Goal: Information Seeking & Learning: Learn about a topic

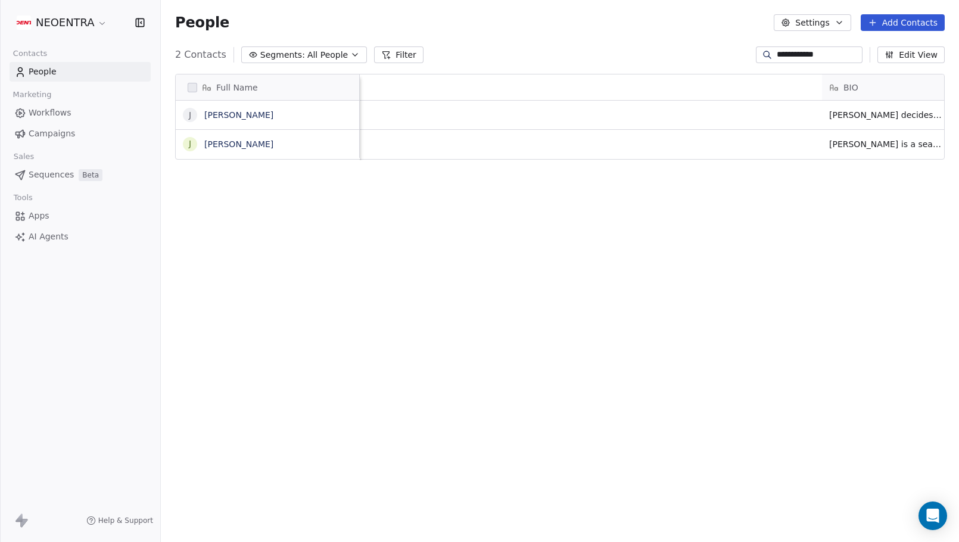
scroll to position [477, 798]
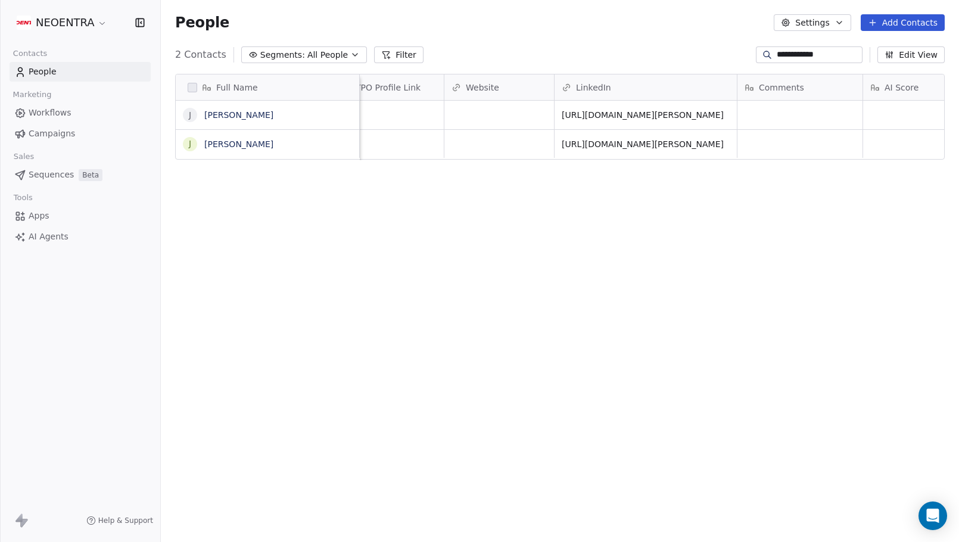
click at [479, 54] on div "**********" at bounding box center [560, 54] width 798 height 19
drag, startPoint x: 827, startPoint y: 55, endPoint x: 763, endPoint y: 55, distance: 63.7
click at [777, 55] on input "**********" at bounding box center [818, 55] width 83 height 12
type input "*"
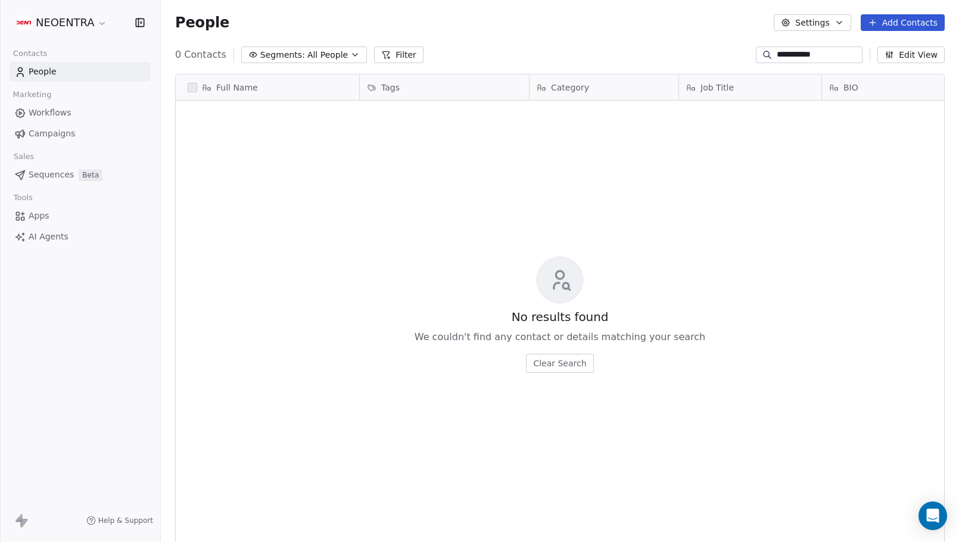
type input "**********"
drag, startPoint x: 820, startPoint y: 55, endPoint x: 744, endPoint y: 54, distance: 76.2
click at [756, 54] on div "**********" at bounding box center [809, 54] width 107 height 17
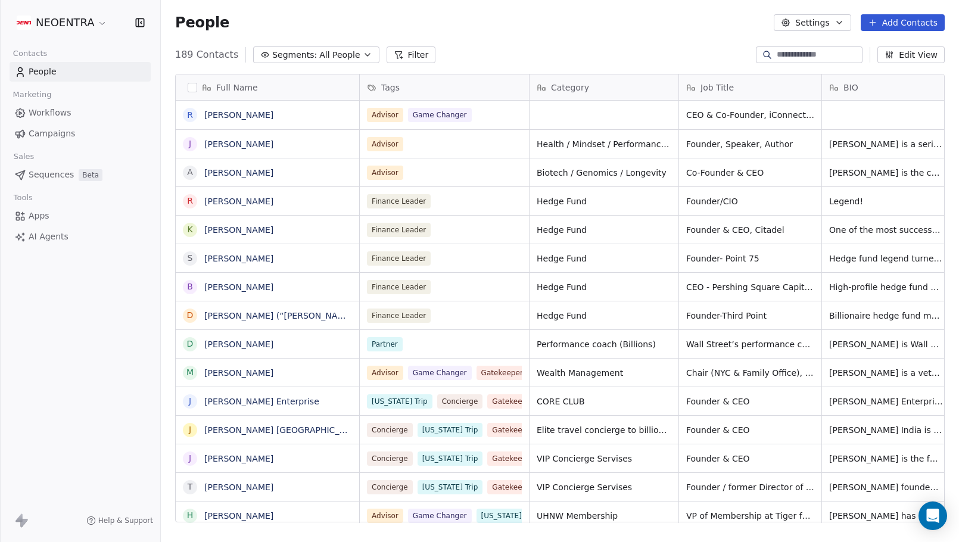
click at [358, 61] on button "Segments: All People" at bounding box center [316, 54] width 126 height 17
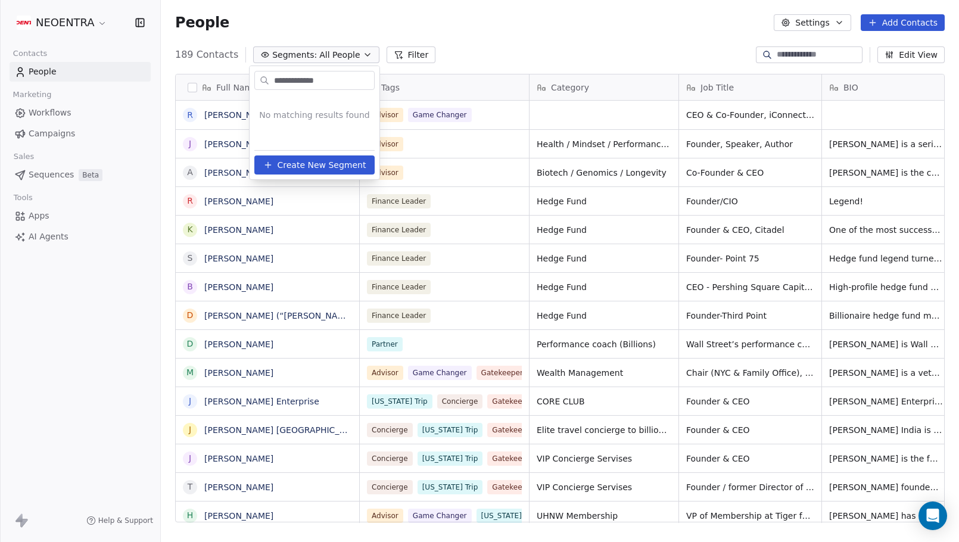
click at [297, 81] on input "**********" at bounding box center [323, 80] width 102 height 17
click at [338, 75] on input "**********" at bounding box center [323, 80] width 102 height 17
drag, startPoint x: 344, startPoint y: 83, endPoint x: 237, endPoint y: 76, distance: 107.4
click at [237, 76] on html "NEOENTRA Contacts People Marketing Workflows Campaigns Sales Sequences Beta Too…" at bounding box center [479, 271] width 959 height 542
type input "*"
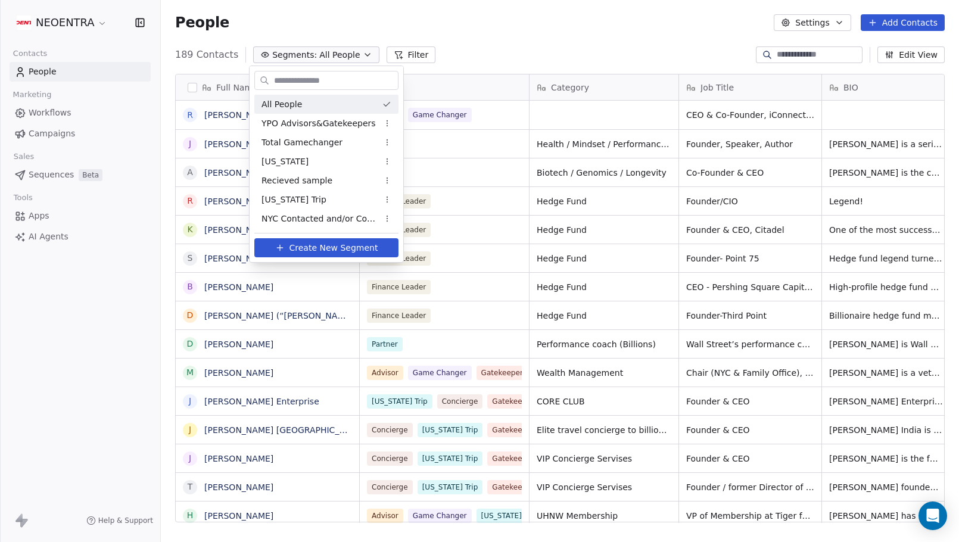
click at [354, 54] on html "NEOENTRA Contacts People Marketing Workflows Campaigns Sales Sequences Beta Too…" at bounding box center [479, 271] width 959 height 542
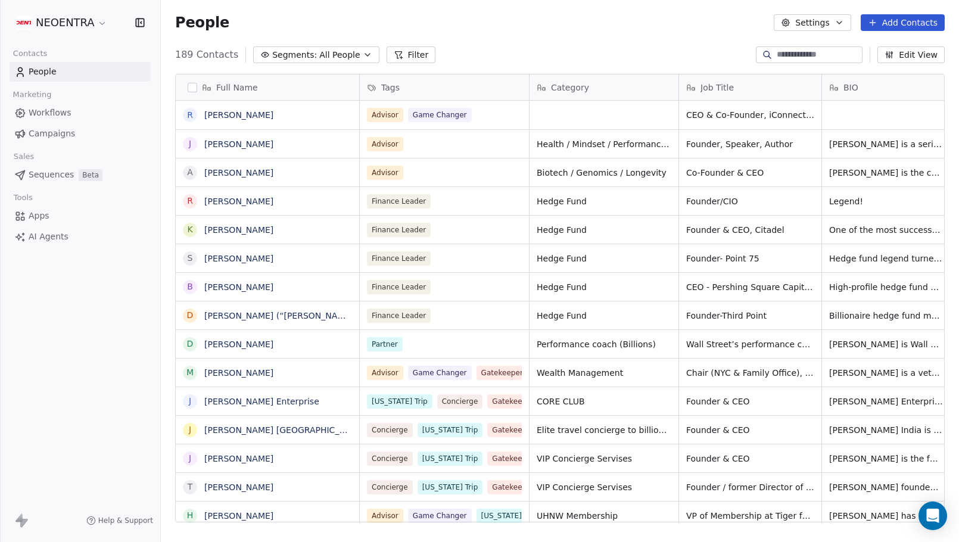
click at [363, 54] on icon "button" at bounding box center [368, 55] width 10 height 10
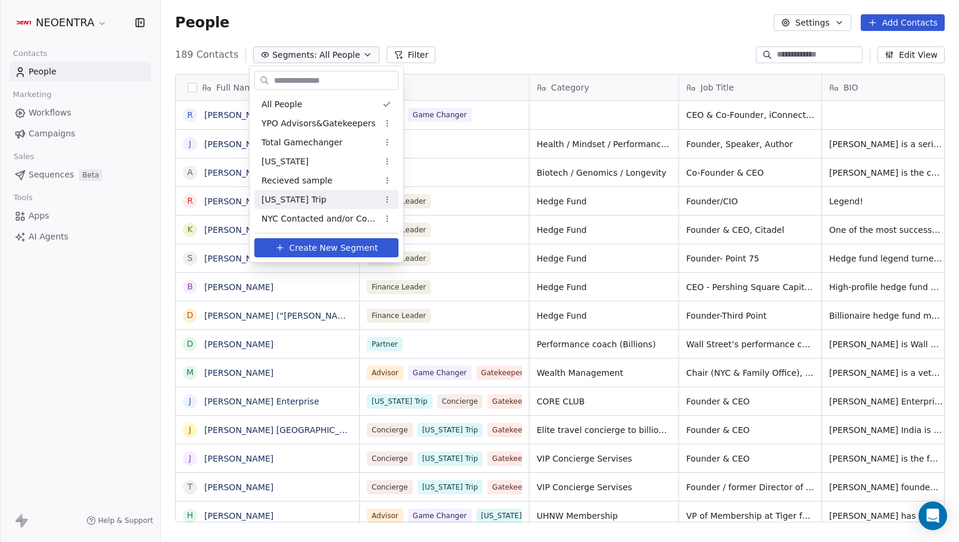
click at [331, 206] on div "[US_STATE] Trip" at bounding box center [326, 199] width 144 height 19
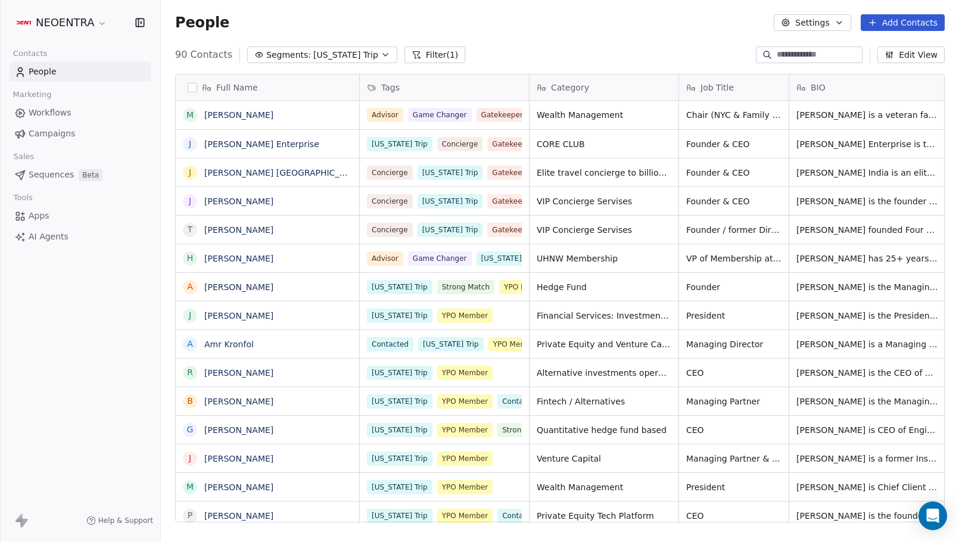
click at [381, 52] on icon "button" at bounding box center [386, 55] width 10 height 10
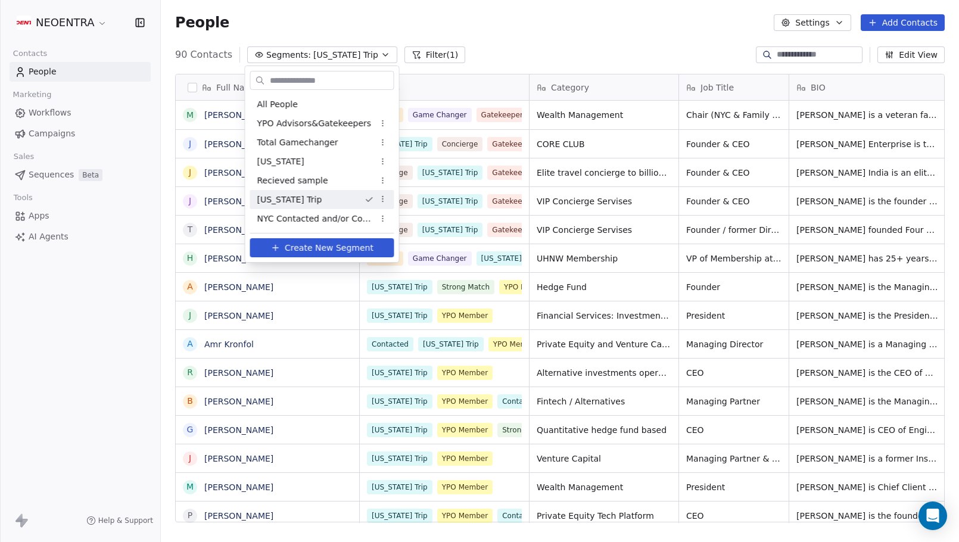
click at [519, 36] on html "NEOENTRA Contacts People Marketing Workflows Campaigns Sales Sequences Beta Too…" at bounding box center [479, 271] width 959 height 542
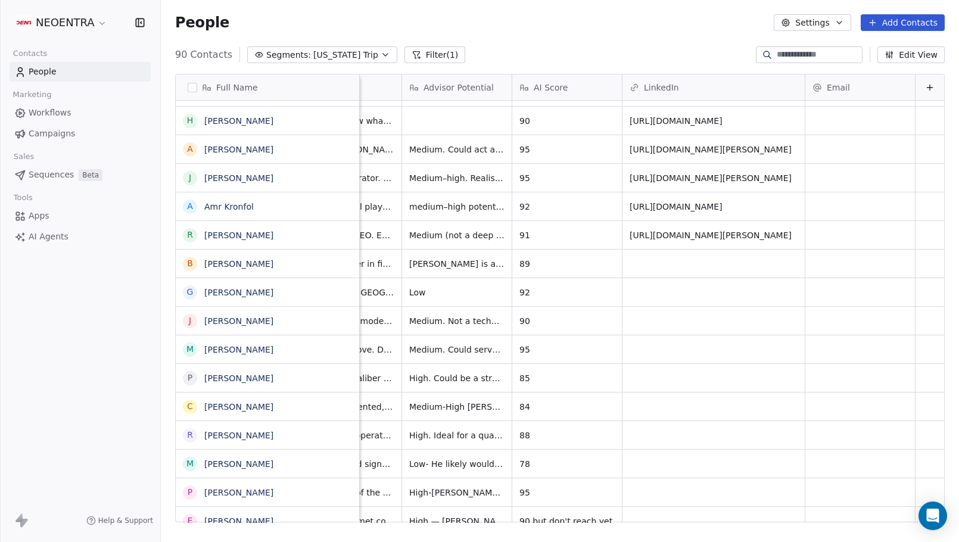
scroll to position [0, 1128]
click at [440, 449] on div "[US_STATE] [URL][DOMAIN_NAME] [URL][DOMAIN_NAME] Not a buyer. Brand signal + do…" at bounding box center [88, 463] width 1712 height 29
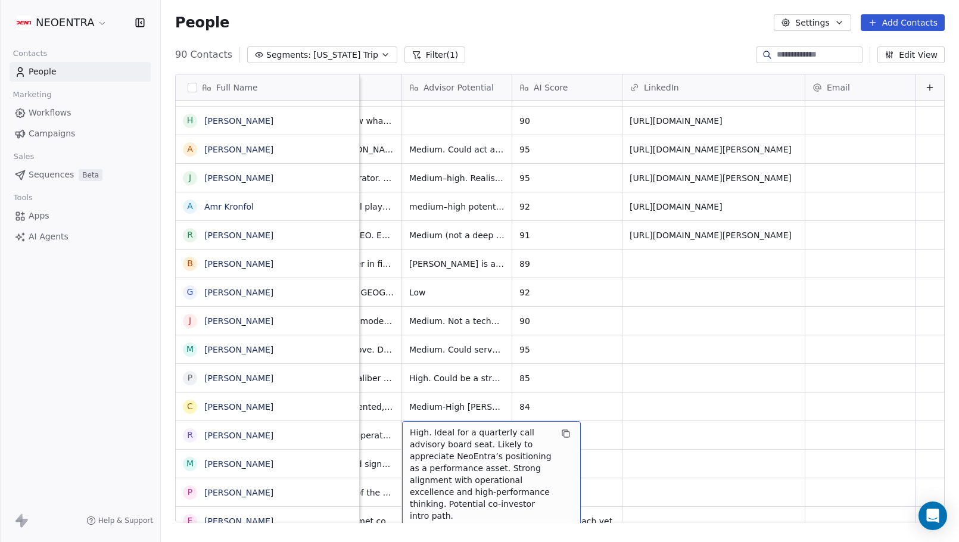
click at [440, 436] on span "High. Ideal for a quarterly call advisory board seat. Likely to appreciate NeoE…" at bounding box center [481, 473] width 142 height 95
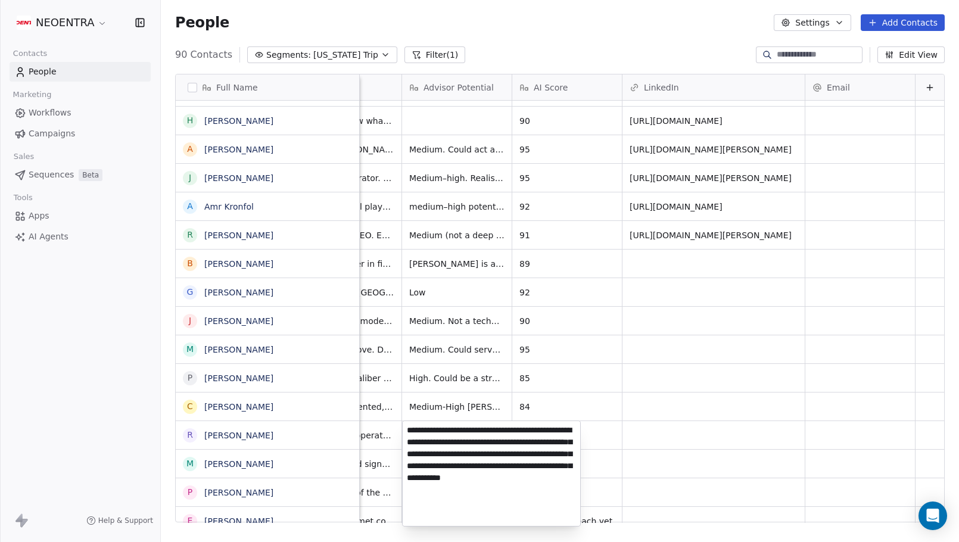
click at [339, 430] on html "NEOENTRA Contacts People Marketing Workflows Campaigns Sales Sequences Beta Too…" at bounding box center [479, 271] width 959 height 542
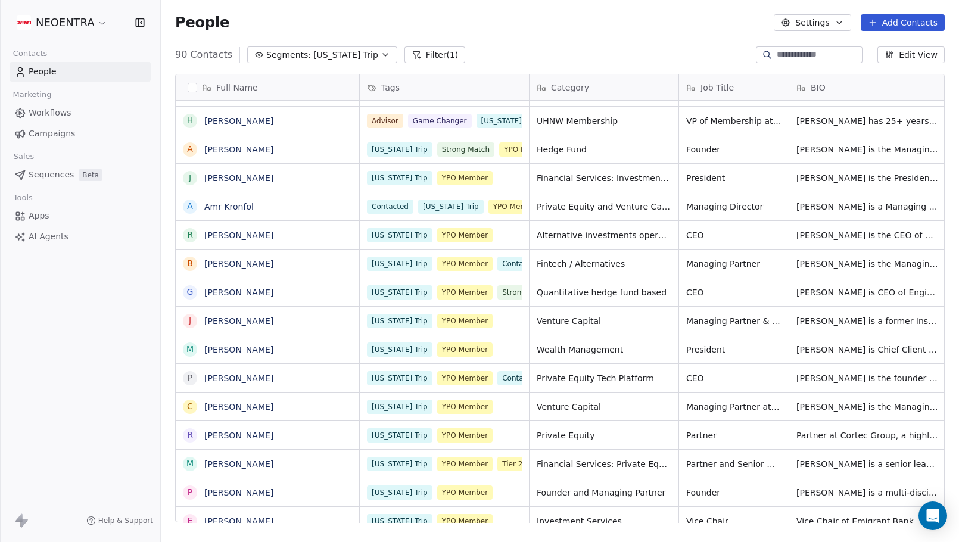
scroll to position [0, 2]
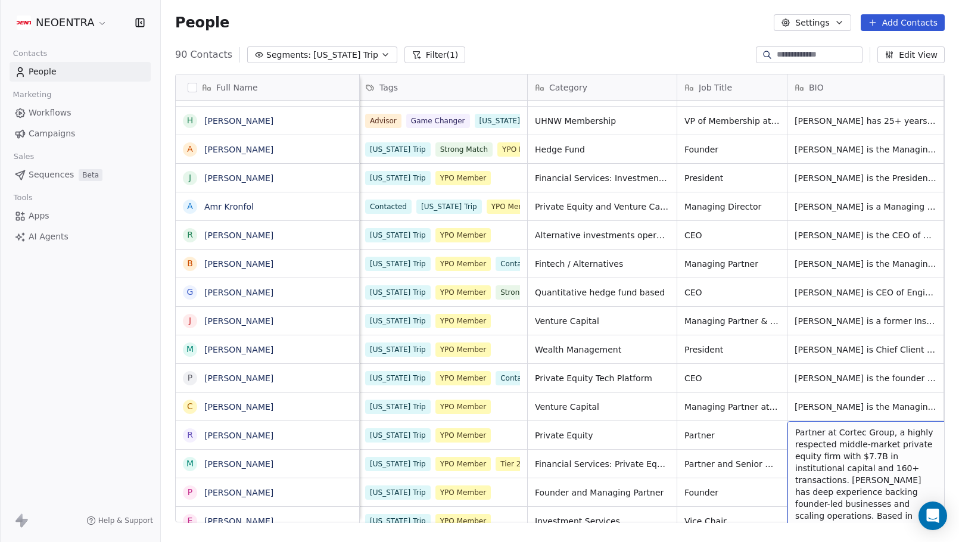
click at [833, 439] on span "Partner at Cortec Group, a highly respected middle-market private equity firm w…" at bounding box center [866, 509] width 142 height 167
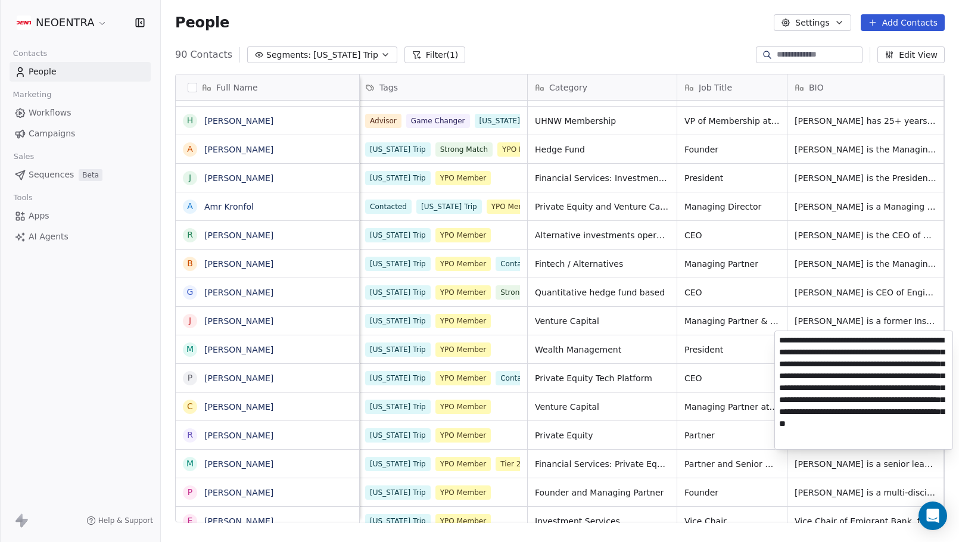
scroll to position [0, 0]
click at [827, 438] on textarea "**********" at bounding box center [863, 390] width 177 height 118
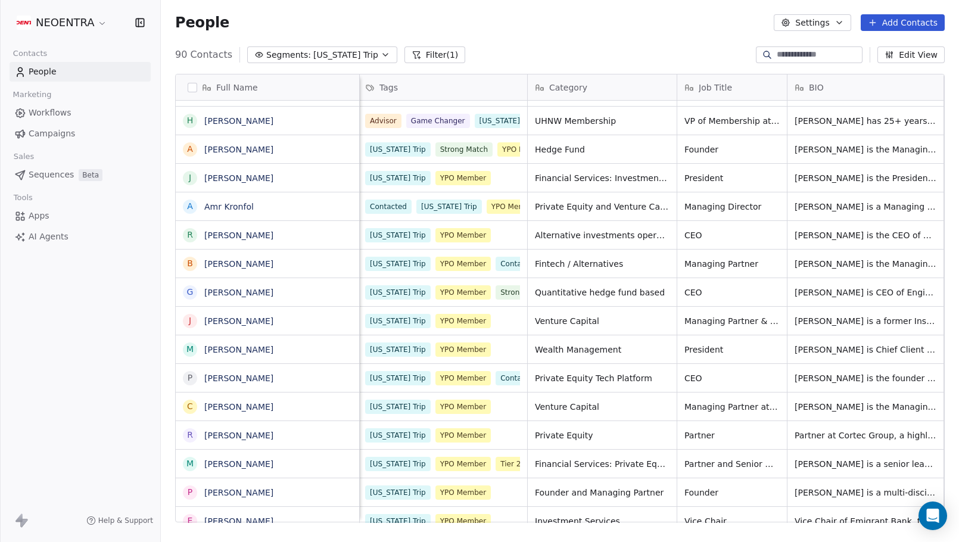
click at [601, 442] on html "NEOENTRA Contacts People Marketing Workflows Campaigns Sales Sequences Beta Too…" at bounding box center [479, 271] width 959 height 542
click at [345, 434] on icon "grid" at bounding box center [344, 434] width 10 height 10
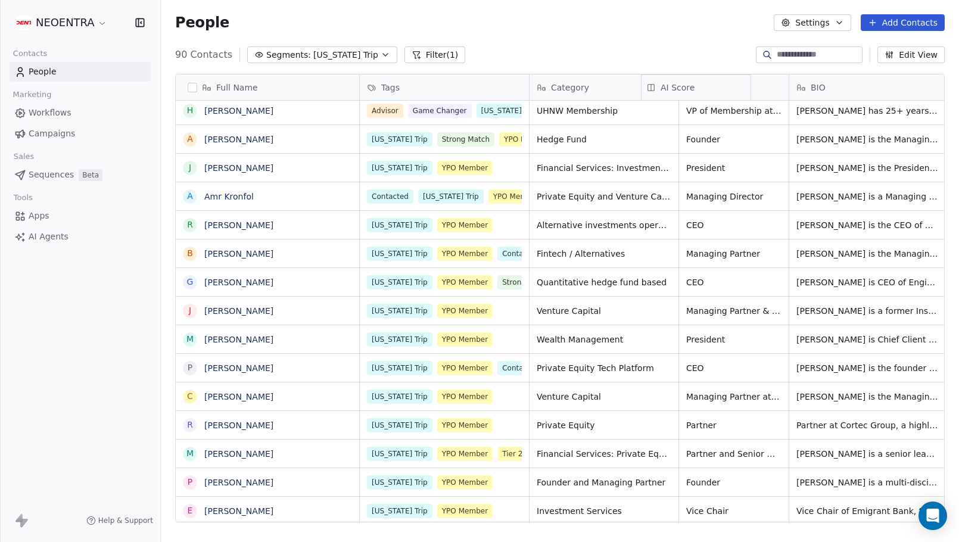
drag, startPoint x: 842, startPoint y: 85, endPoint x: 694, endPoint y: 85, distance: 147.7
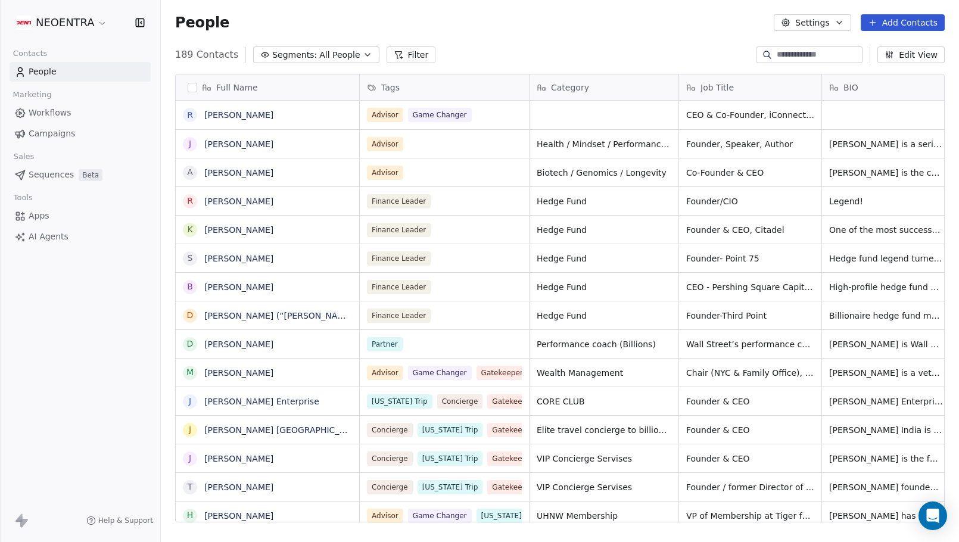
scroll to position [477, 798]
click at [364, 52] on button "Segments: All People" at bounding box center [316, 54] width 126 height 17
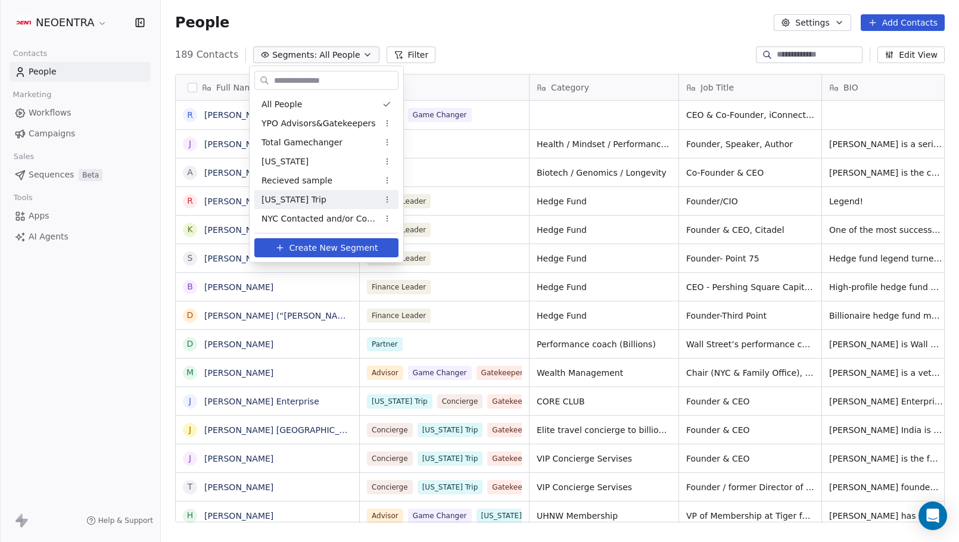
click at [332, 205] on div "[US_STATE] Trip" at bounding box center [326, 199] width 144 height 19
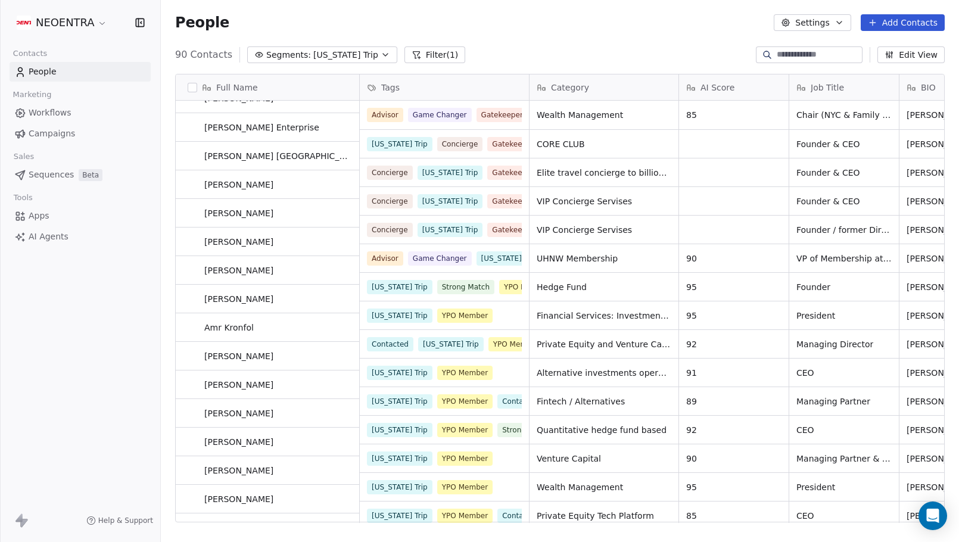
scroll to position [16, 0]
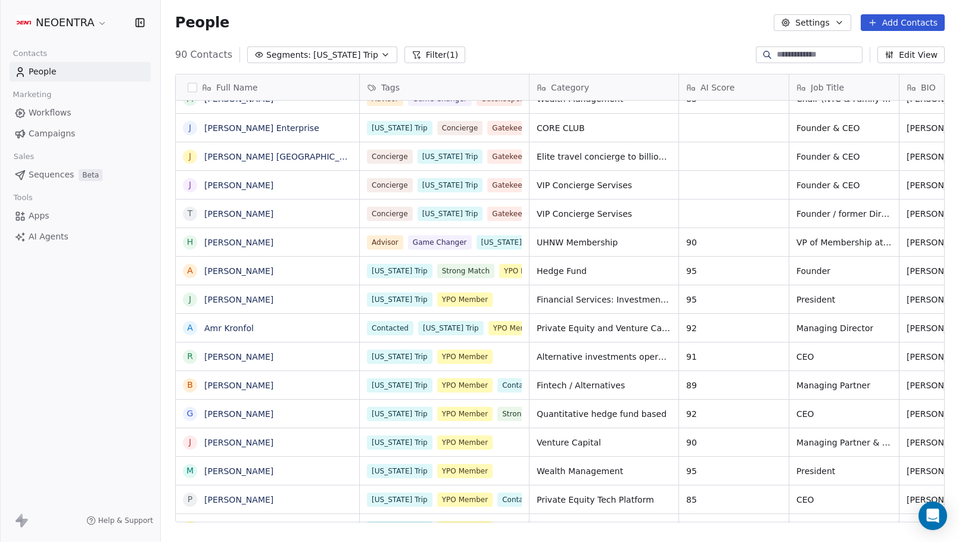
click at [93, 378] on div "NEOENTRA Contacts People Marketing Workflows Campaigns Sales Sequences Beta Too…" at bounding box center [80, 271] width 160 height 542
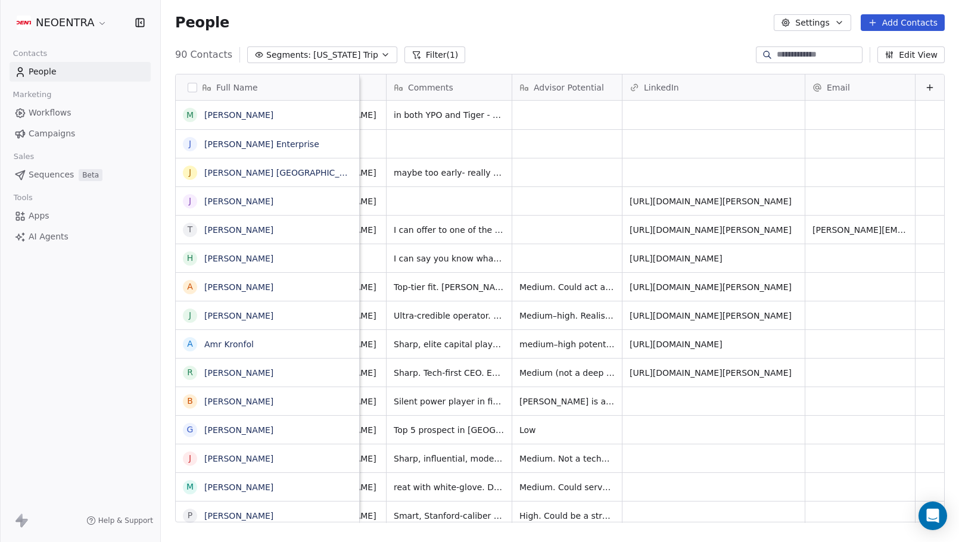
scroll to position [0, 1128]
click at [705, 46] on div "90 Contacts Segments: New York Trip Filter (1) Edit View" at bounding box center [560, 54] width 798 height 19
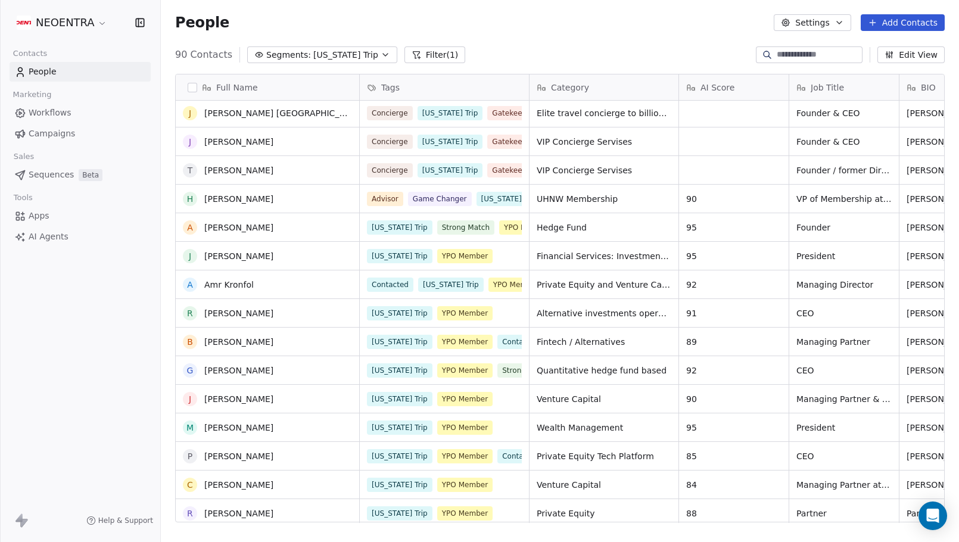
scroll to position [60, 0]
click at [629, 306] on div "Alternative investments operations platform" at bounding box center [603, 313] width 149 height 28
click at [615, 311] on span "Alternative investments operations platform" at bounding box center [604, 313] width 135 height 12
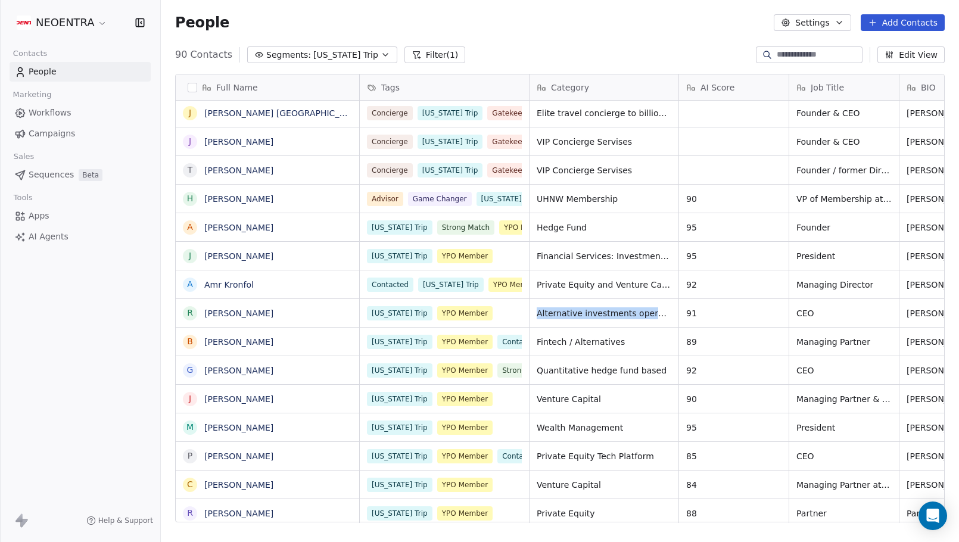
click at [615, 311] on span "Alternative investments operations platform" at bounding box center [604, 313] width 135 height 12
click at [621, 311] on span "Alternative investments operations platform" at bounding box center [604, 313] width 135 height 12
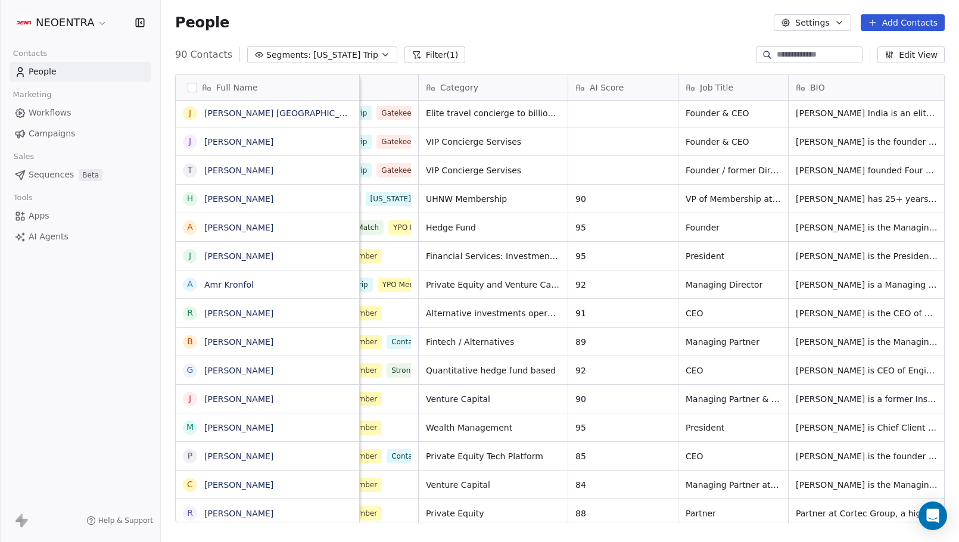
scroll to position [0, 138]
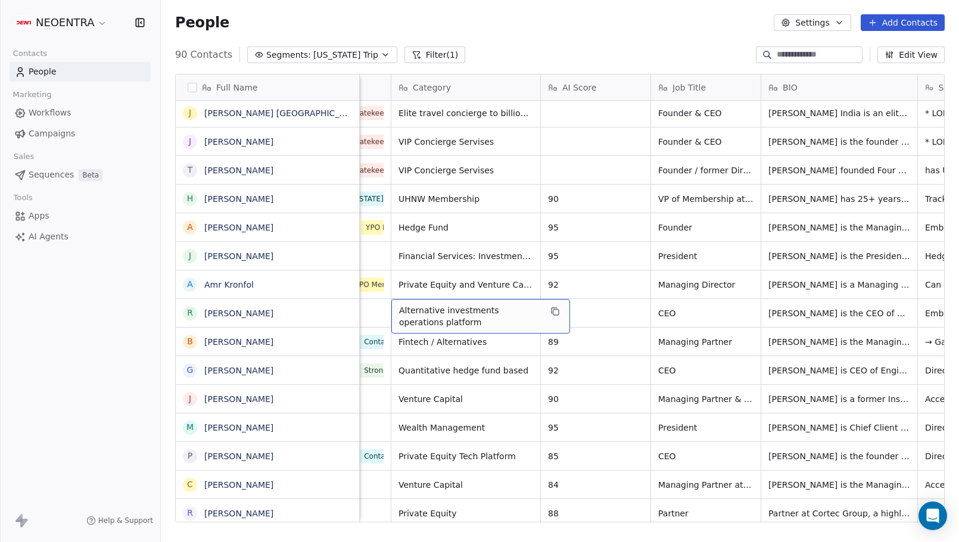
click at [525, 309] on span "Alternative investments operations platform" at bounding box center [470, 316] width 142 height 24
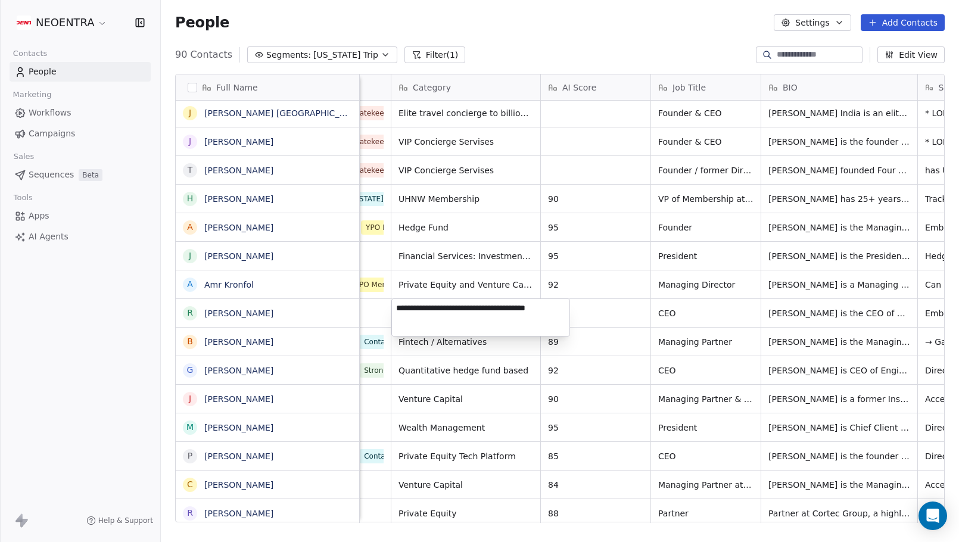
click at [512, 361] on html "NEOENTRA Contacts People Marketing Workflows Campaigns Sales Sequences Beta Too…" at bounding box center [479, 271] width 959 height 542
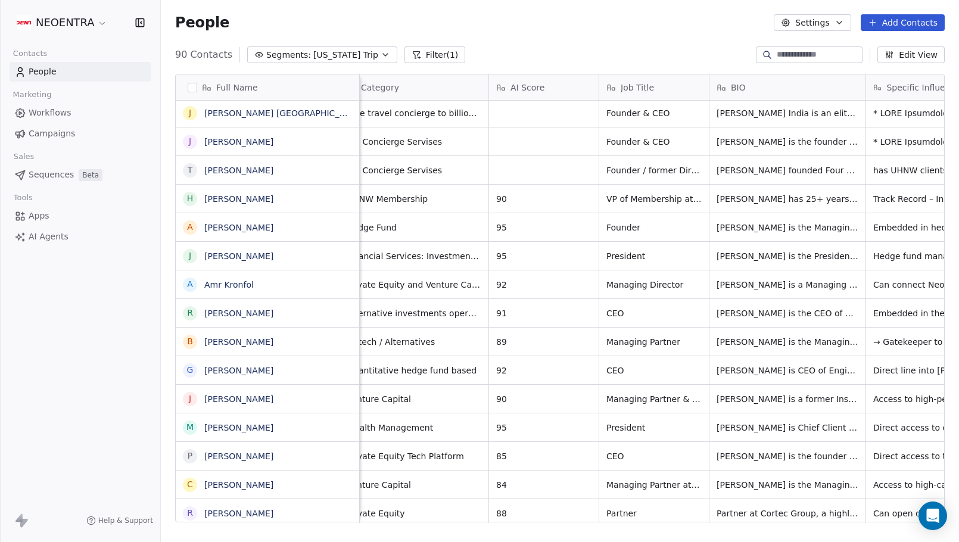
scroll to position [0, 226]
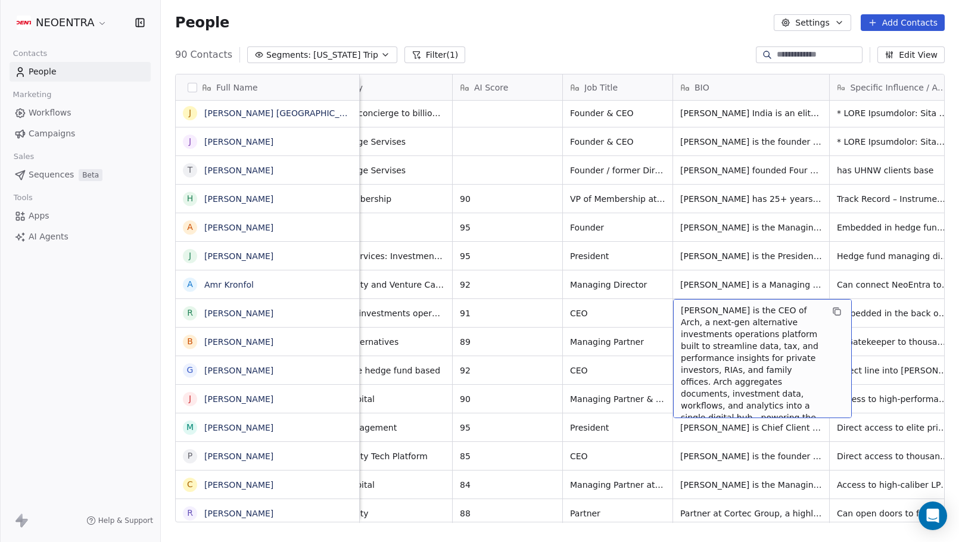
click at [710, 317] on span "[PERSON_NAME] is the CEO of Arch, a next-gen alternative investments operations…" at bounding box center [752, 429] width 142 height 250
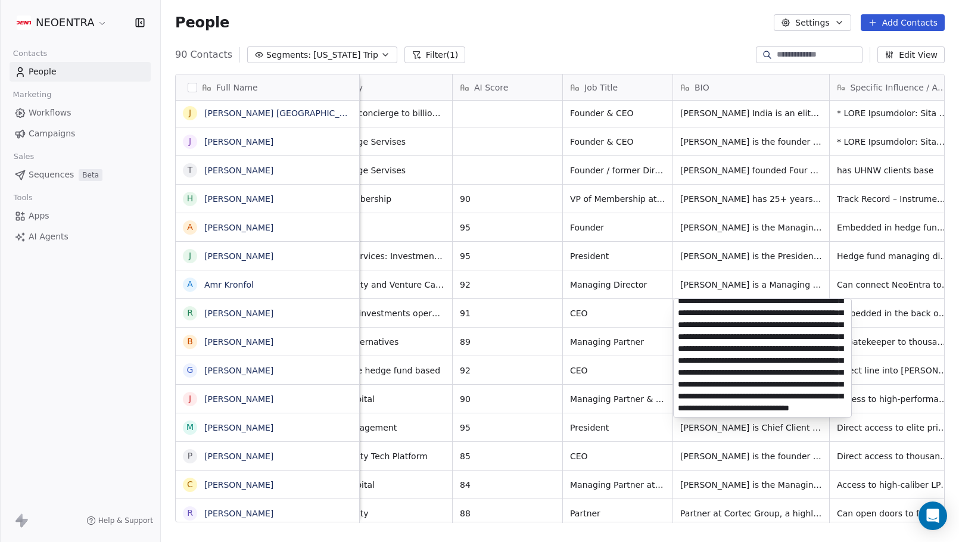
scroll to position [79, 0]
click at [639, 362] on html "NEOENTRA Contacts People Marketing Workflows Campaigns Sales Sequences Beta Too…" at bounding box center [479, 271] width 959 height 542
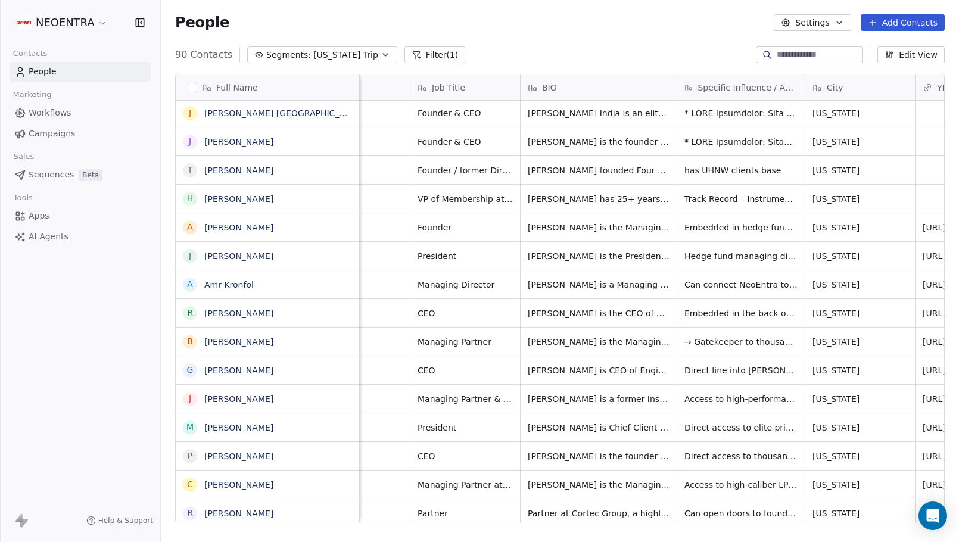
scroll to position [0, 393]
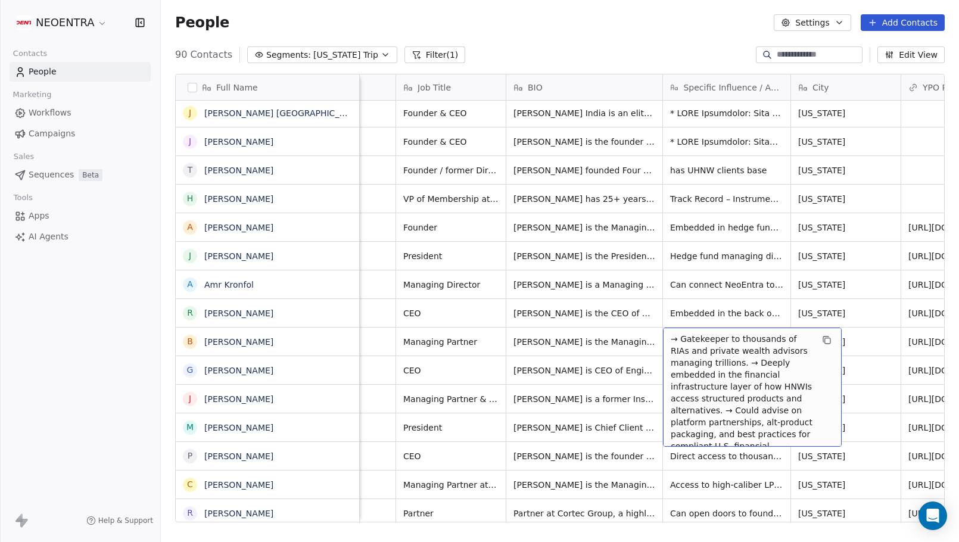
click at [712, 346] on span "→ Gatekeeper to thousands of RIAs and private wealth advisors managing trillion…" at bounding box center [742, 398] width 142 height 131
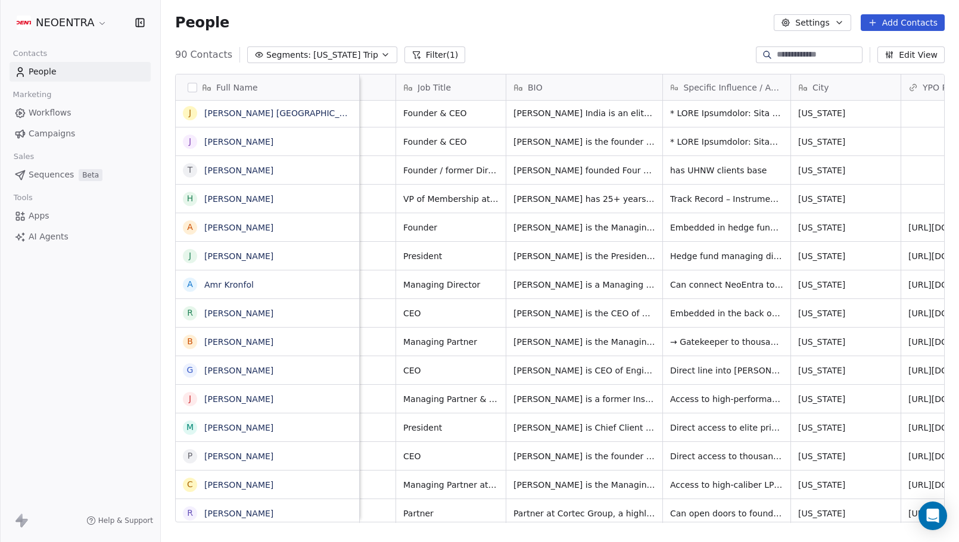
click at [643, 360] on html "NEOENTRA Contacts People Marketing Workflows Campaigns Sales Sequences Beta Too…" at bounding box center [479, 271] width 959 height 542
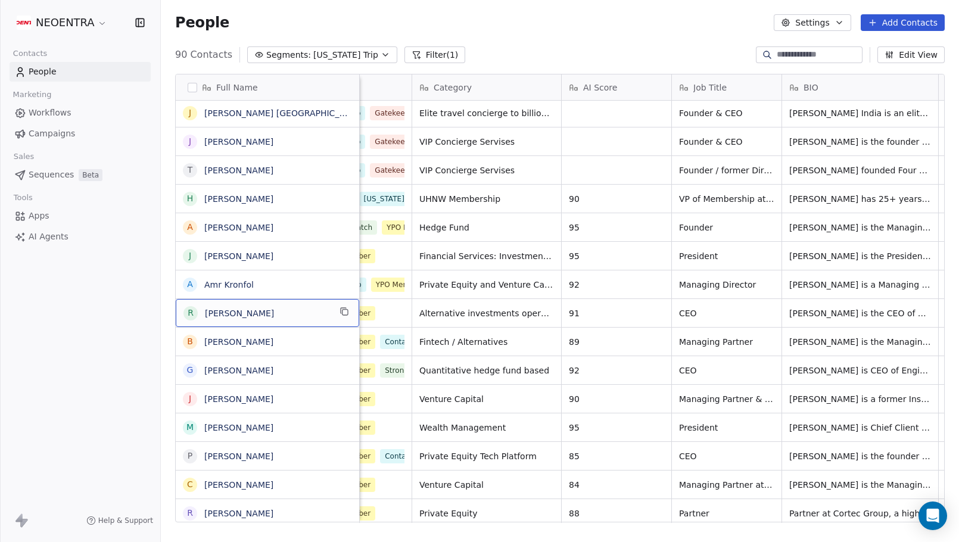
scroll to position [0, 116]
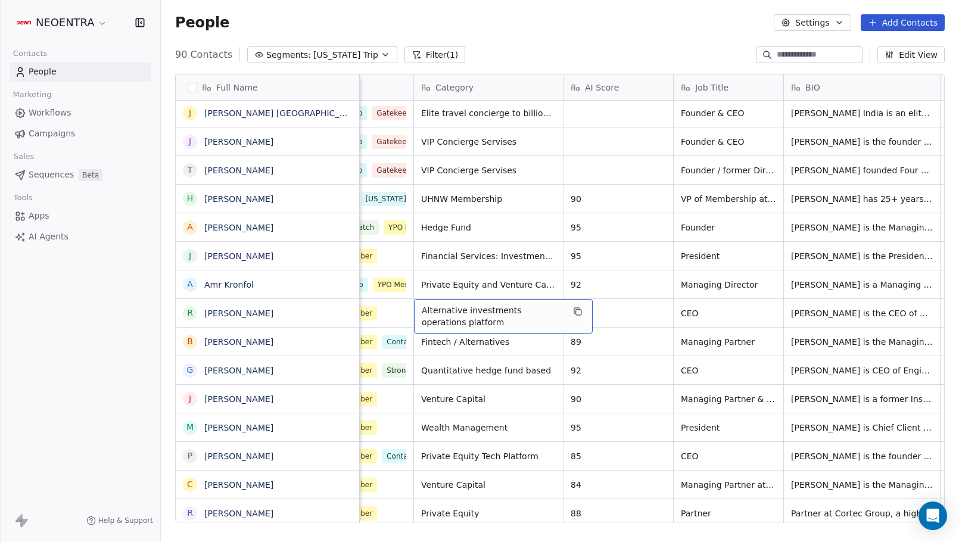
click at [527, 302] on div "Alternative investments operations platform" at bounding box center [503, 316] width 179 height 35
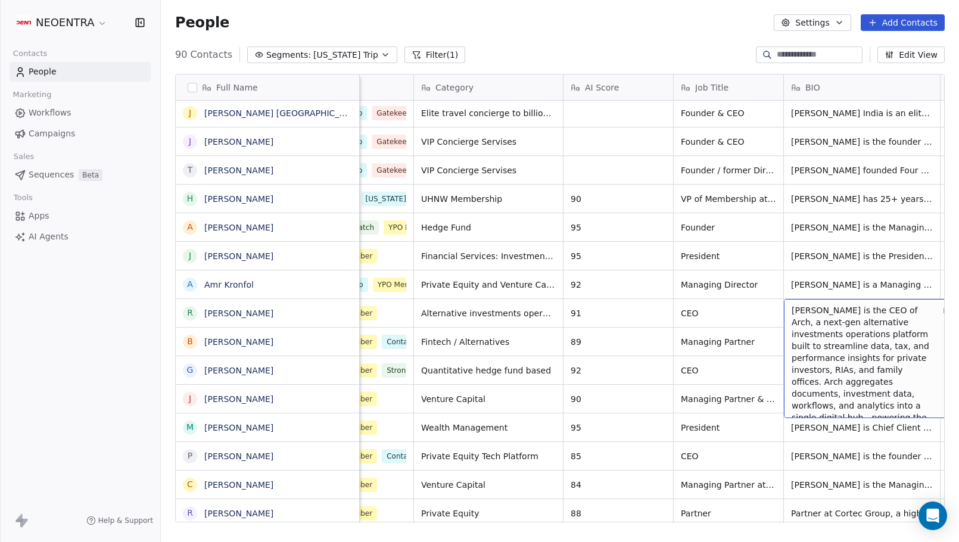
click at [819, 317] on span "[PERSON_NAME] is the CEO of Arch, a next-gen alternative investments operations…" at bounding box center [862, 429] width 142 height 250
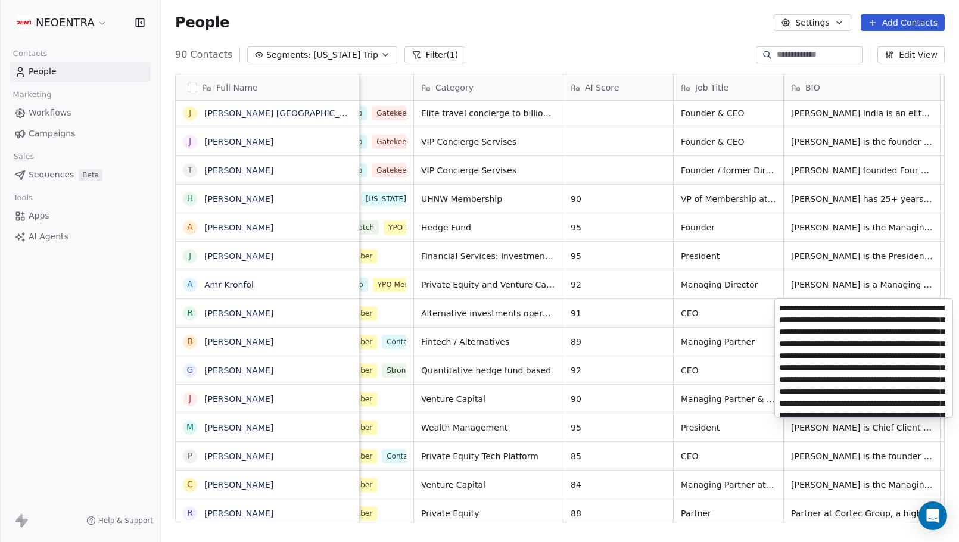
scroll to position [79, 0]
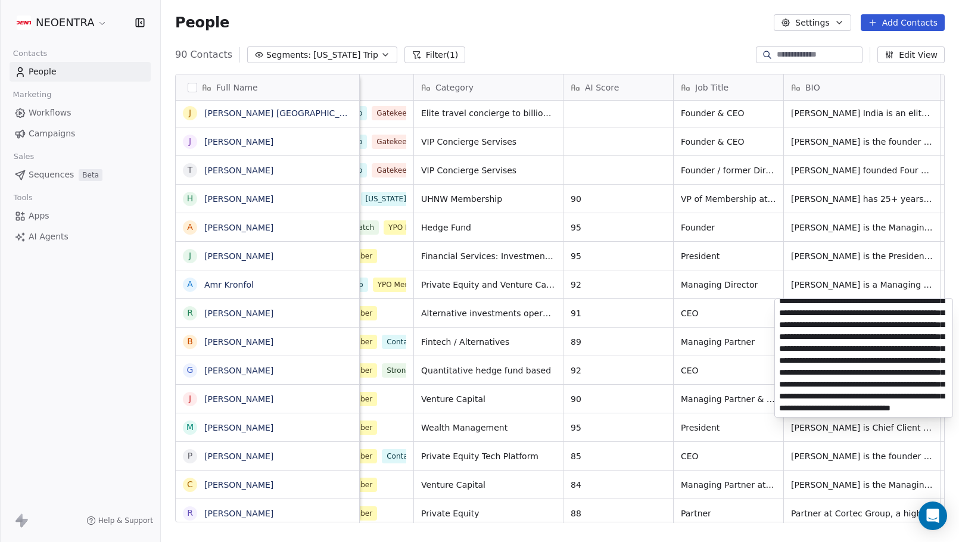
click at [706, 358] on html "NEOENTRA Contacts People Marketing Workflows Campaigns Sales Sequences Beta Too…" at bounding box center [479, 271] width 959 height 542
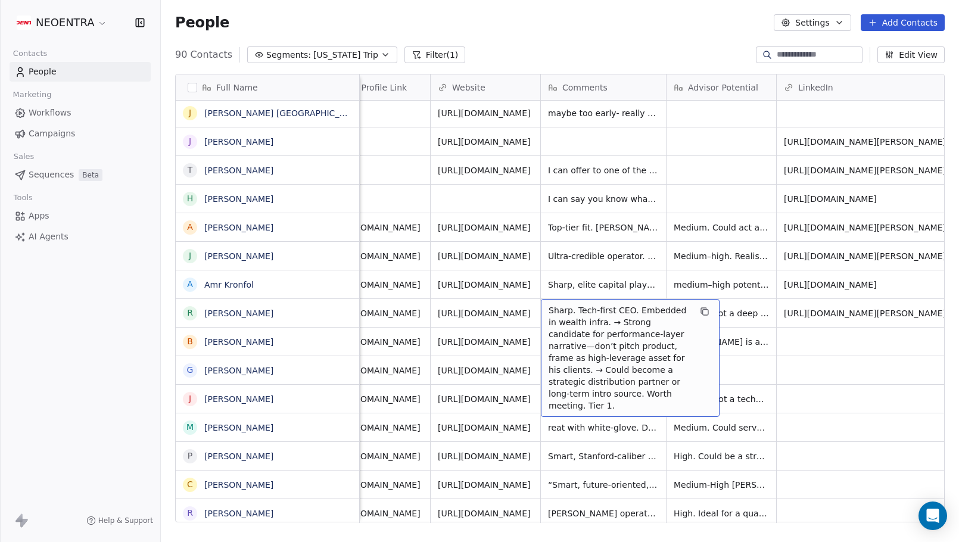
scroll to position [0, 976]
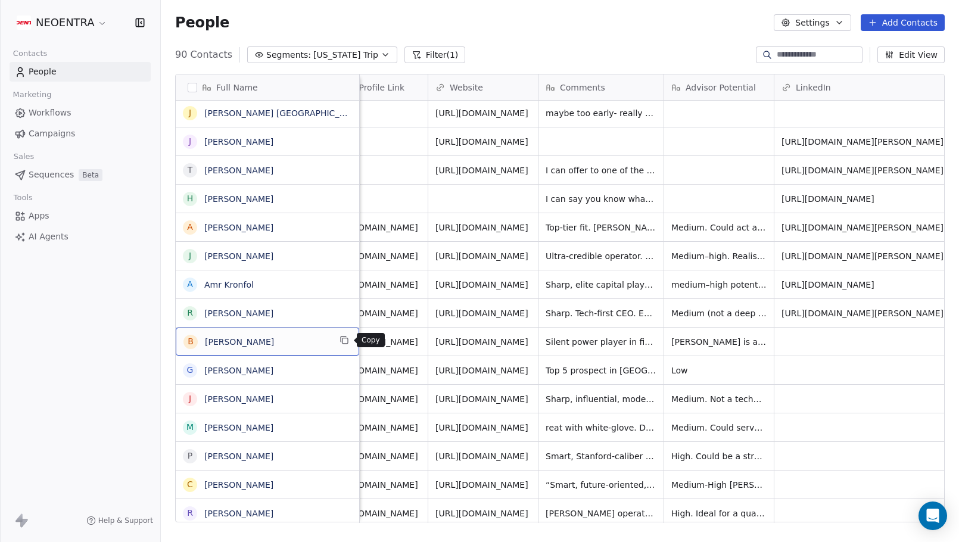
click at [348, 343] on icon "grid" at bounding box center [344, 340] width 5 height 5
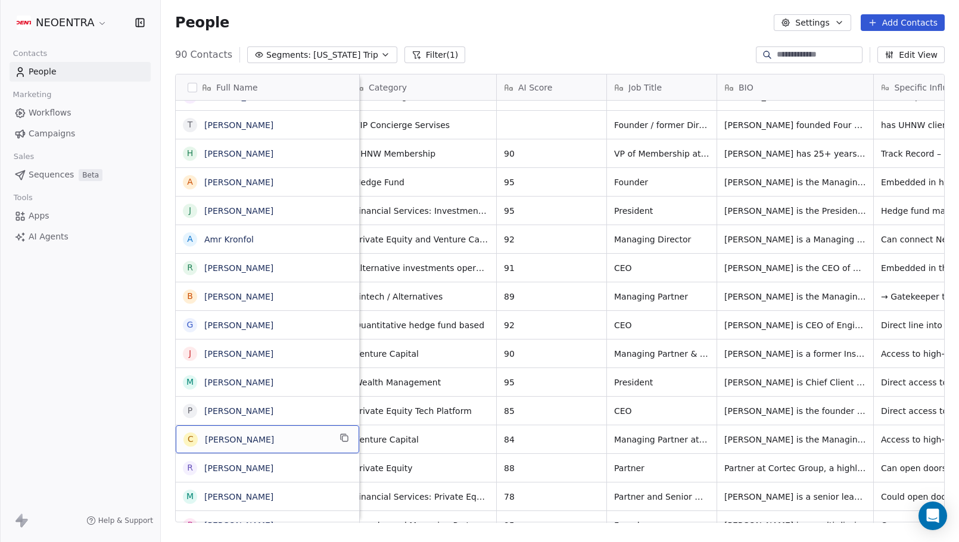
scroll to position [0, 226]
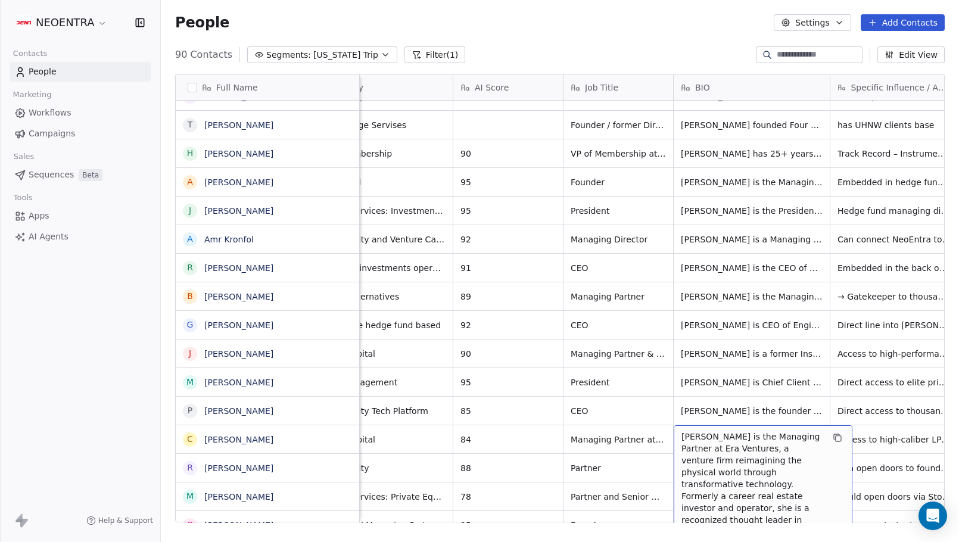
click at [755, 437] on span "[PERSON_NAME] is the Managing Partner at Era Ventures, a venture firm reimagini…" at bounding box center [752, 532] width 142 height 202
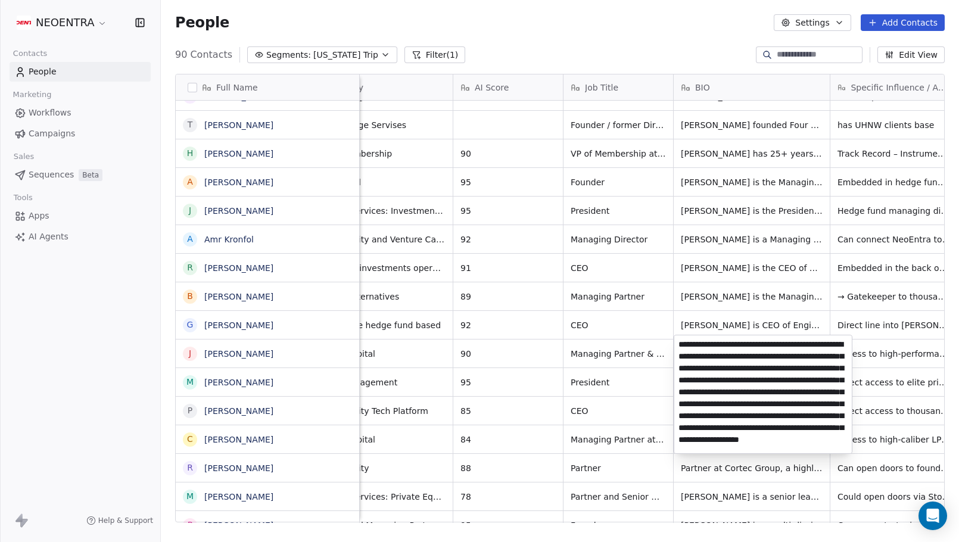
scroll to position [31, 0]
click at [755, 437] on textarea "**********" at bounding box center [762, 394] width 177 height 118
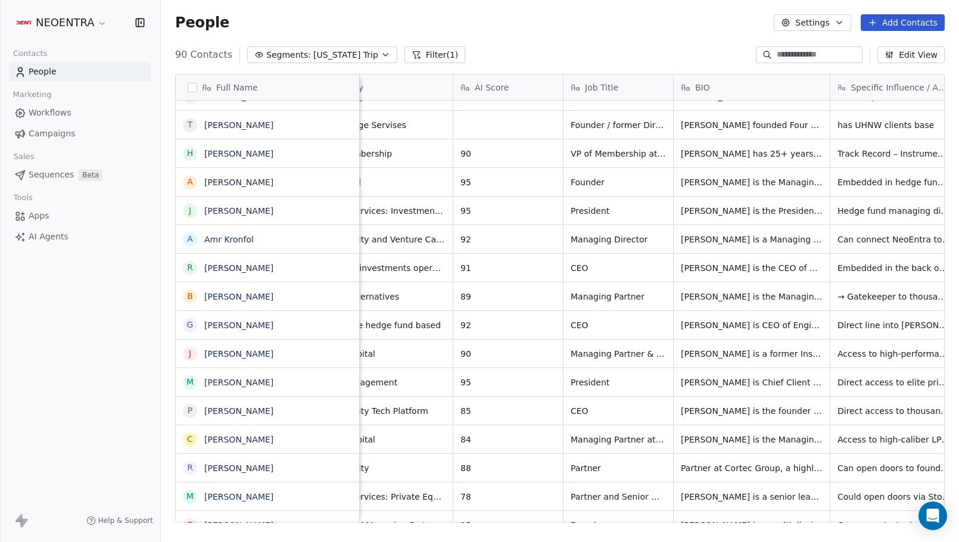
click at [658, 450] on html "NEOENTRA Contacts People Marketing Workflows Campaigns Sales Sequences Beta Too…" at bounding box center [479, 271] width 959 height 542
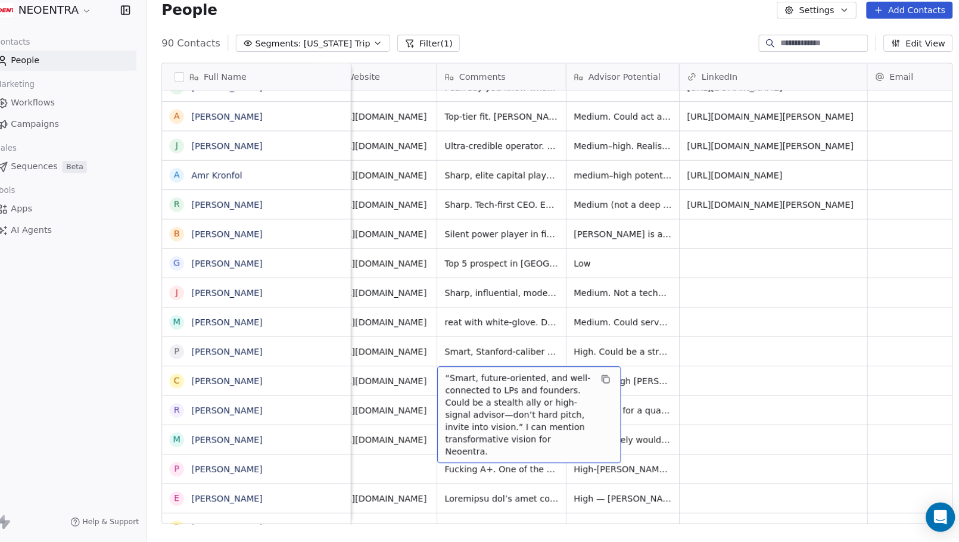
scroll to position [0, 1074]
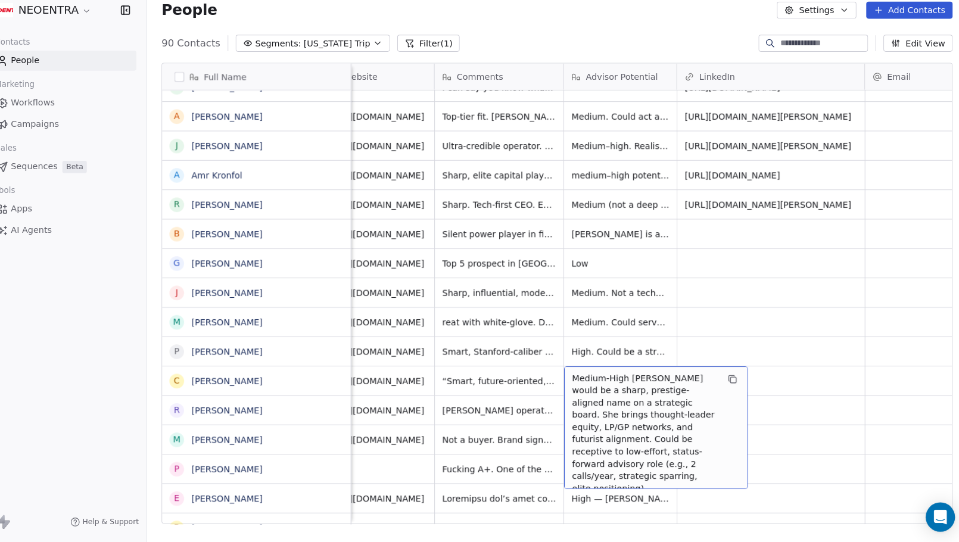
click at [613, 375] on span "Medium-High [PERSON_NAME] would be a sharp, prestige-aligned name on a strategi…" at bounding box center [645, 434] width 142 height 119
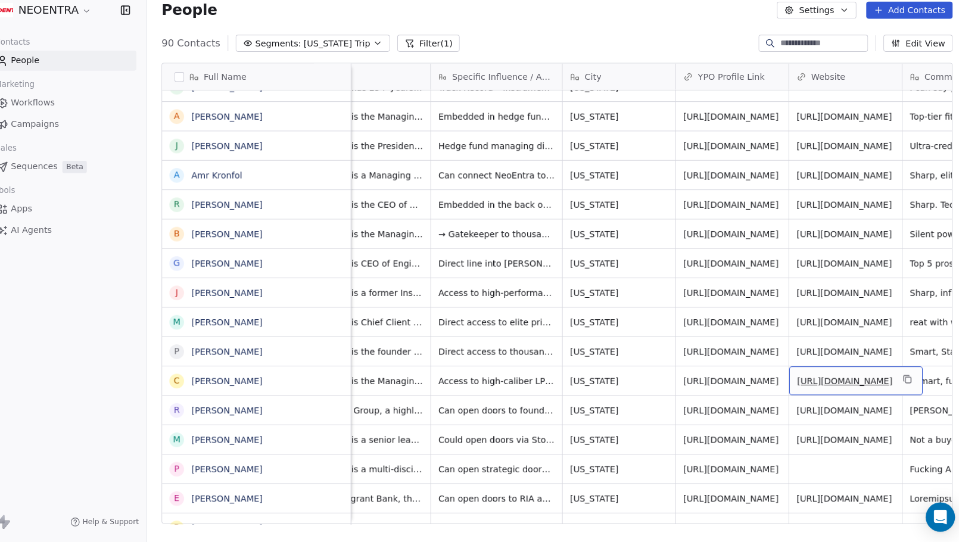
scroll to position [0, 593]
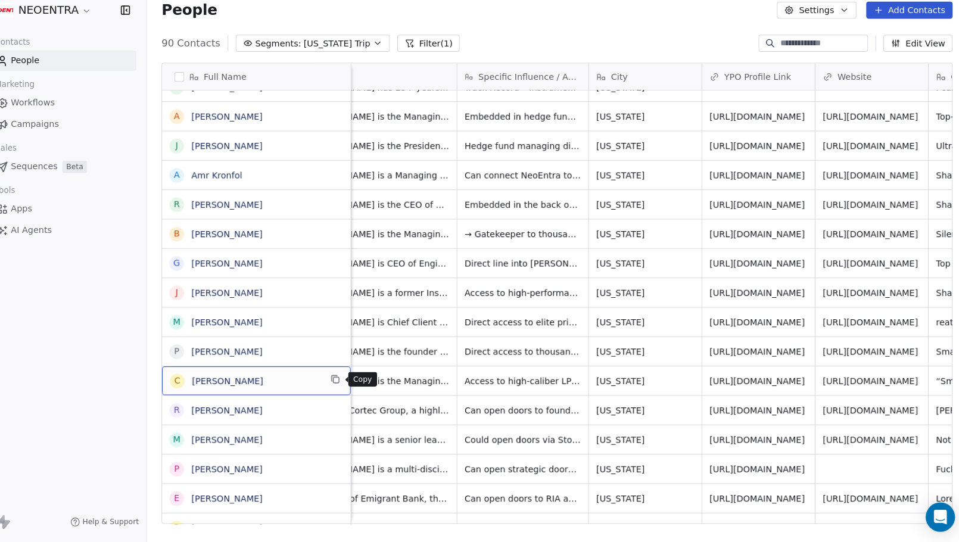
click at [339, 377] on icon "grid" at bounding box center [344, 382] width 10 height 10
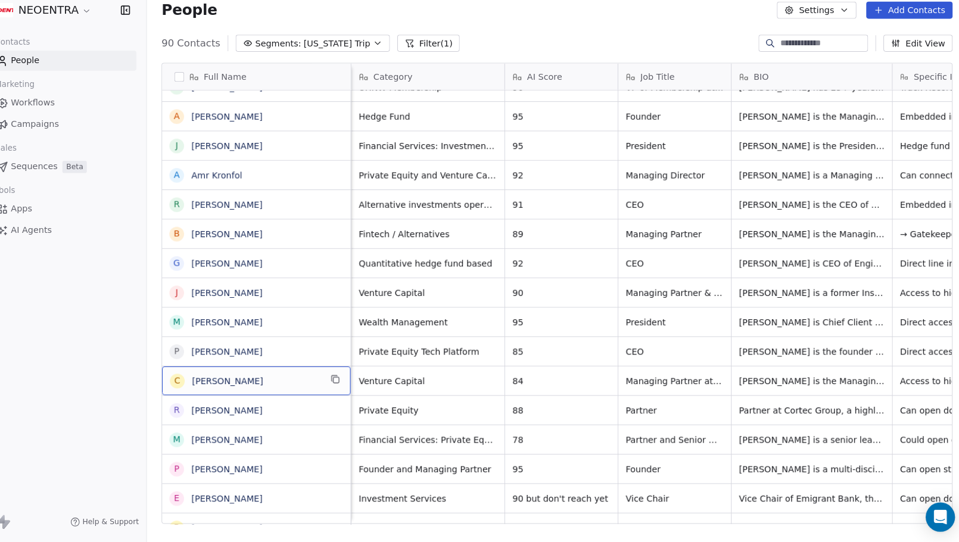
scroll to position [0, 169]
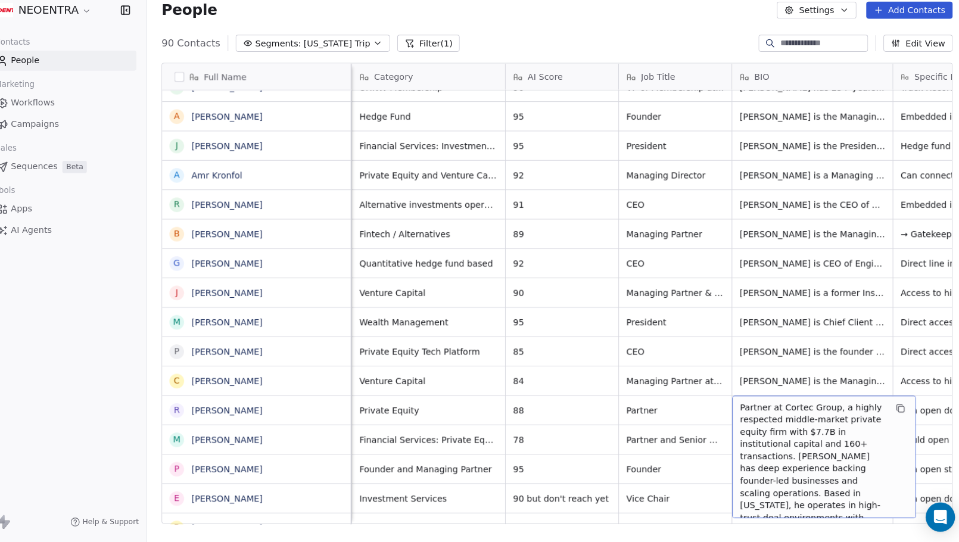
click at [738, 404] on span "Partner at Cortec Group, a highly respected middle-market private equity firm w…" at bounding box center [809, 486] width 142 height 167
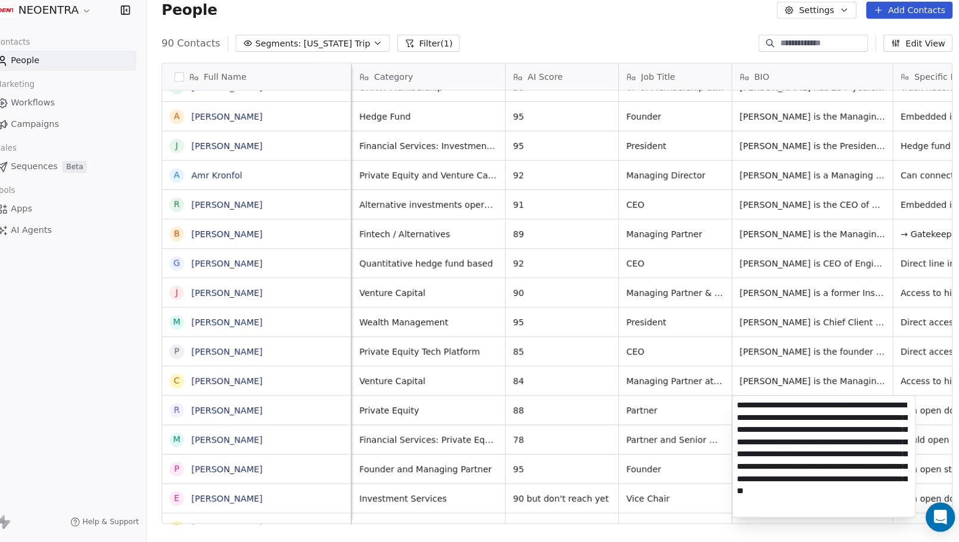
scroll to position [0, 0]
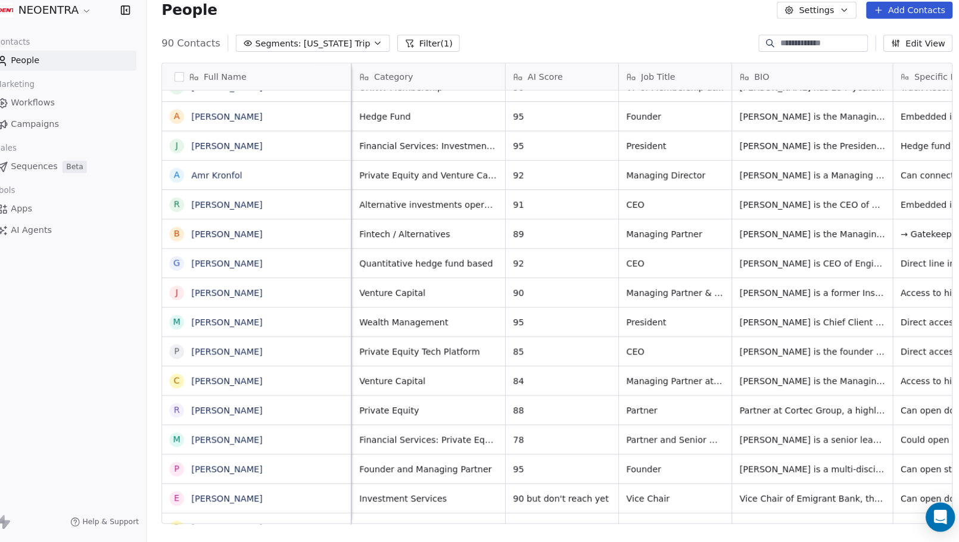
click at [292, 432] on html "NEOENTRA Contacts People Marketing Workflows Campaigns Sales Sequences Beta Too…" at bounding box center [479, 271] width 959 height 542
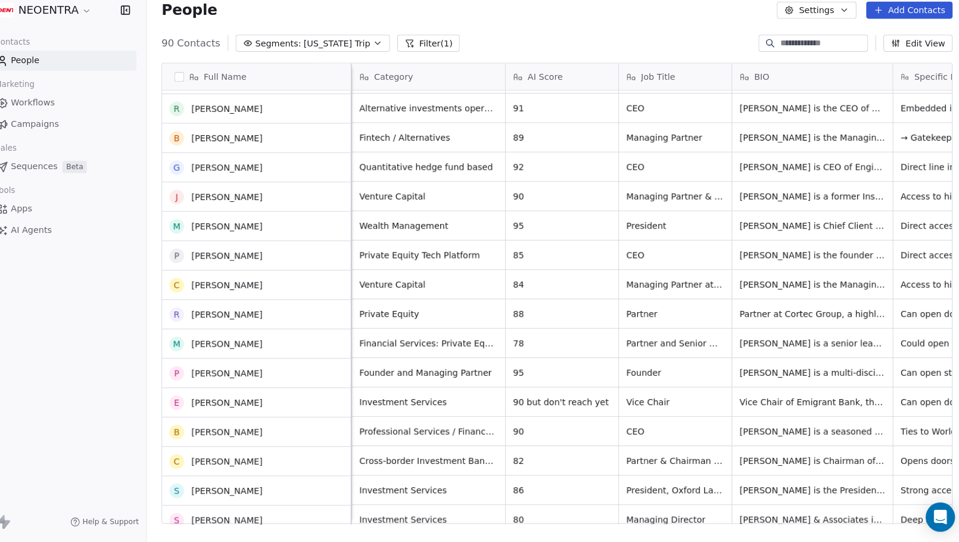
scroll to position [255, 0]
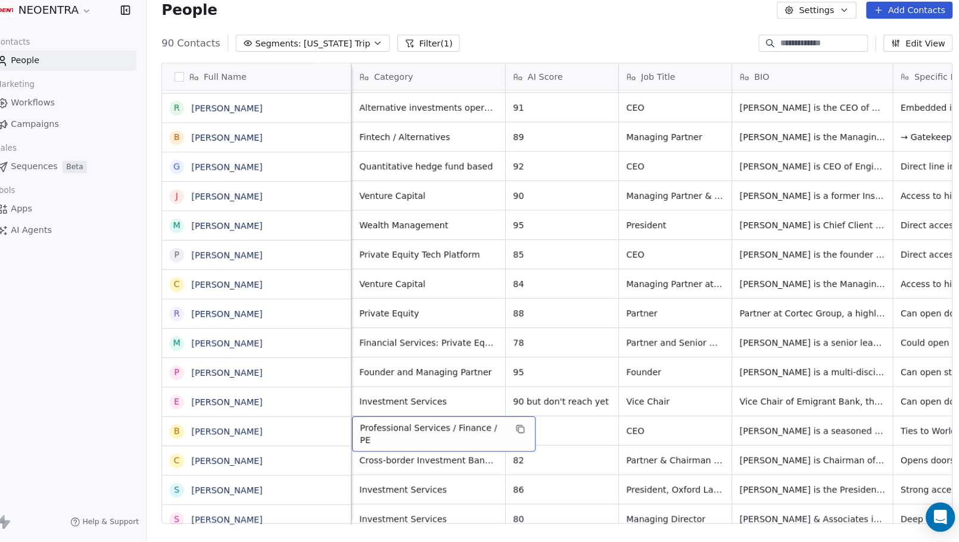
click at [385, 423] on span "Professional Services / Finance / PE" at bounding box center [439, 435] width 142 height 24
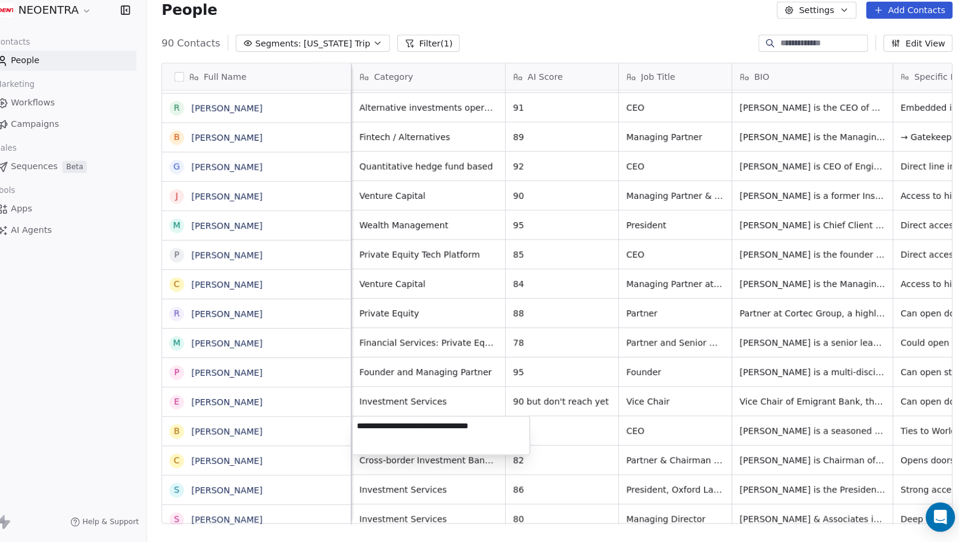
click at [750, 427] on html "NEOENTRA Contacts People Marketing Workflows Campaigns Sales Sequences Beta Too…" at bounding box center [479, 271] width 959 height 542
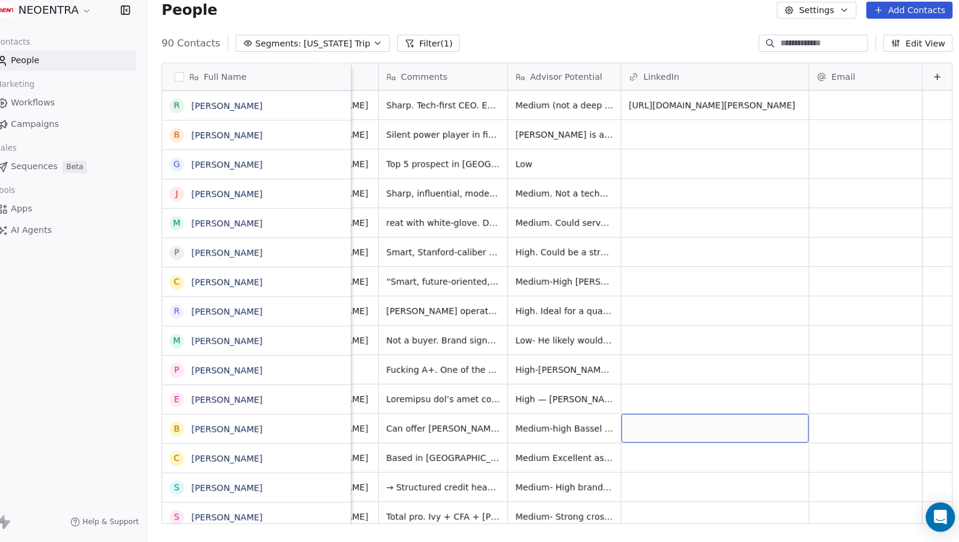
scroll to position [0, 1128]
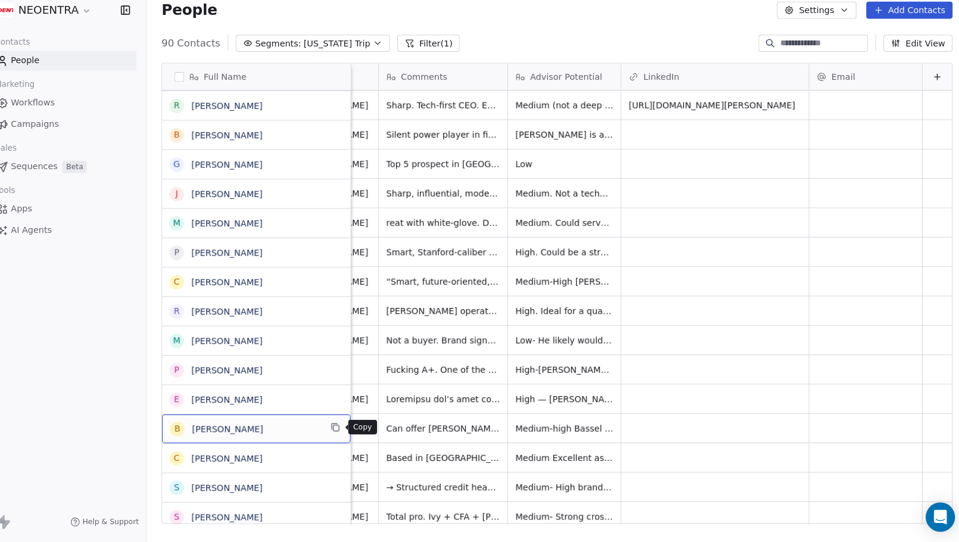
click at [339, 423] on icon "grid" at bounding box center [344, 428] width 10 height 10
click at [275, 453] on span "[PERSON_NAME]" at bounding box center [267, 459] width 125 height 12
click at [409, 440] on html "NEOENTRA Contacts People Marketing Workflows Campaigns Sales Sequences Beta Too…" at bounding box center [479, 271] width 959 height 542
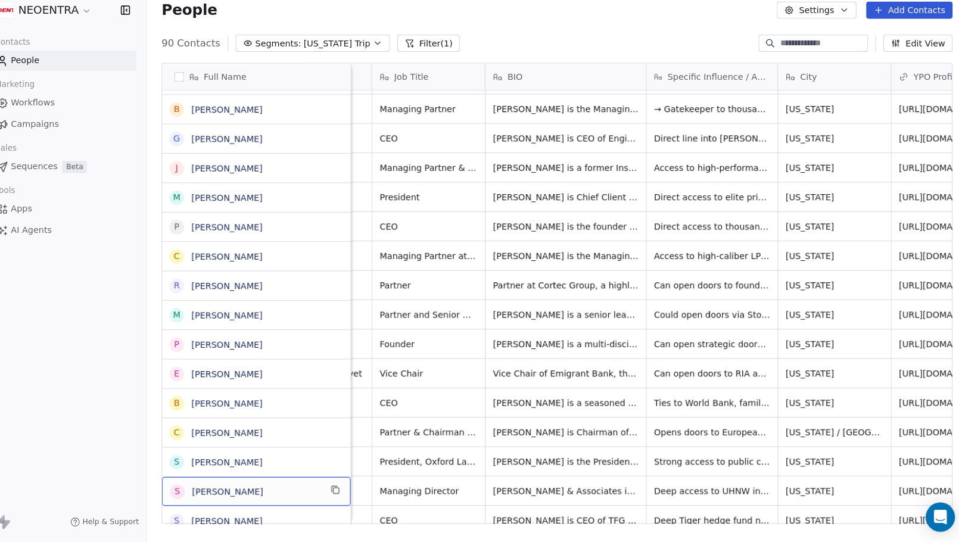
scroll to position [290, 0]
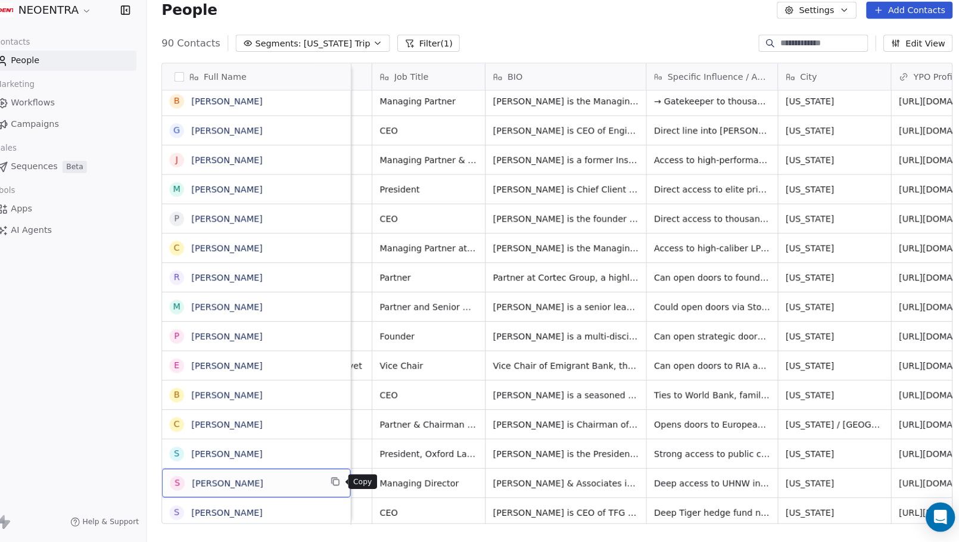
click at [339, 476] on icon "grid" at bounding box center [344, 481] width 10 height 10
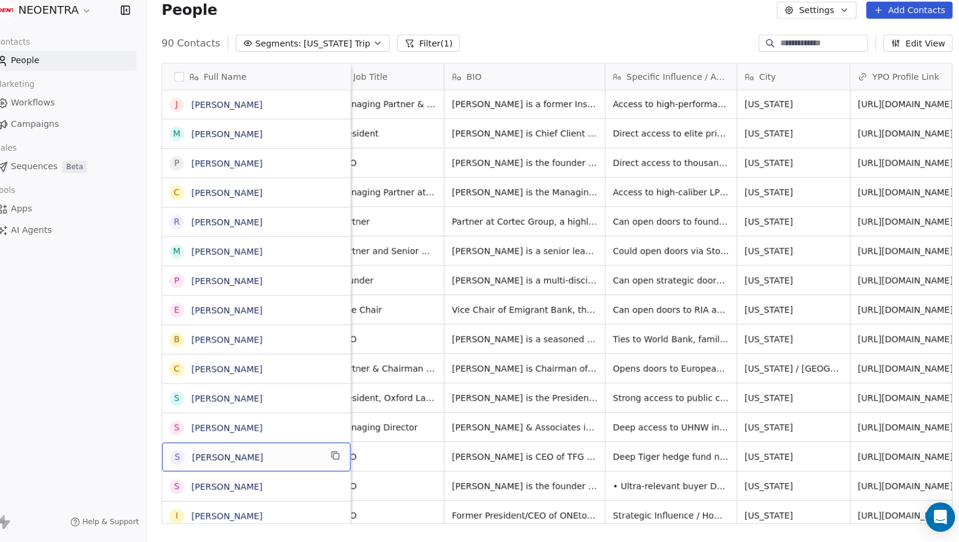
scroll to position [0, 450]
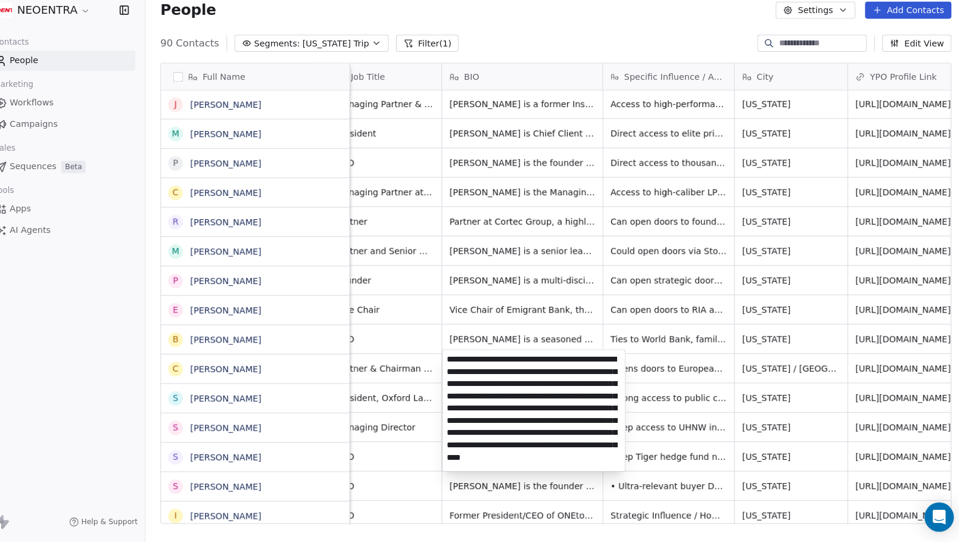
scroll to position [43, 0]
click at [320, 445] on html "NEOENTRA Contacts People Marketing Workflows Campaigns Sales Sequences Beta Too…" at bounding box center [479, 271] width 959 height 542
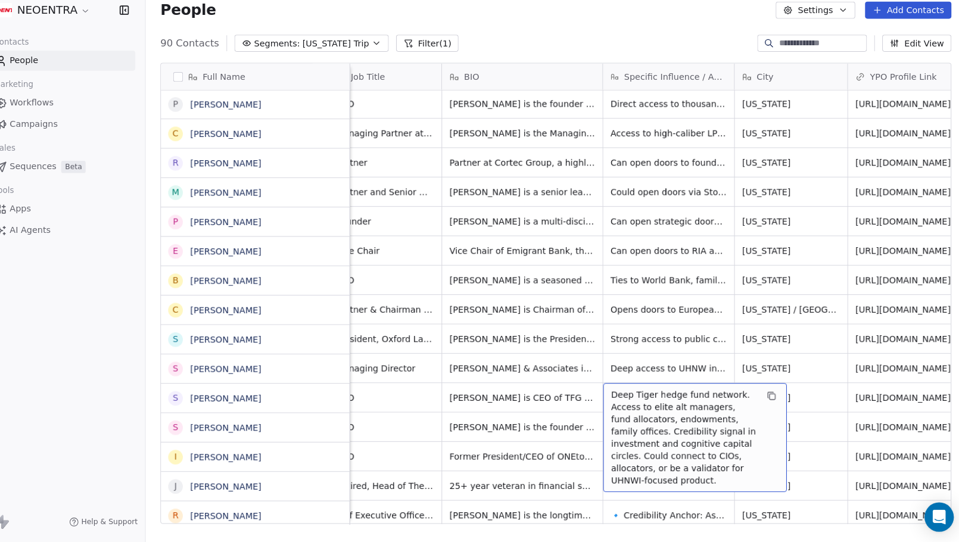
scroll to position [0, 454]
click at [652, 416] on span "Deep Tiger hedge fund network. Access to elite alt managers, fund allocators, e…" at bounding box center [680, 438] width 142 height 95
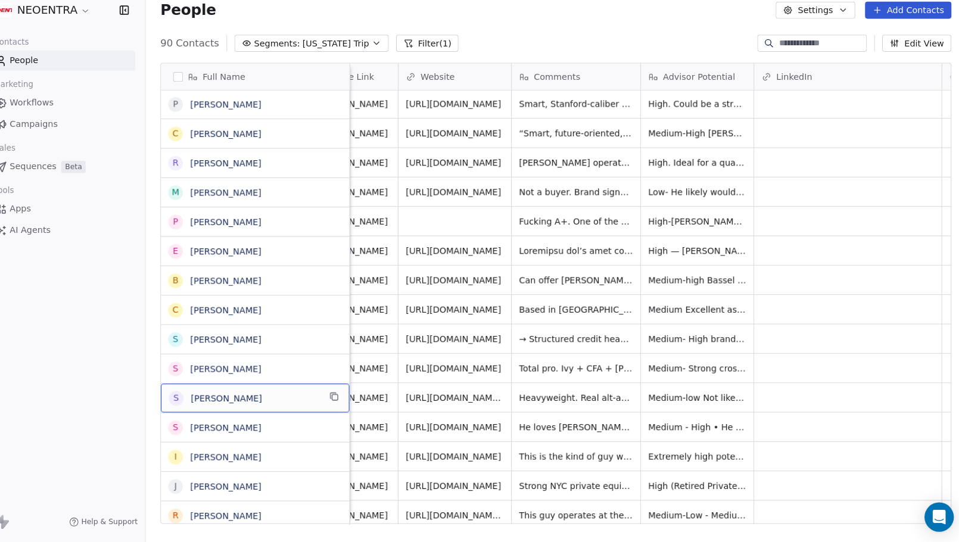
scroll to position [0, 999]
click at [339, 394] on icon "grid" at bounding box center [344, 399] width 10 height 10
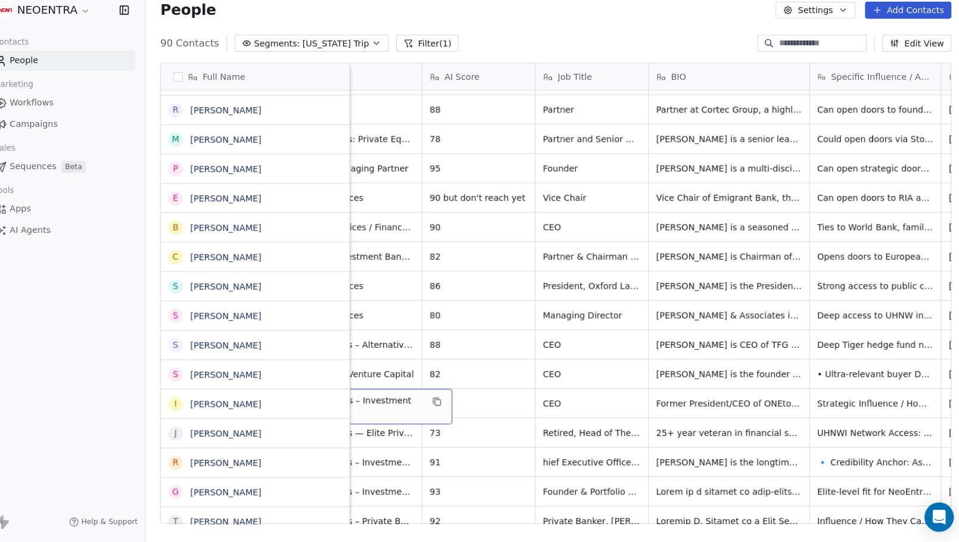
scroll to position [0, 170]
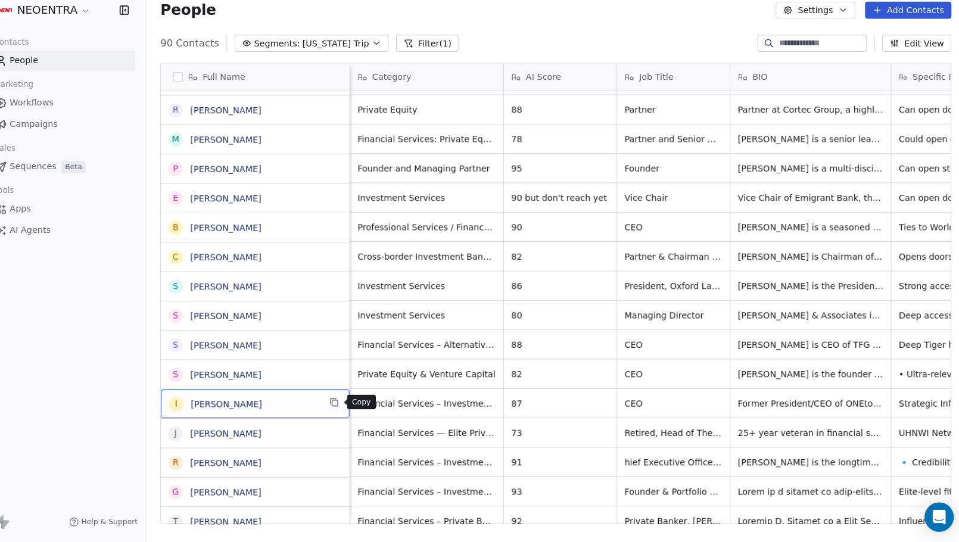
click at [339, 399] on icon "grid" at bounding box center [344, 404] width 10 height 10
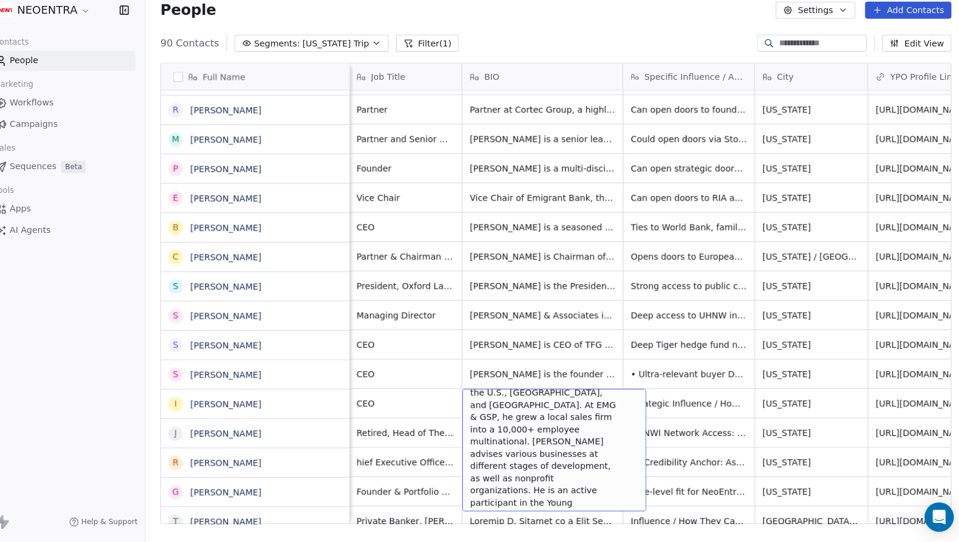
scroll to position [80, 0]
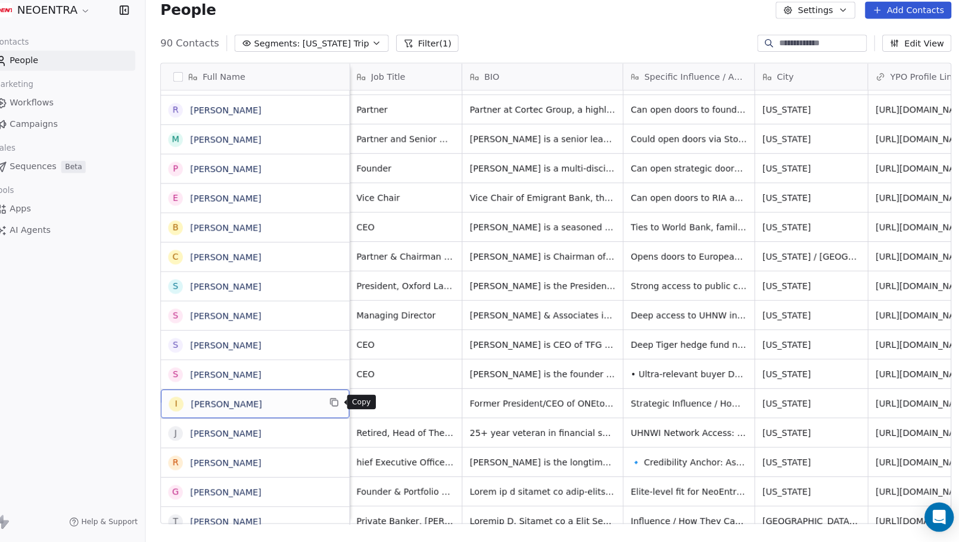
click at [342, 402] on icon "grid" at bounding box center [344, 404] width 5 height 5
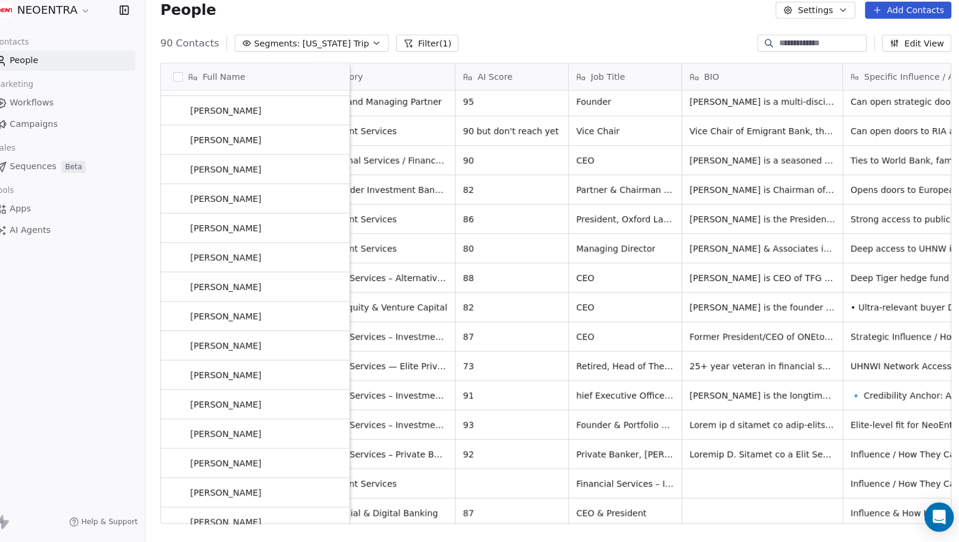
scroll to position [518, 0]
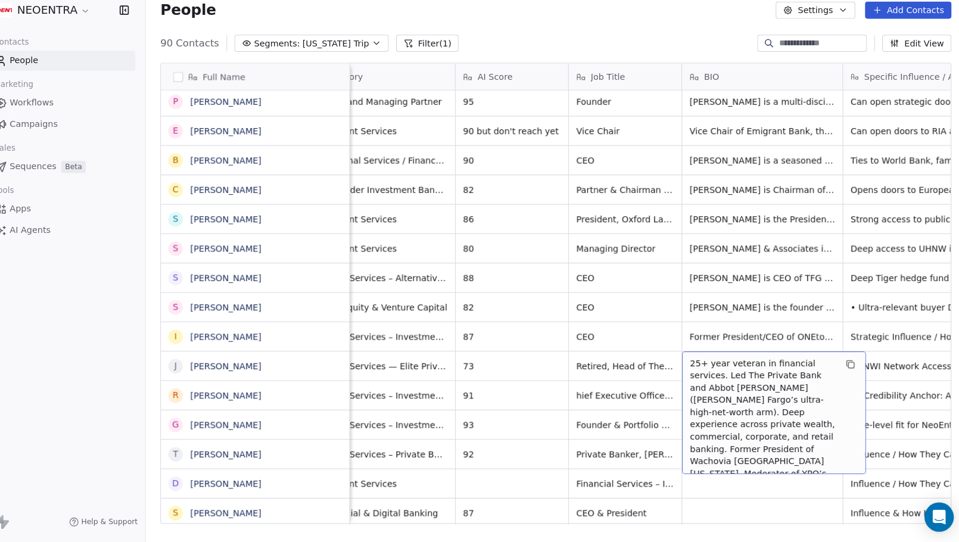
click at [690, 418] on span "25+ year veteran in financial services. Led The Private Bank and Abbot [PERSON_…" at bounding box center [761, 425] width 142 height 131
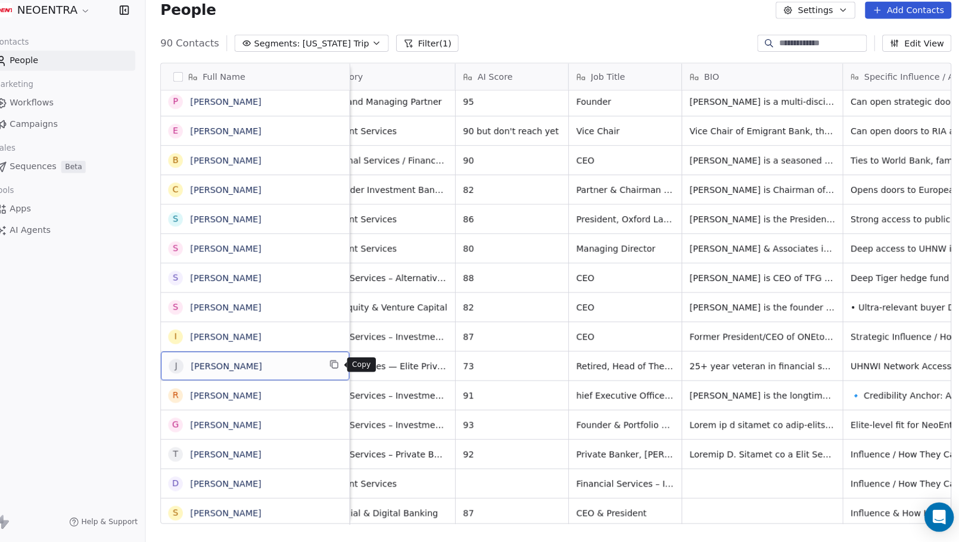
click at [339, 363] on icon "grid" at bounding box center [344, 368] width 10 height 10
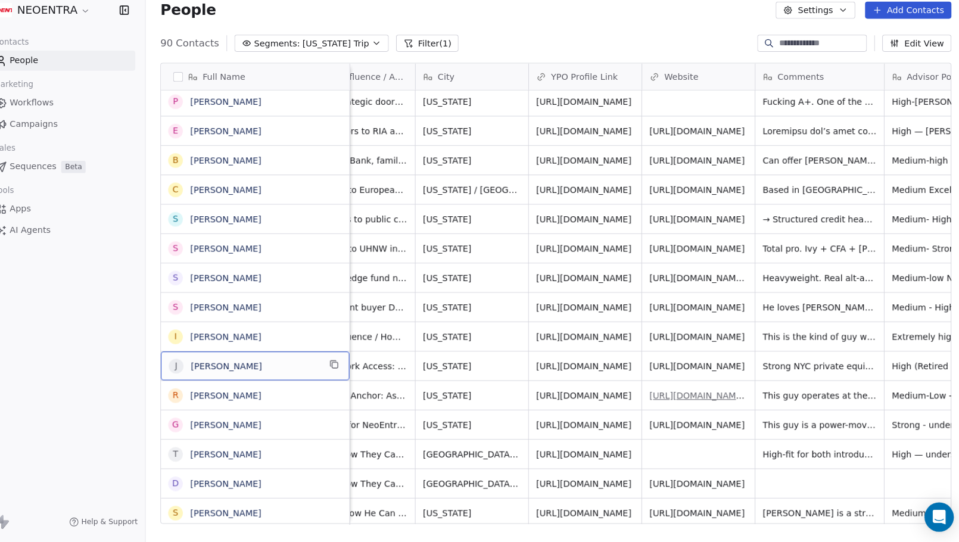
scroll to position [0, 766]
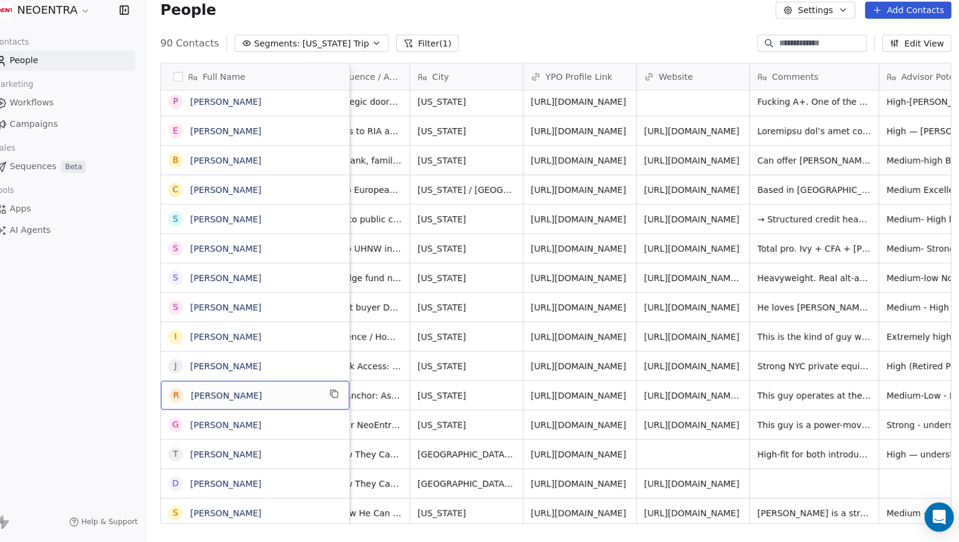
click at [317, 385] on div "R Rob Lowenthal" at bounding box center [267, 398] width 183 height 28
click at [385, 388] on html "NEOENTRA Contacts People Marketing Workflows Campaigns Sales Sequences Beta Too…" at bounding box center [479, 271] width 959 height 542
click at [339, 363] on icon "grid" at bounding box center [344, 368] width 10 height 10
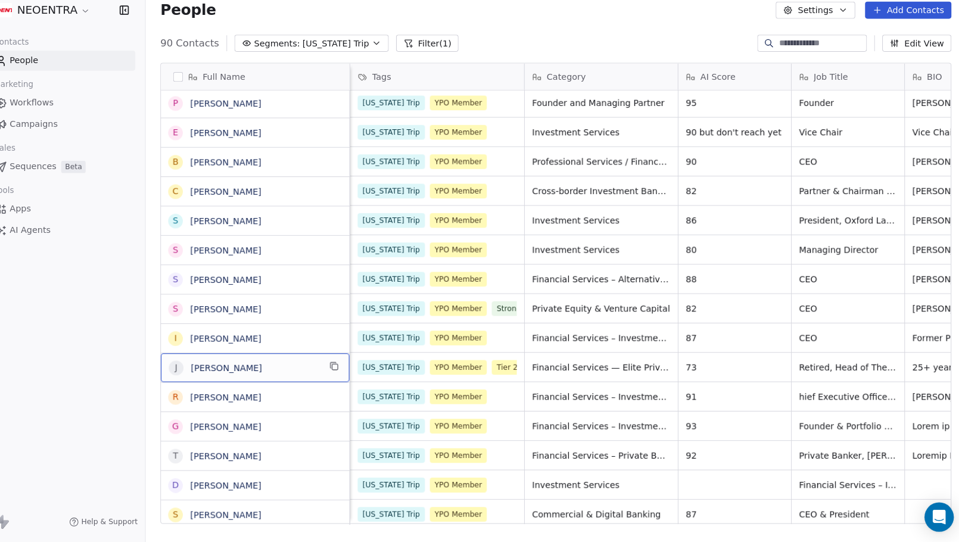
scroll to position [0, 0]
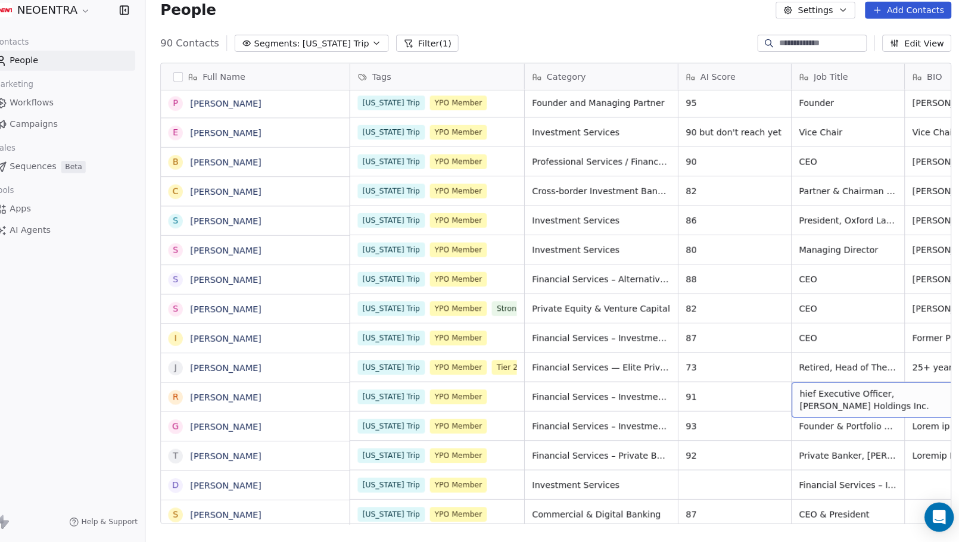
click at [789, 385] on div "hief Executive Officer, [PERSON_NAME] Holdings Inc." at bounding box center [878, 402] width 179 height 35
click at [796, 385] on div "hief Executive Officer, [PERSON_NAME] Holdings Inc." at bounding box center [878, 402] width 179 height 35
click at [797, 390] on span "hief Executive Officer, [PERSON_NAME] Holdings Inc." at bounding box center [868, 402] width 142 height 24
click at [789, 385] on div "hief Executive Officer, [PERSON_NAME] Holdings Inc." at bounding box center [878, 402] width 179 height 35
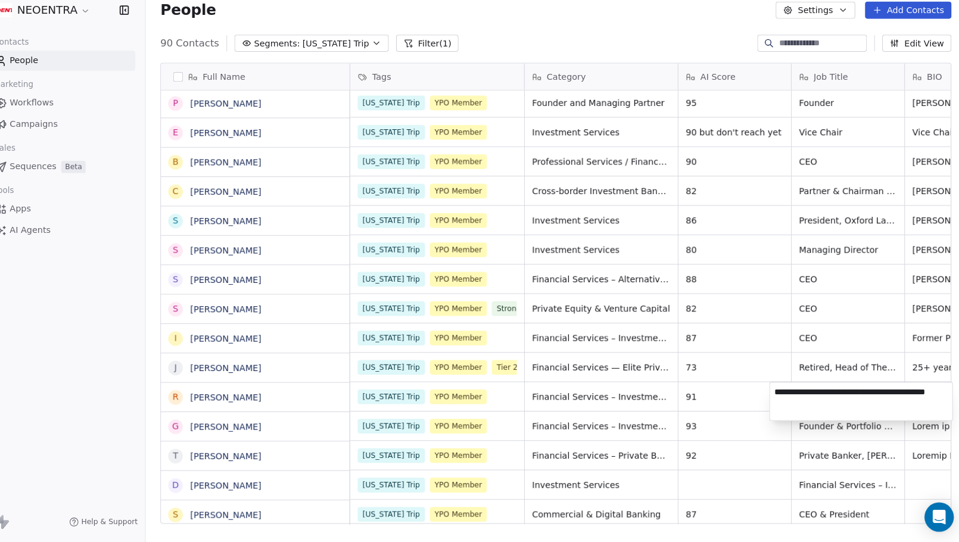
click at [785, 385] on textarea "**********" at bounding box center [856, 403] width 177 height 37
click at [768, 385] on textarea "**********" at bounding box center [856, 403] width 177 height 37
type textarea "**********"
click at [697, 392] on html "NEOENTRA Contacts People Marketing Workflows Campaigns Sales Sequences Beta Too…" at bounding box center [479, 271] width 959 height 542
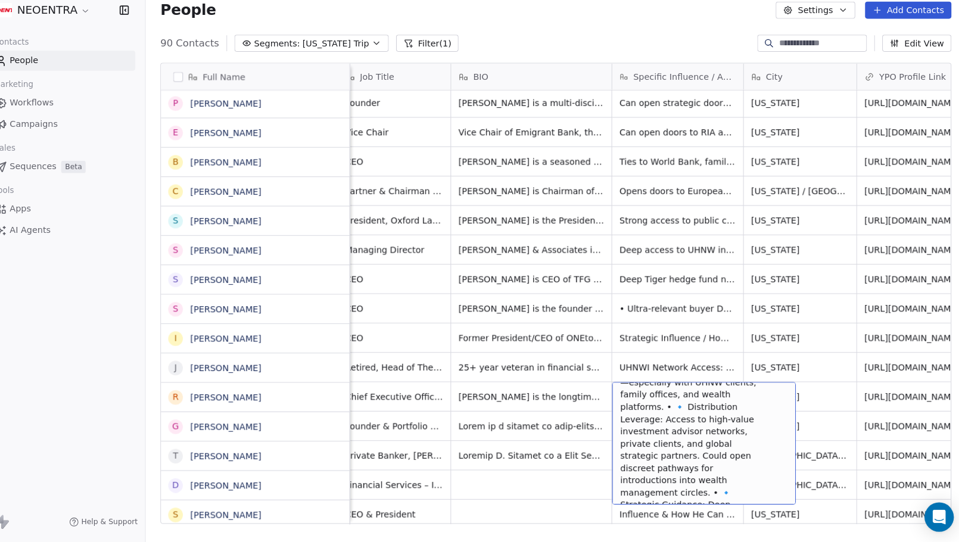
scroll to position [69, 0]
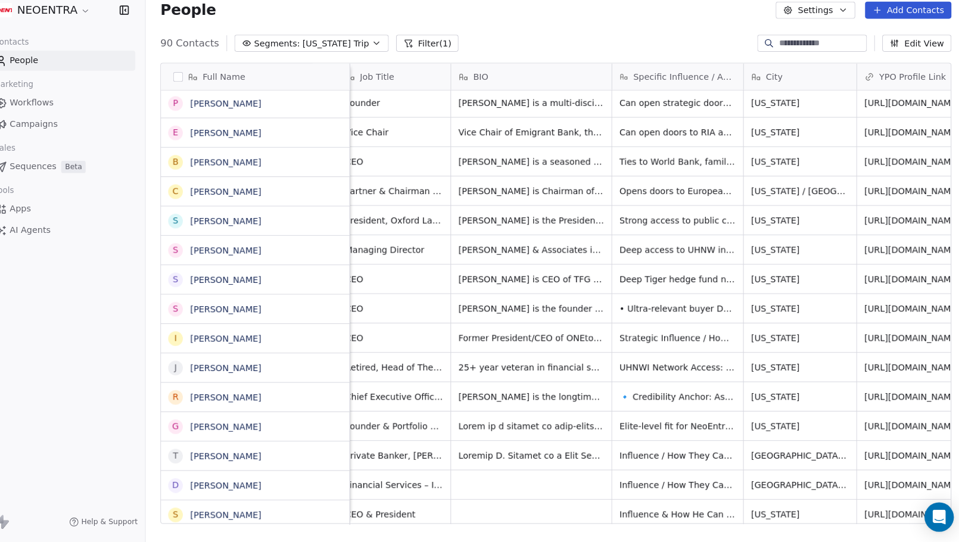
click at [107, 450] on div "NEOENTRA Contacts People Marketing Workflows Campaigns Sales Sequences Beta Too…" at bounding box center [80, 271] width 160 height 542
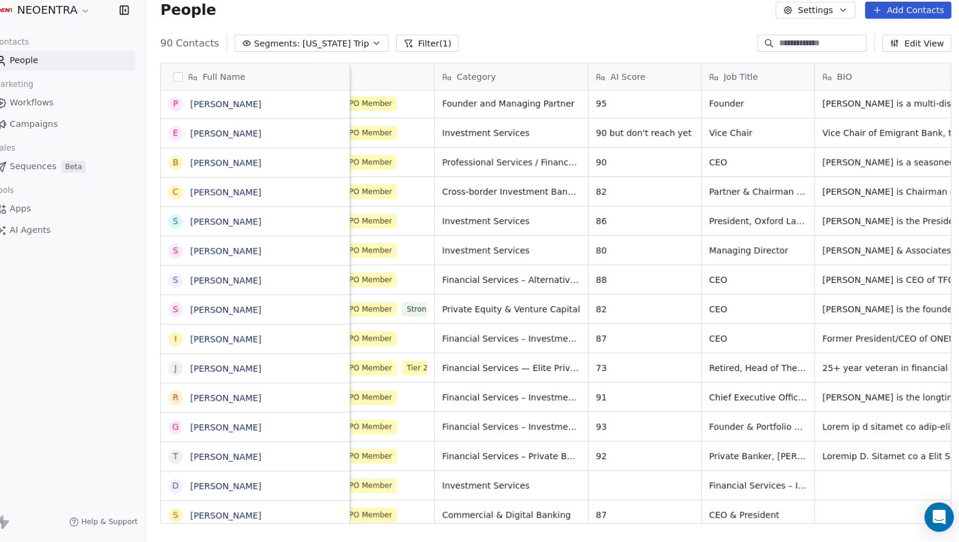
scroll to position [0, 86]
click at [339, 422] on icon "grid" at bounding box center [344, 427] width 10 height 10
click at [342, 396] on icon "grid" at bounding box center [344, 398] width 5 height 5
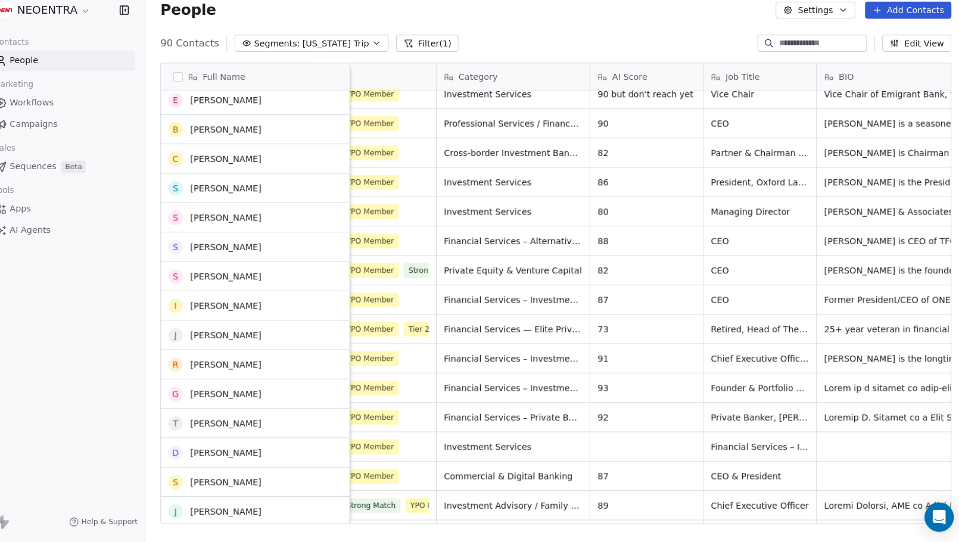
scroll to position [554, 0]
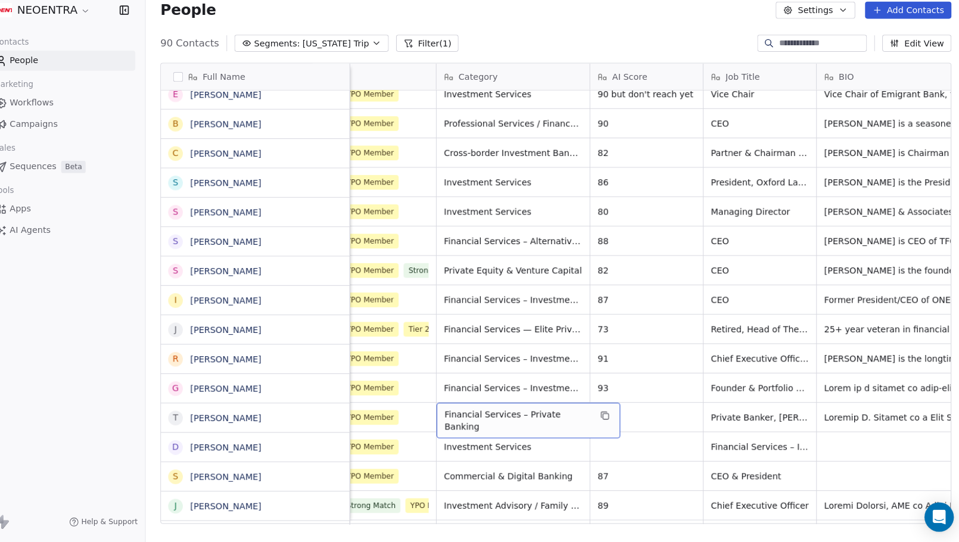
click at [454, 410] on span "Financial Services – Private Banking" at bounding box center [522, 422] width 142 height 24
click at [713, 411] on html "NEOENTRA Contacts People Marketing Workflows Campaigns Sales Sequences Beta Too…" at bounding box center [479, 271] width 959 height 542
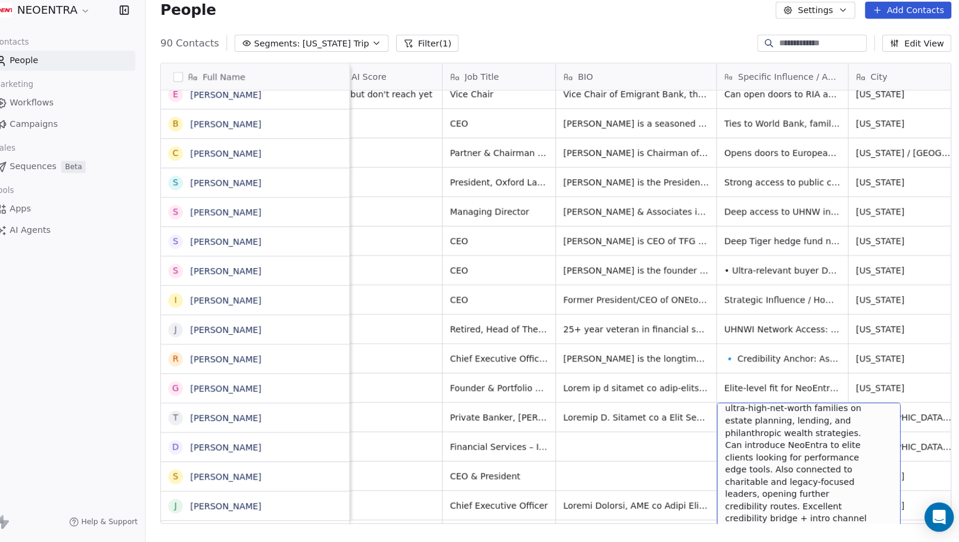
scroll to position [79, 0]
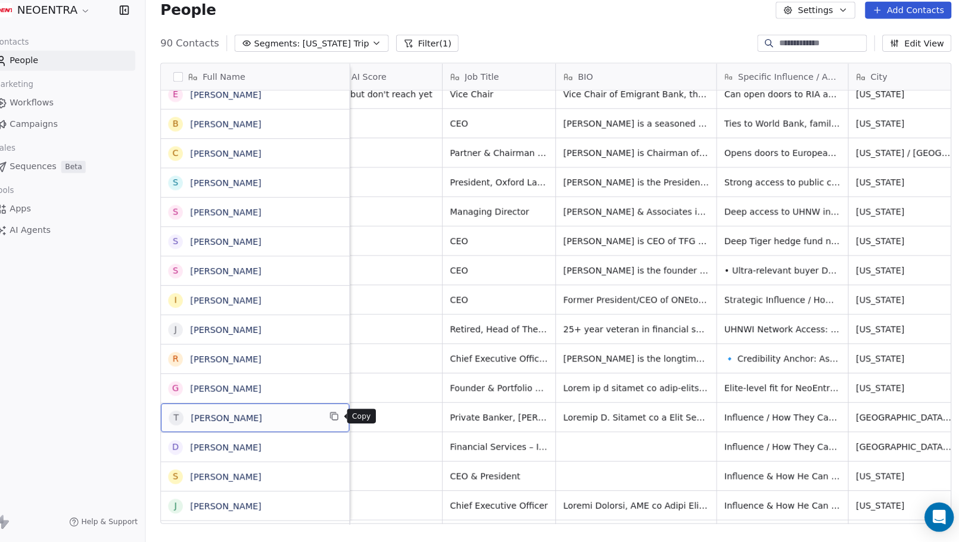
click at [339, 413] on icon "grid" at bounding box center [344, 418] width 10 height 10
click at [5, 301] on div "NEOENTRA Contacts People Marketing Workflows Campaigns Sales Sequences Beta Too…" at bounding box center [80, 271] width 160 height 542
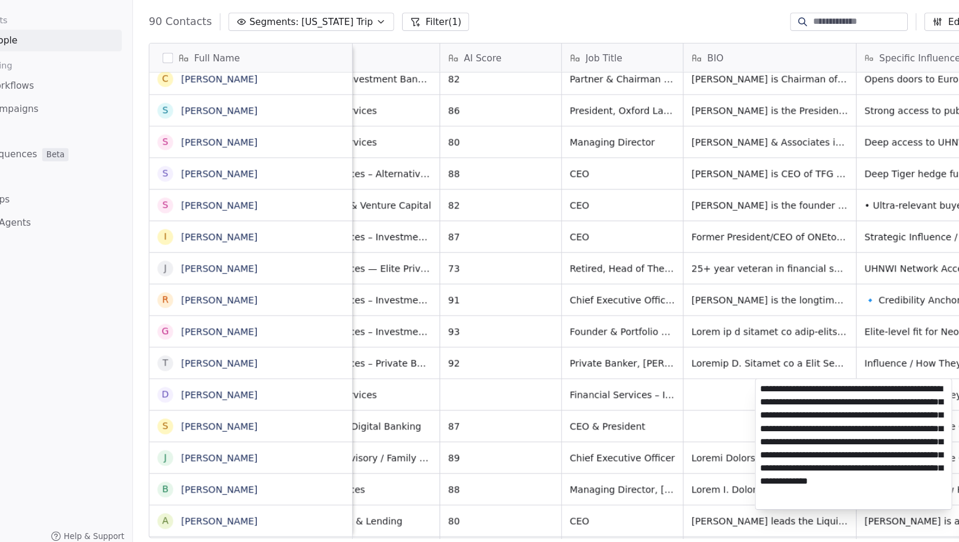
scroll to position [0, 0]
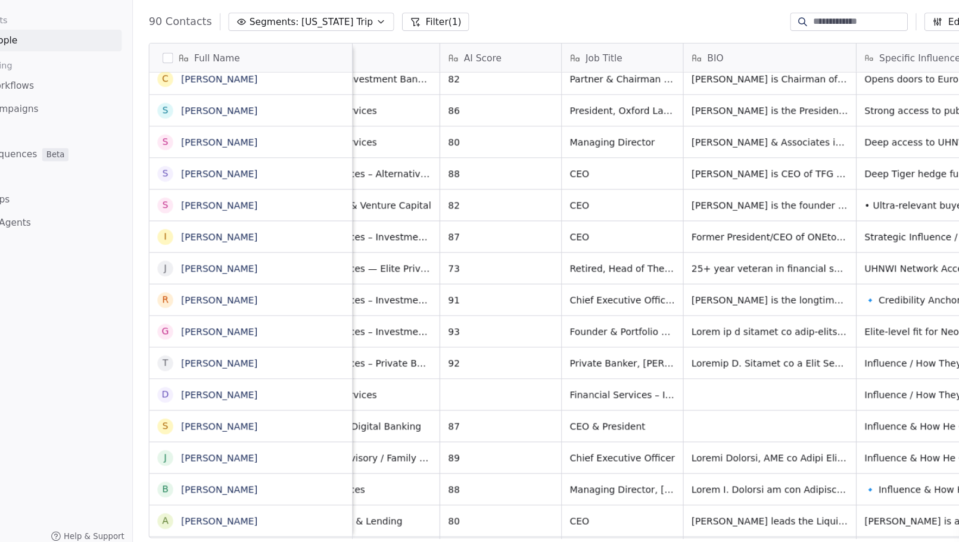
click at [617, 370] on html "NEOENTRA Contacts People Marketing Workflows Campaigns Sales Sequences Beta Too…" at bounding box center [479, 271] width 959 height 542
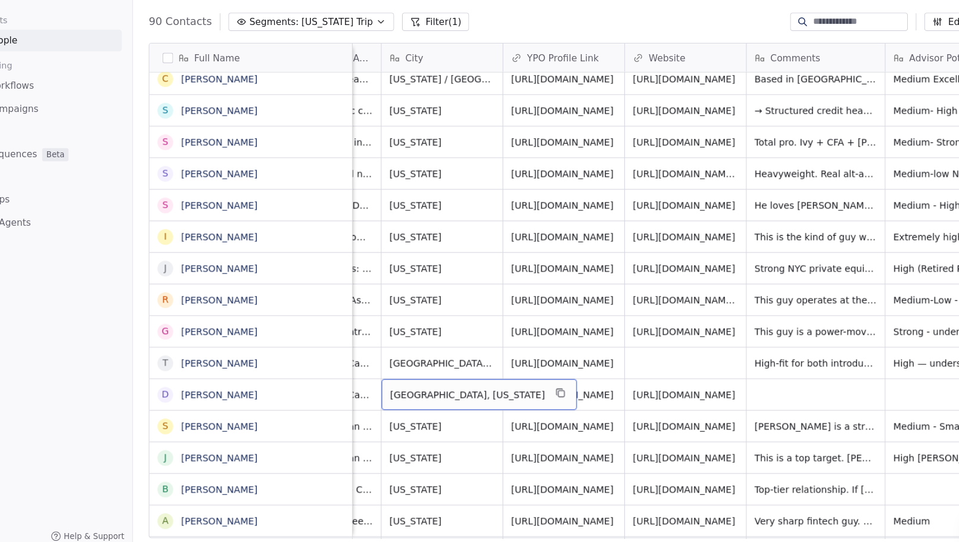
scroll to position [0, 799]
click at [431, 387] on span "[GEOGRAPHIC_DATA], [US_STATE]" at bounding box center [462, 393] width 140 height 12
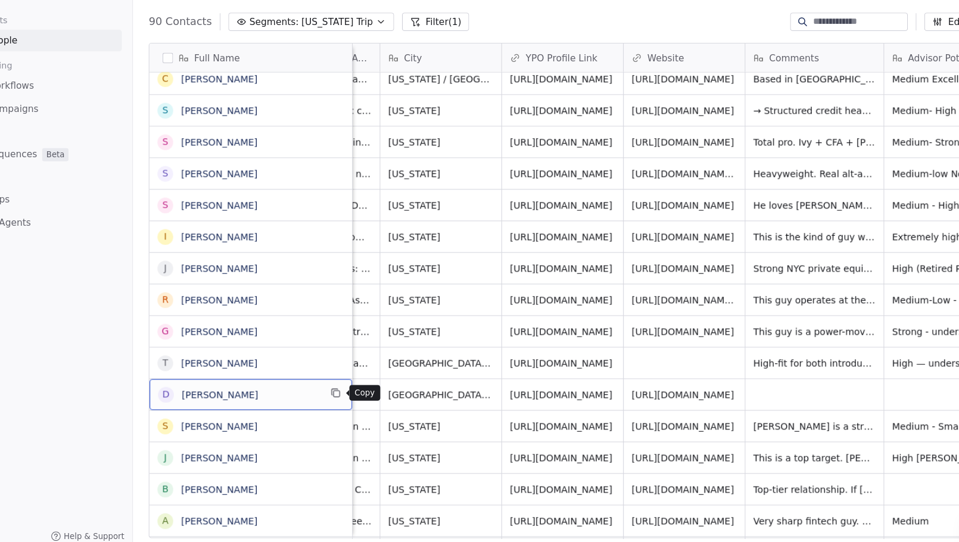
click at [339, 386] on icon "grid" at bounding box center [344, 391] width 10 height 10
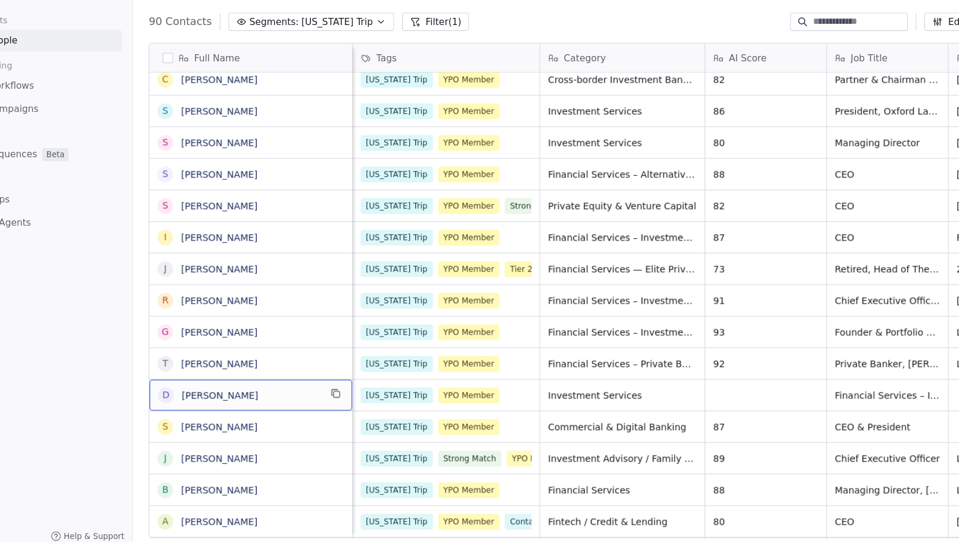
scroll to position [0, 0]
click at [543, 416] on span "Commercial & Digital Banking" at bounding box center [599, 422] width 125 height 12
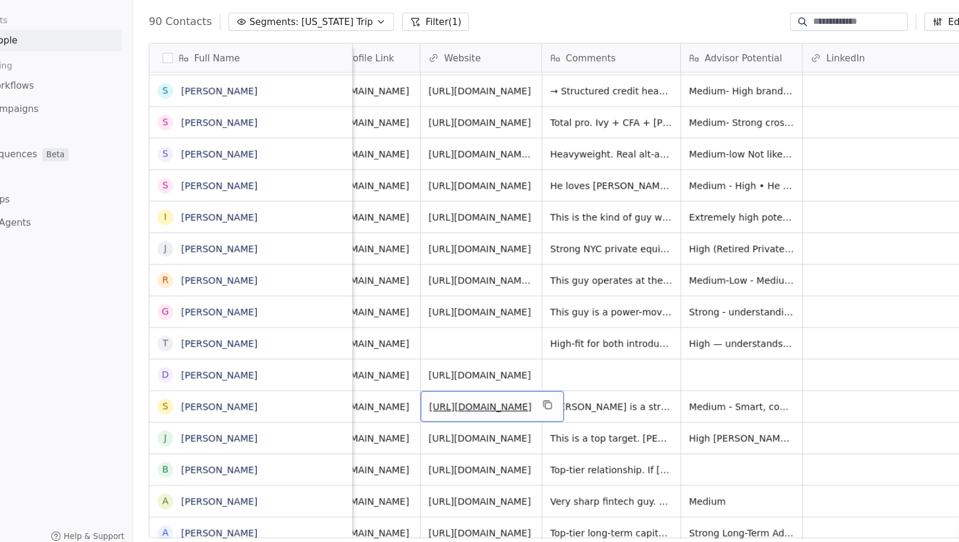
scroll to position [0, 989]
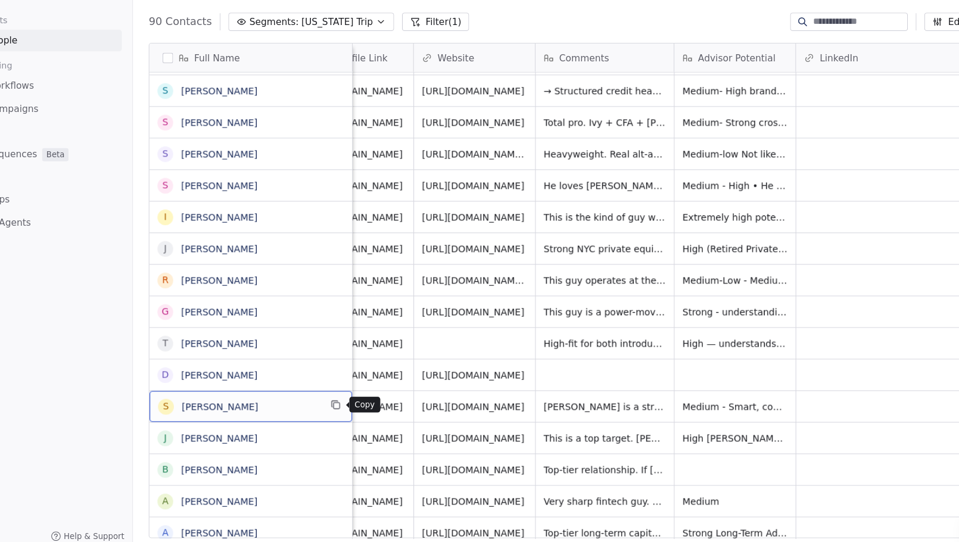
click at [339, 397] on icon "grid" at bounding box center [344, 402] width 10 height 10
click at [87, 365] on div "NEOENTRA Contacts People Marketing Workflows Campaigns Sales Sequences Beta Too…" at bounding box center [80, 271] width 160 height 542
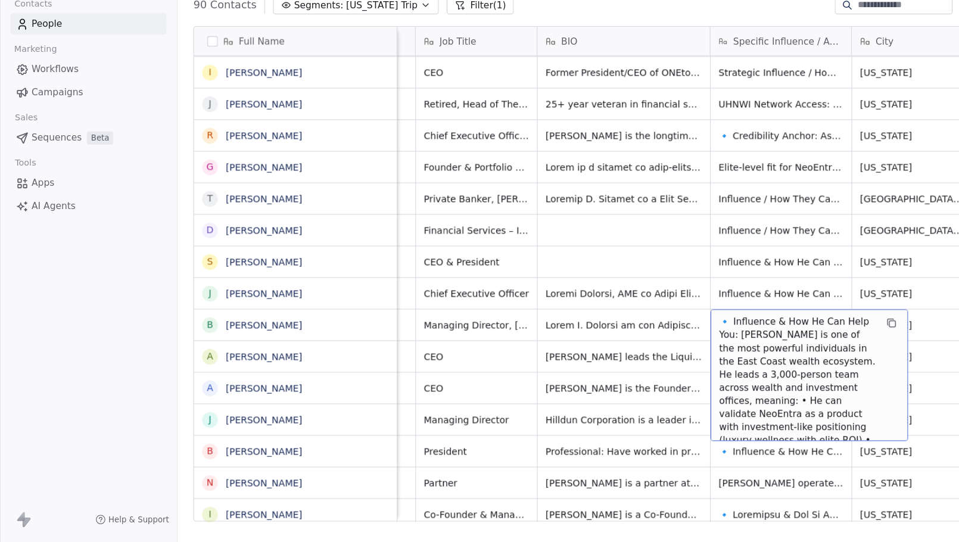
scroll to position [0, 416]
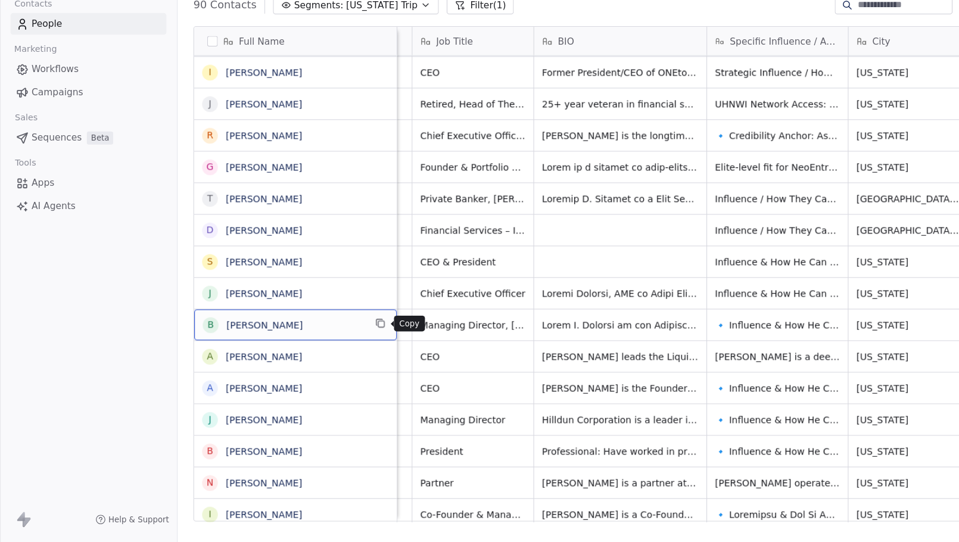
click at [347, 338] on icon "grid" at bounding box center [344, 343] width 10 height 10
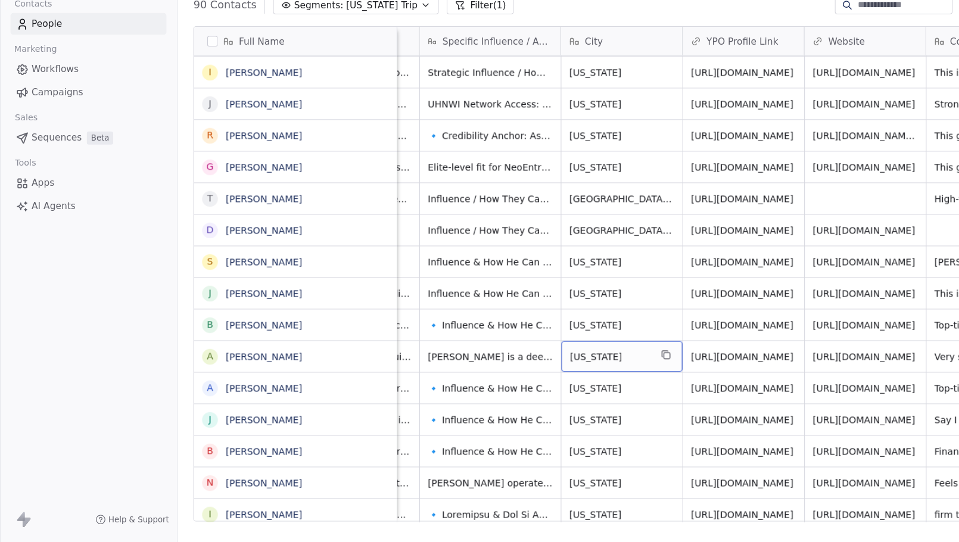
scroll to position [0, 677]
click at [344, 367] on icon "grid" at bounding box center [344, 372] width 10 height 10
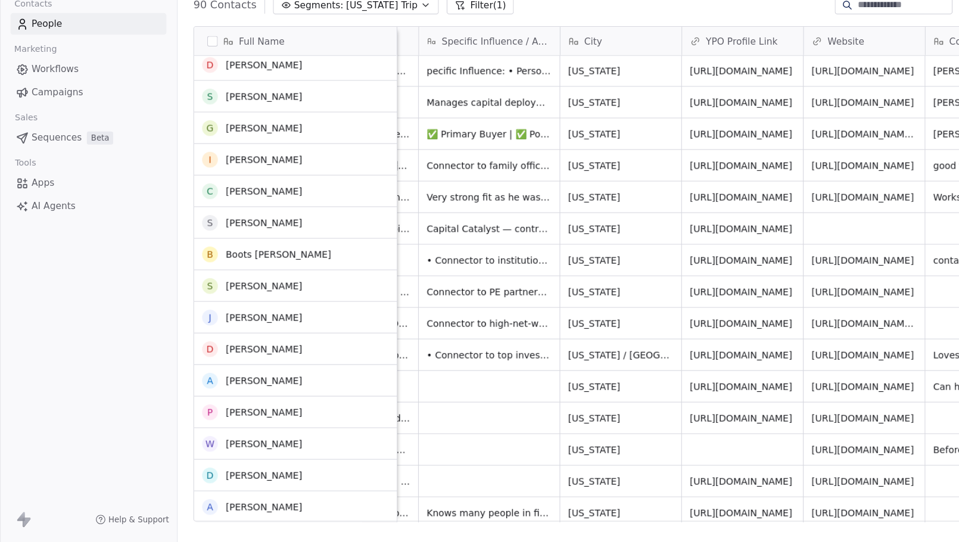
scroll to position [0, 0]
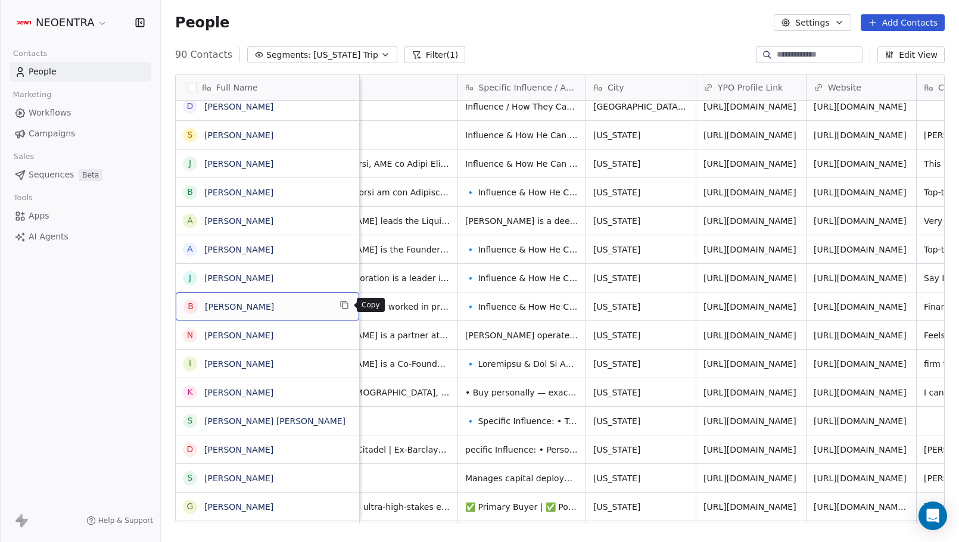
click at [348, 307] on icon "grid" at bounding box center [344, 305] width 5 height 5
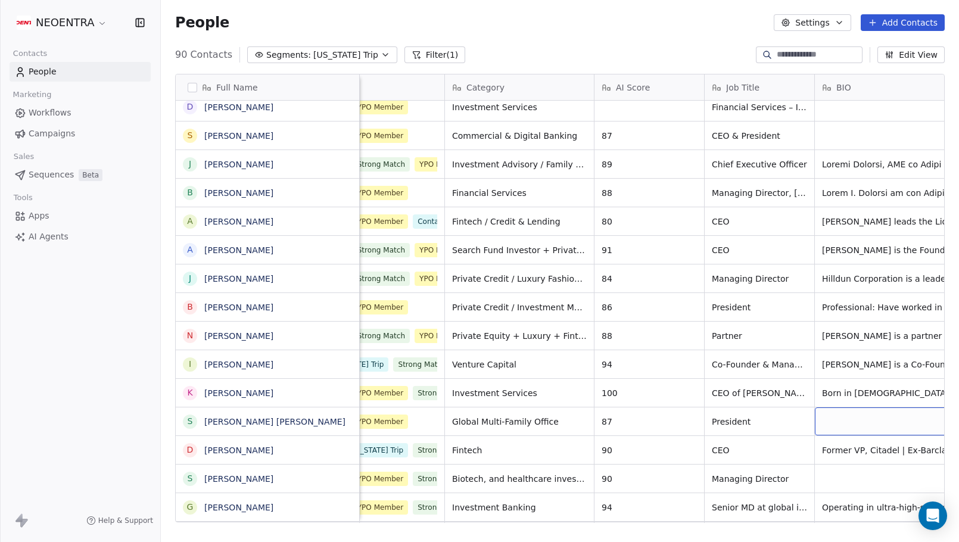
scroll to position [0, 75]
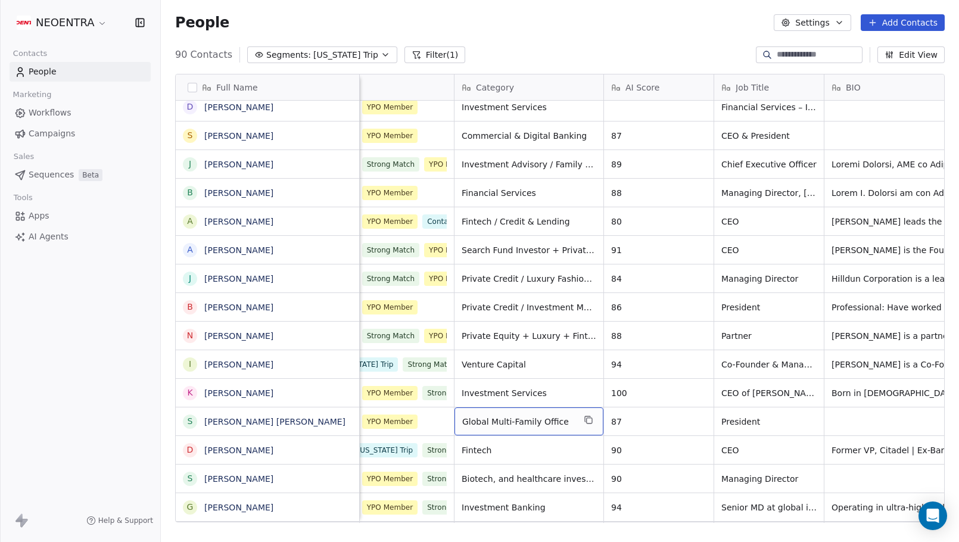
click at [546, 418] on span "Global Multi-Family Office" at bounding box center [518, 422] width 112 height 12
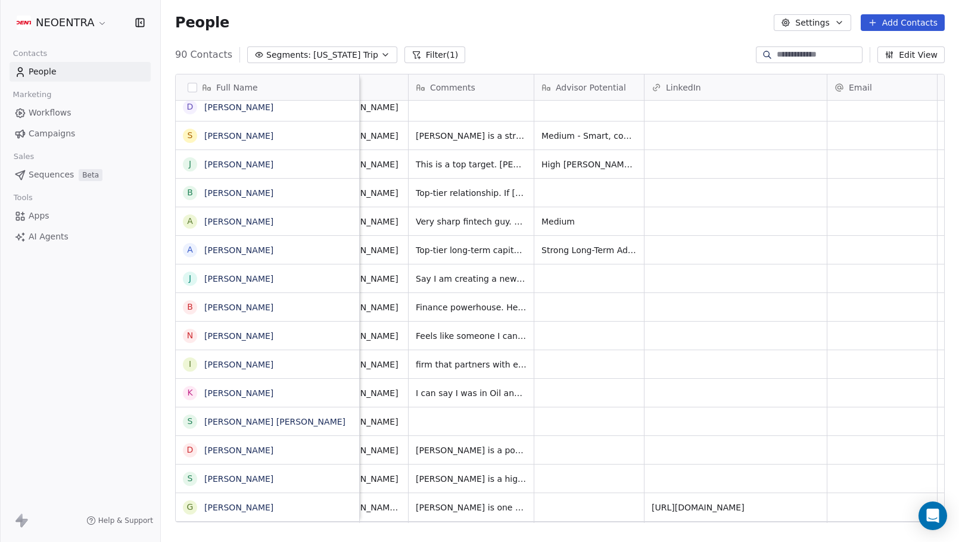
scroll to position [0, 930]
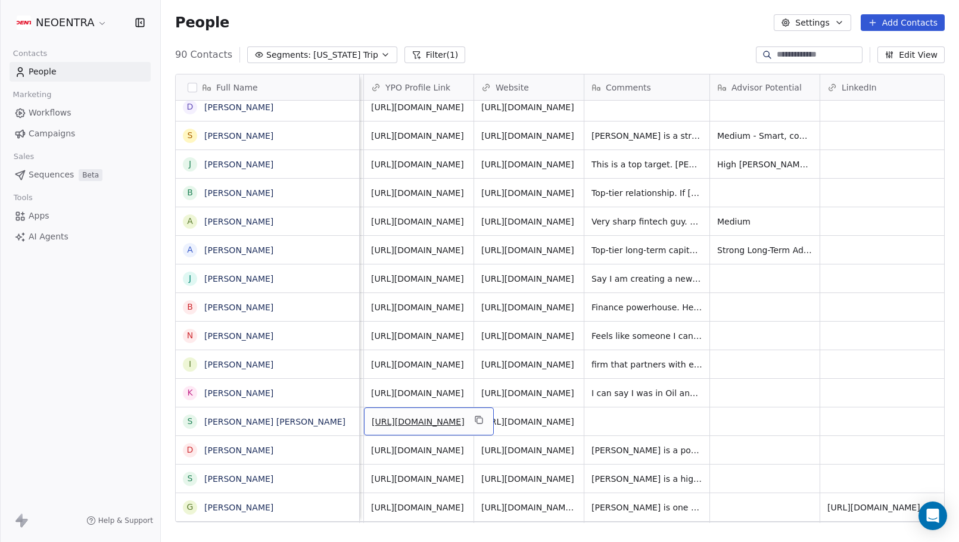
click at [436, 420] on link "https://ypoconnect.org/#/memberProfile?memberId=30303334-5230-3030-3034-4438434…" at bounding box center [418, 422] width 93 height 10
click at [591, 48] on div "90 Contacts Segments: New York Trip Filter (1) Edit View" at bounding box center [560, 54] width 798 height 19
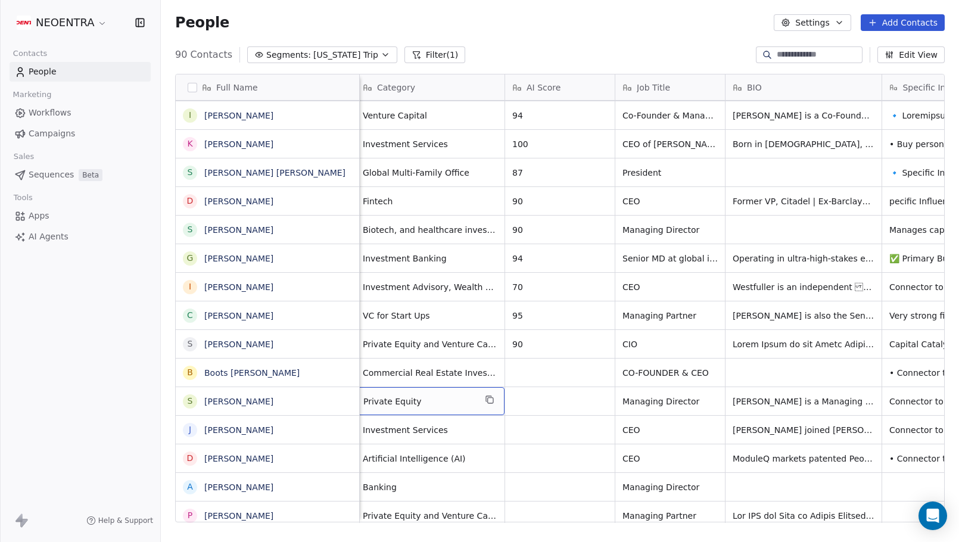
scroll to position [0, 187]
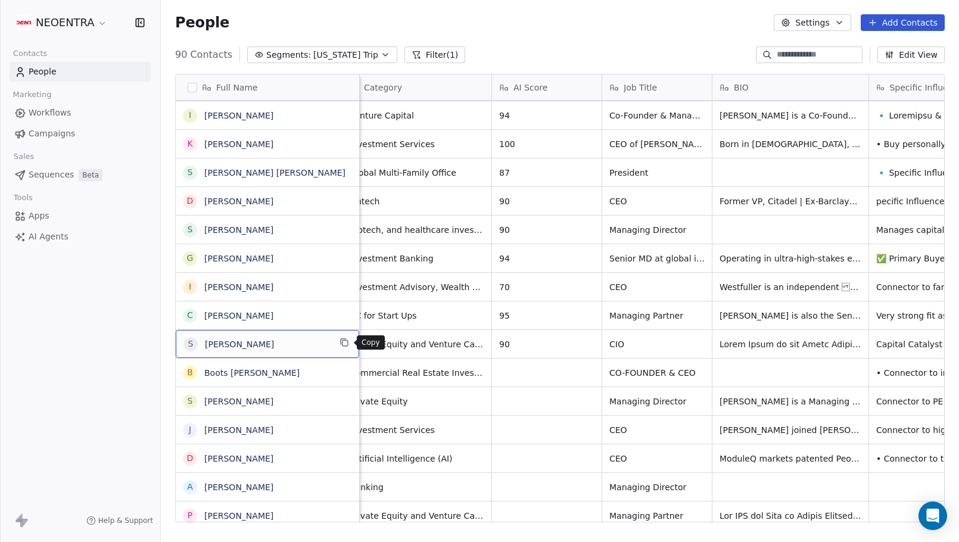
click at [345, 341] on icon "grid" at bounding box center [344, 343] width 5 height 5
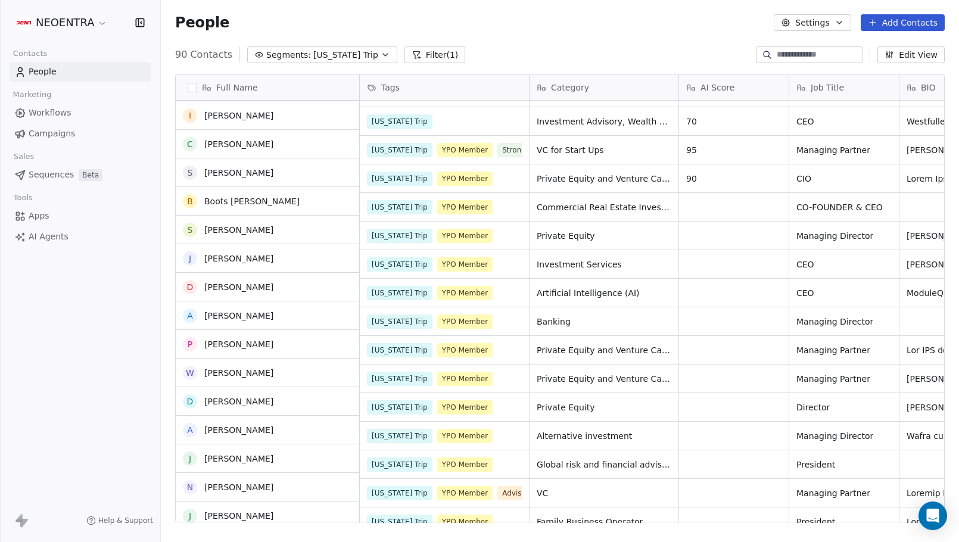
scroll to position [1315, 0]
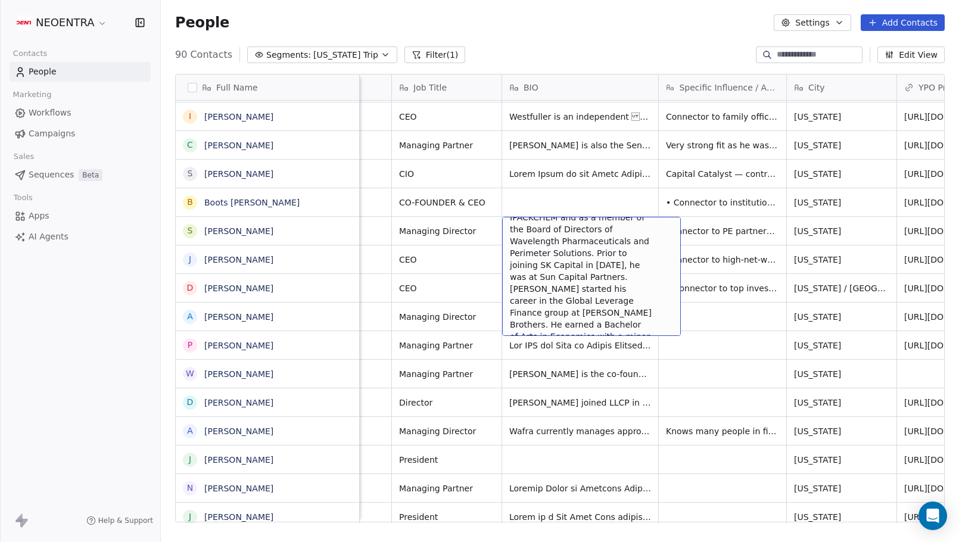
click at [612, 314] on span "Steve is a Managing Director at SK Capital Partners. He currently serves as the…" at bounding box center [581, 253] width 142 height 226
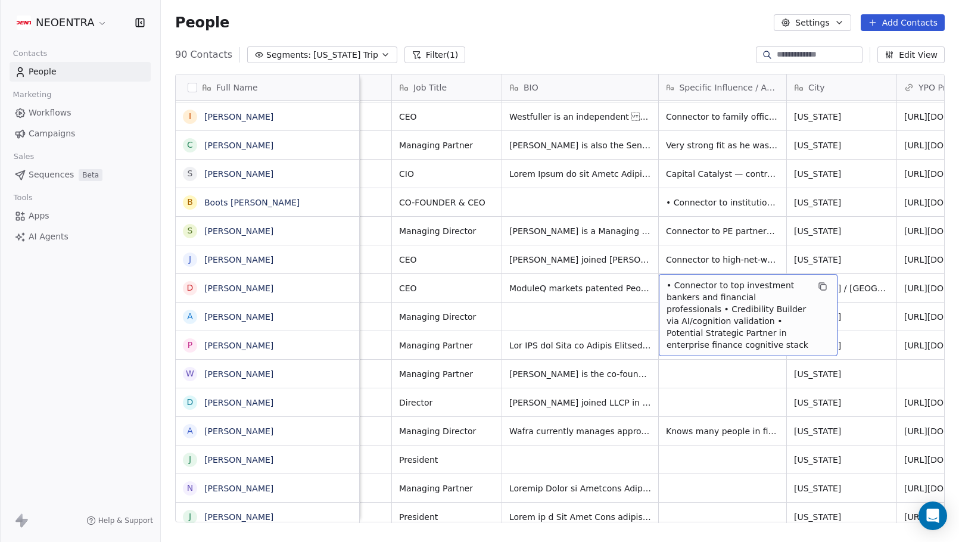
click at [715, 330] on span "• Connector to top investment bankers and financial professionals • Credibility…" at bounding box center [737, 314] width 142 height 71
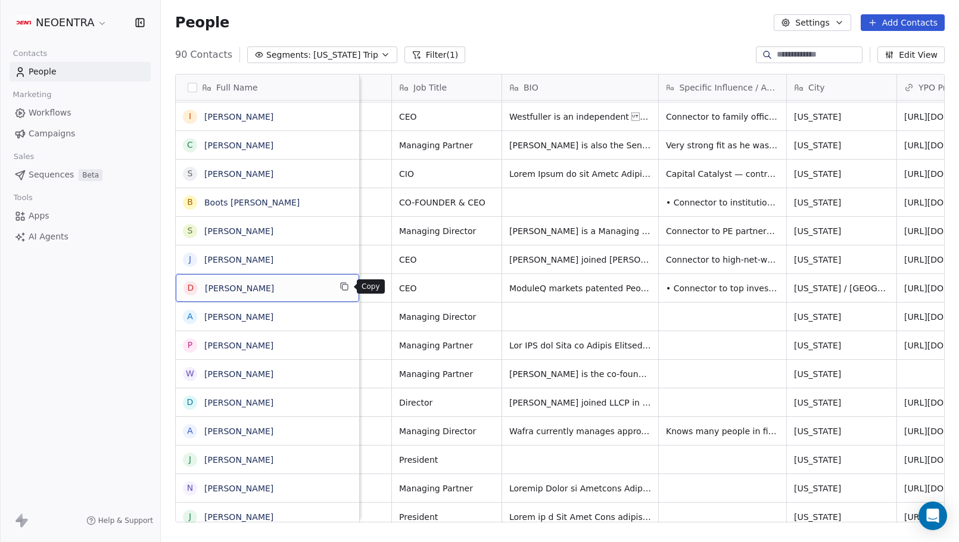
click at [344, 286] on icon "grid" at bounding box center [344, 287] width 10 height 10
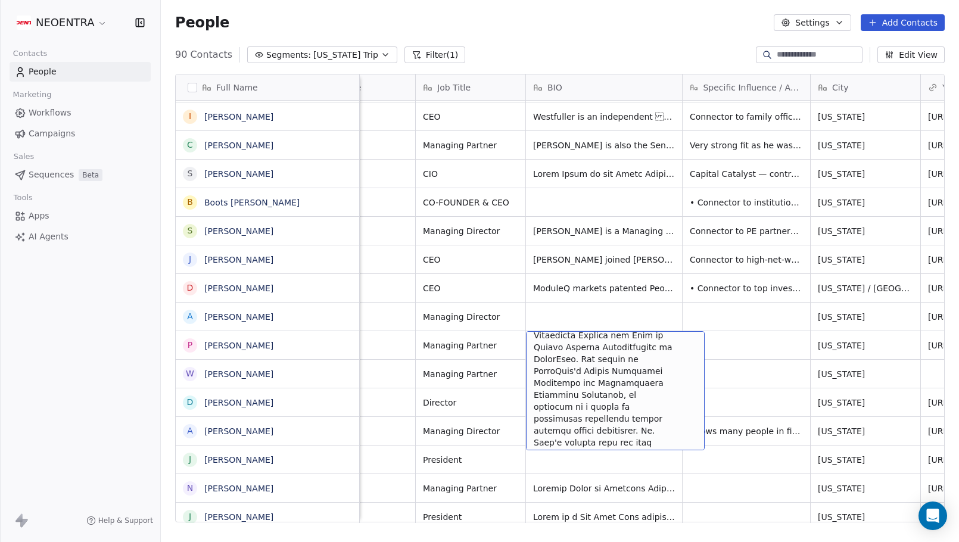
scroll to position [160, 0]
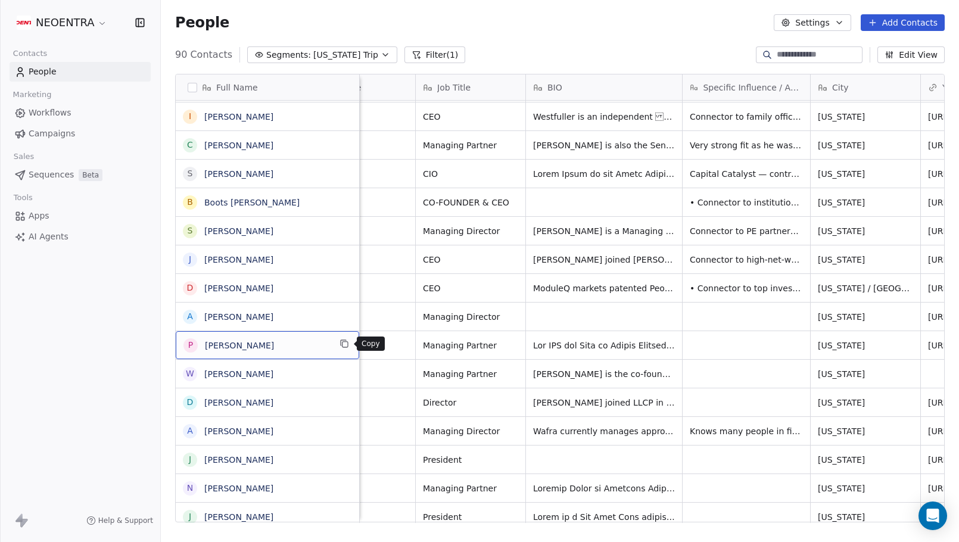
click at [345, 342] on icon "grid" at bounding box center [344, 344] width 5 height 5
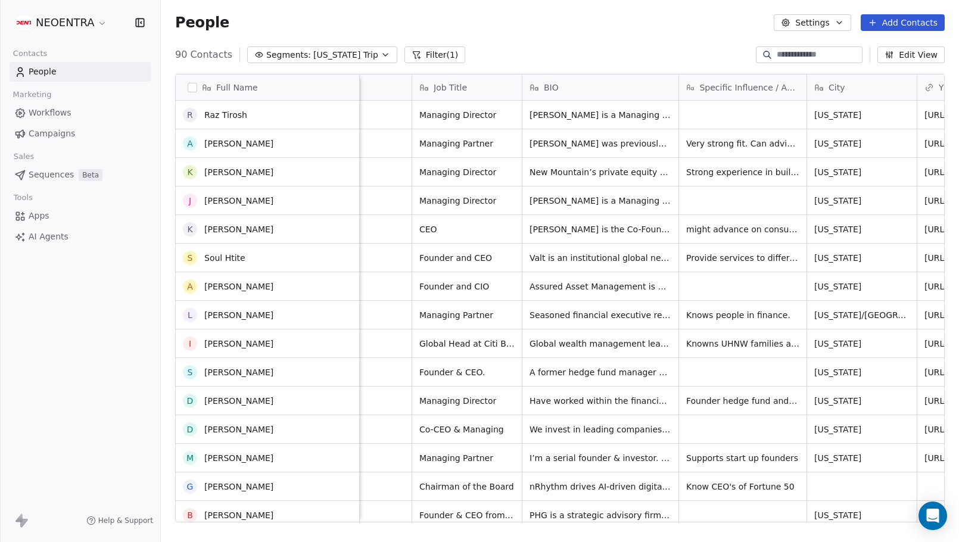
scroll to position [1765, 0]
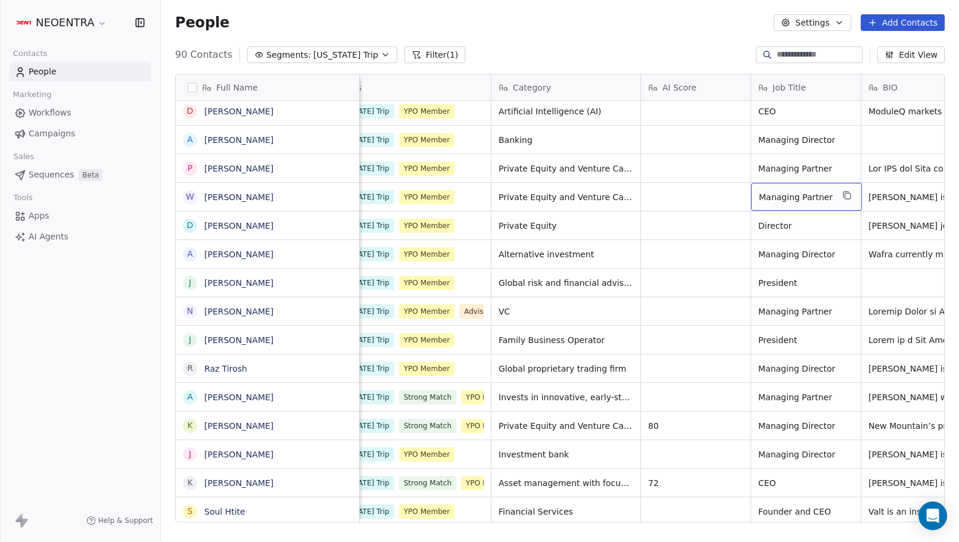
click at [808, 195] on span "Managing Partner" at bounding box center [796, 197] width 74 height 12
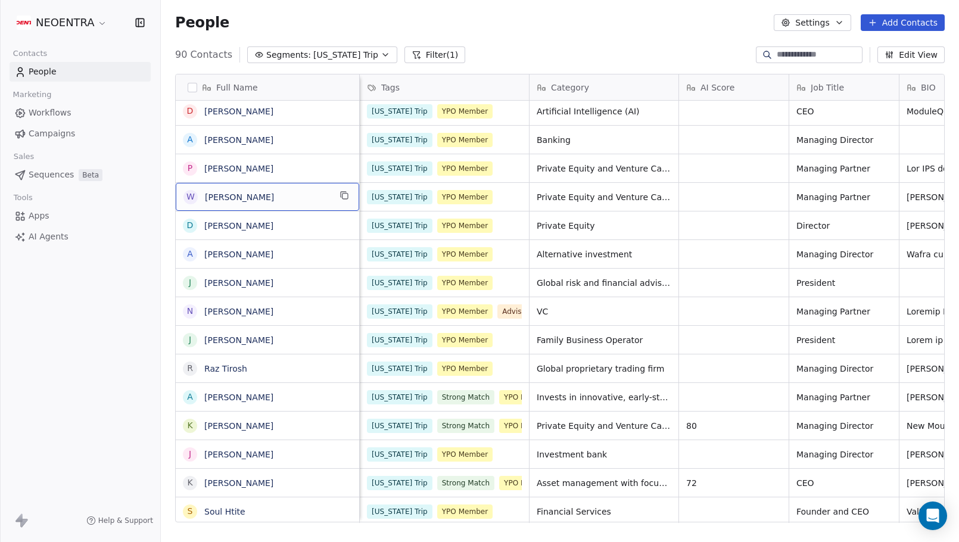
scroll to position [0, 0]
click at [347, 197] on icon "grid" at bounding box center [344, 196] width 10 height 10
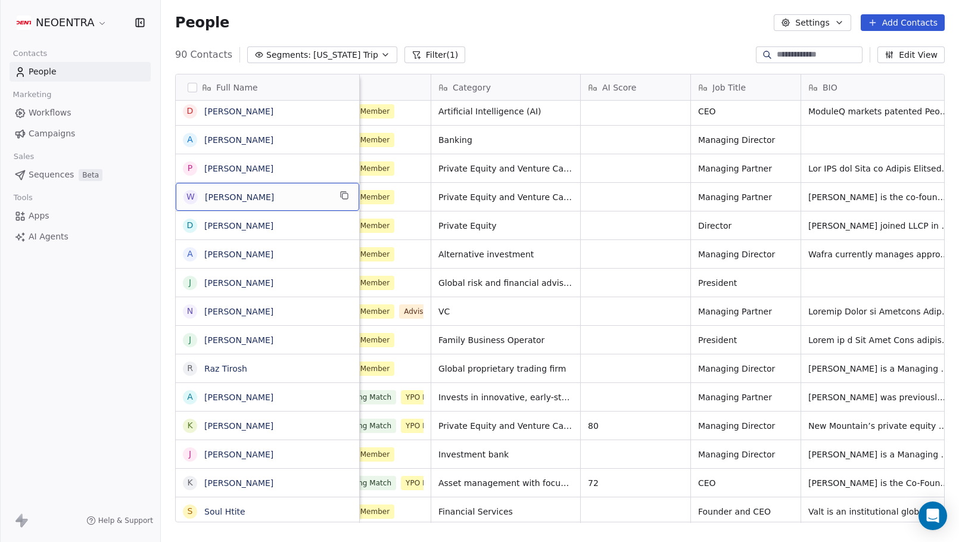
scroll to position [0, 147]
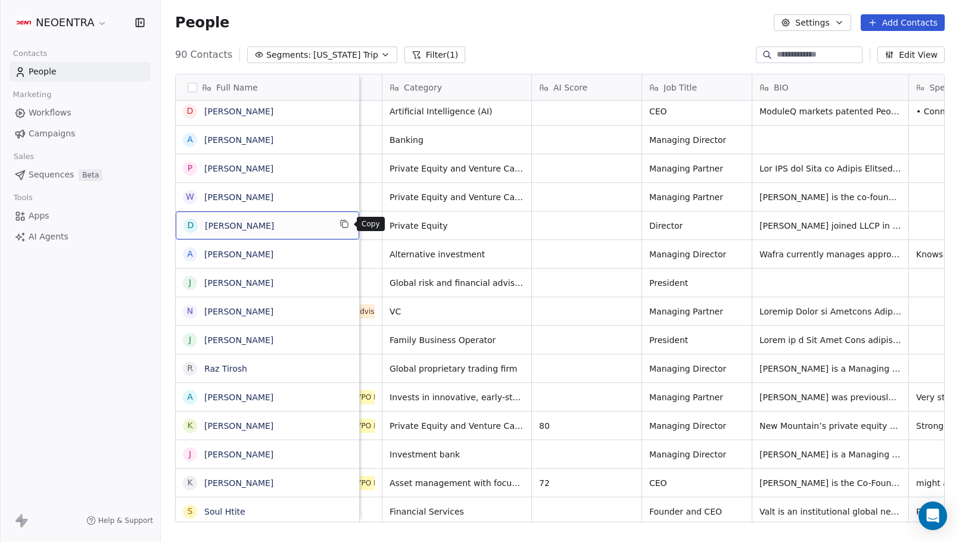
click at [350, 223] on button "grid" at bounding box center [344, 224] width 14 height 14
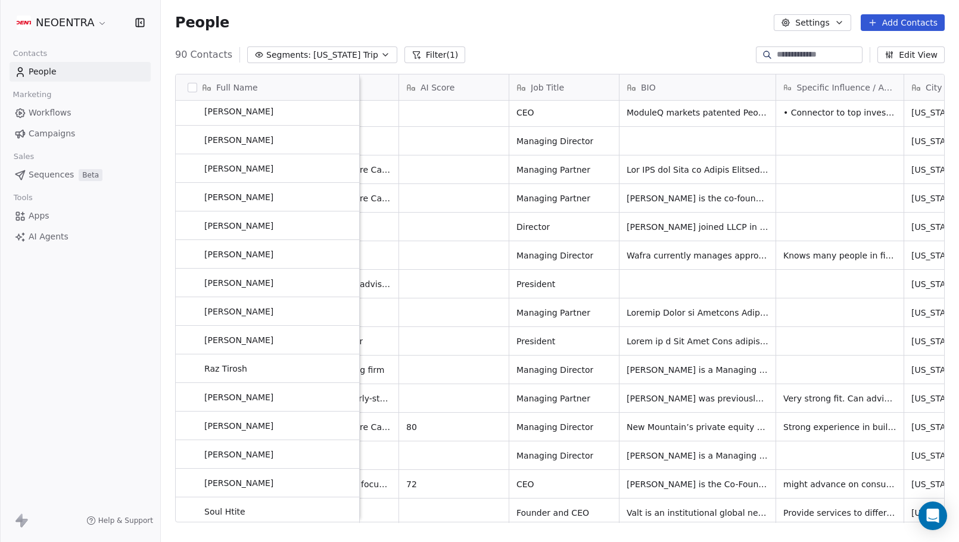
scroll to position [1489, 0]
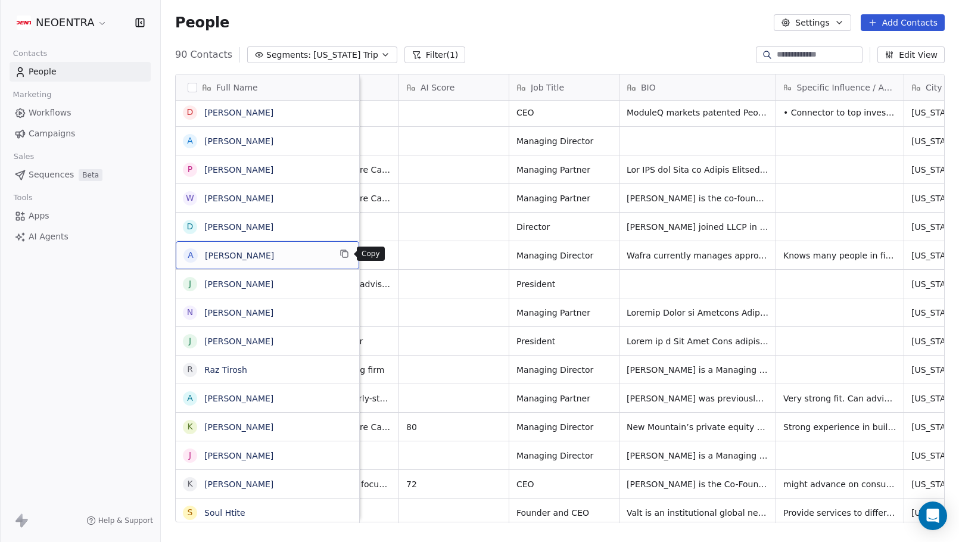
click at [347, 254] on icon "grid" at bounding box center [344, 254] width 10 height 10
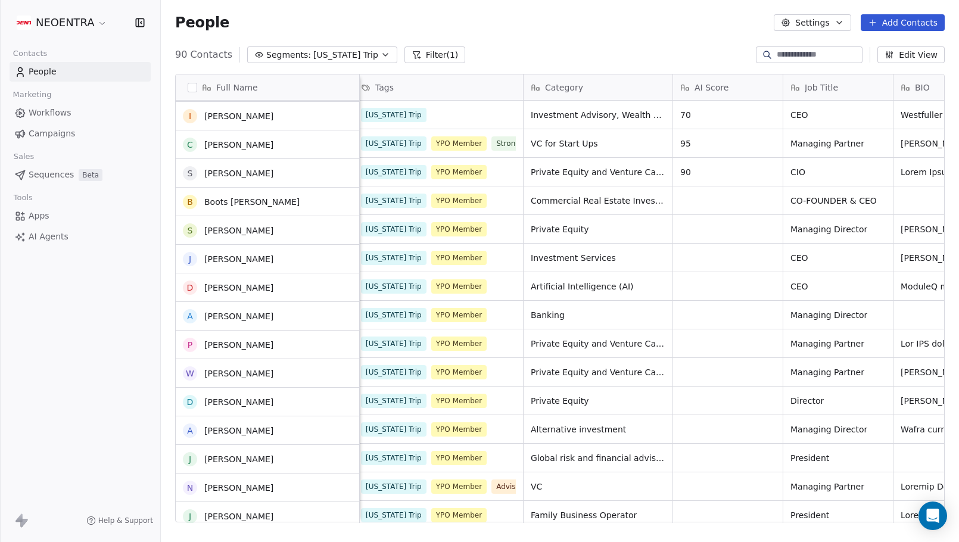
scroll to position [1301, 0]
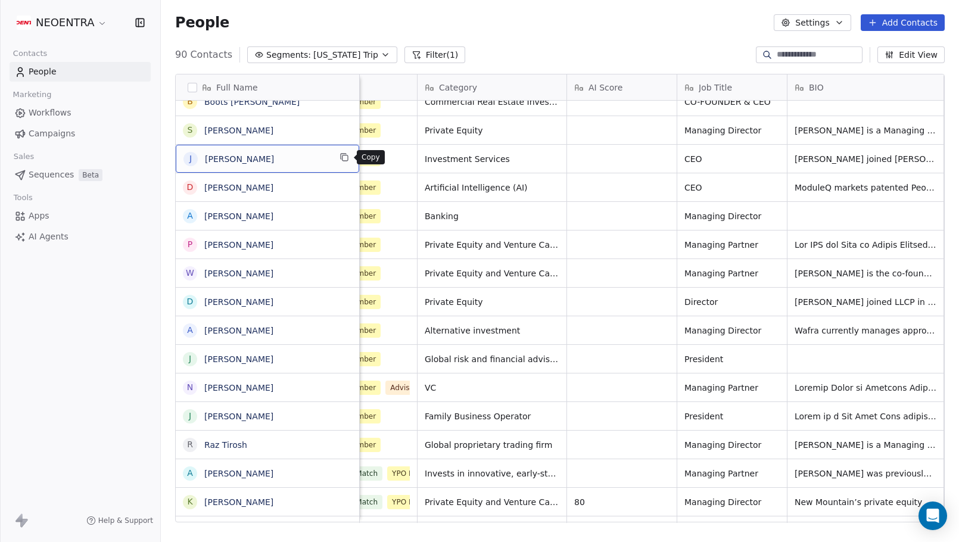
click at [348, 154] on icon "grid" at bounding box center [344, 157] width 10 height 10
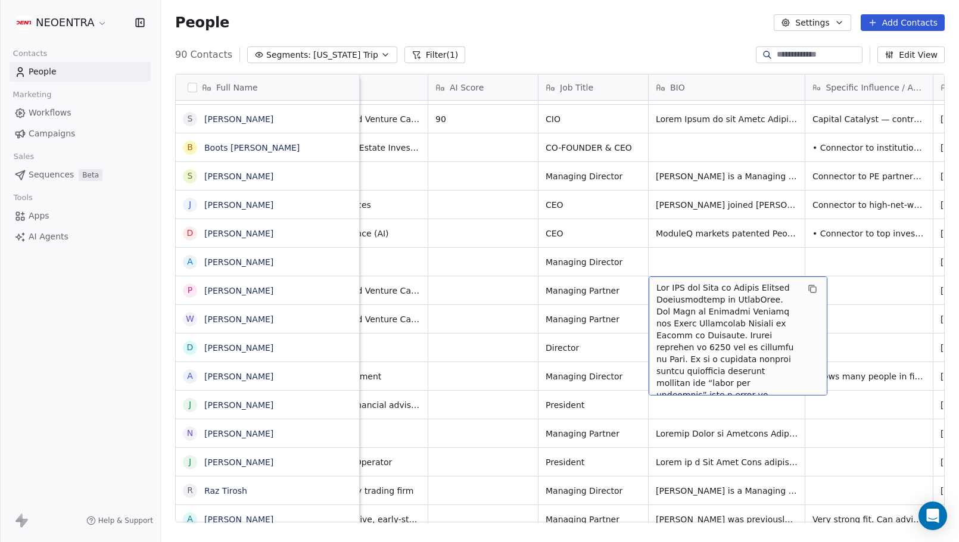
scroll to position [0, 251]
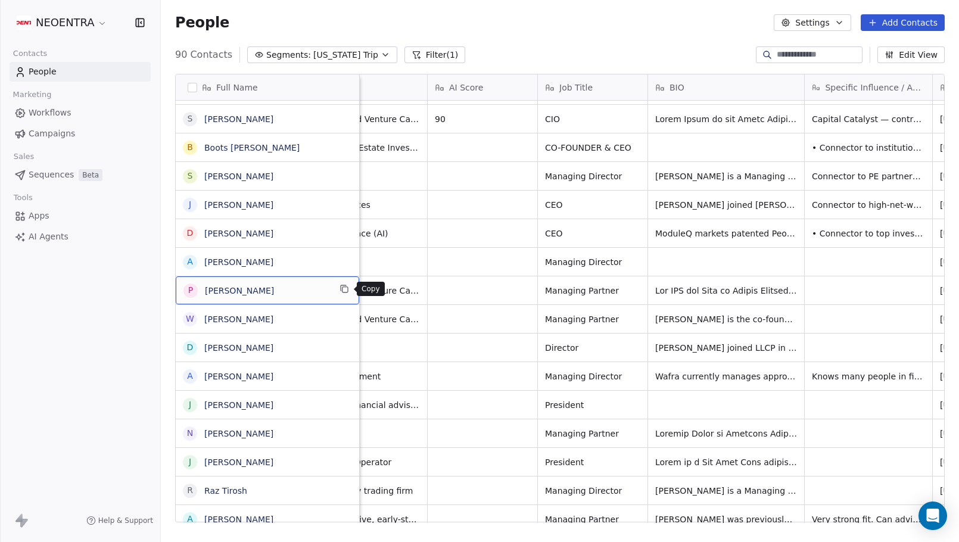
click at [345, 288] on icon "grid" at bounding box center [344, 289] width 10 height 10
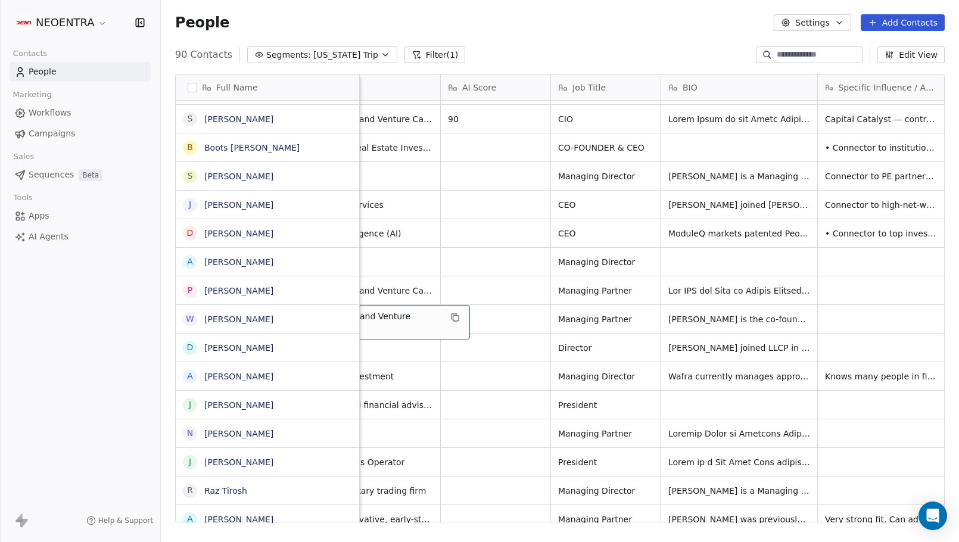
scroll to position [0, 400]
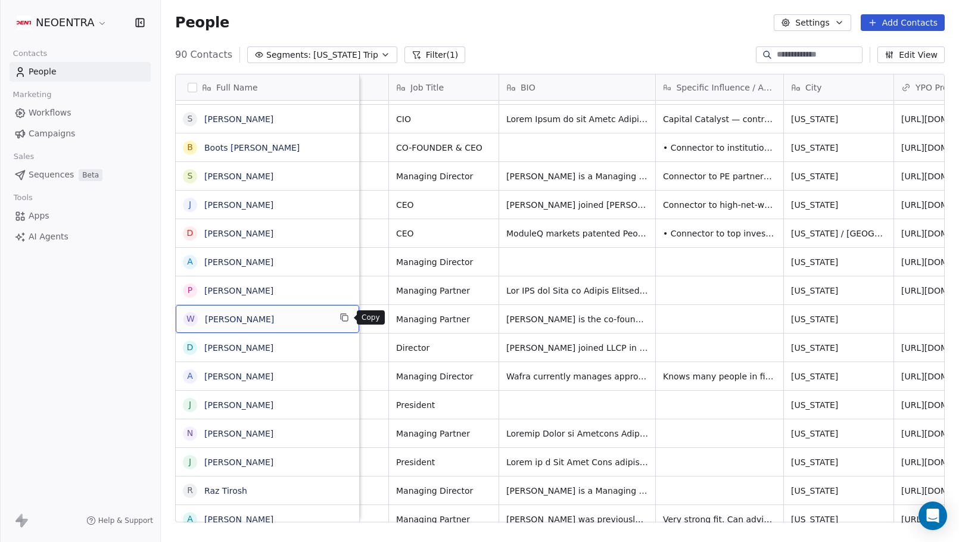
click at [348, 316] on icon "grid" at bounding box center [344, 318] width 5 height 5
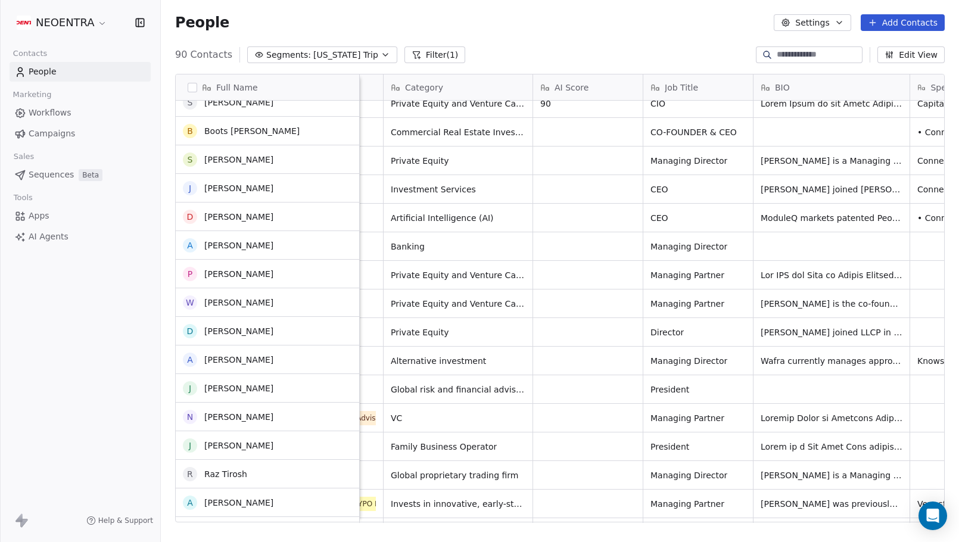
scroll to position [1385, 0]
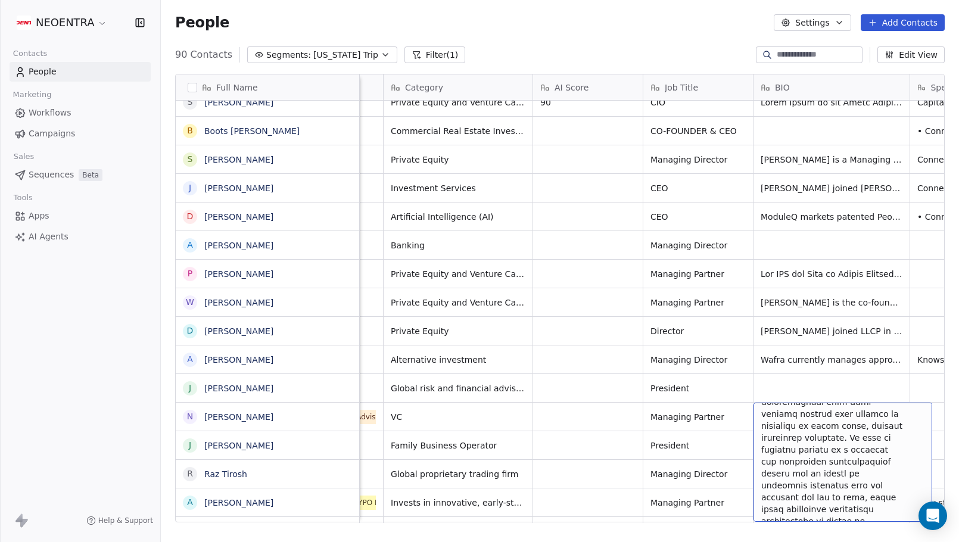
scroll to position [57, 0]
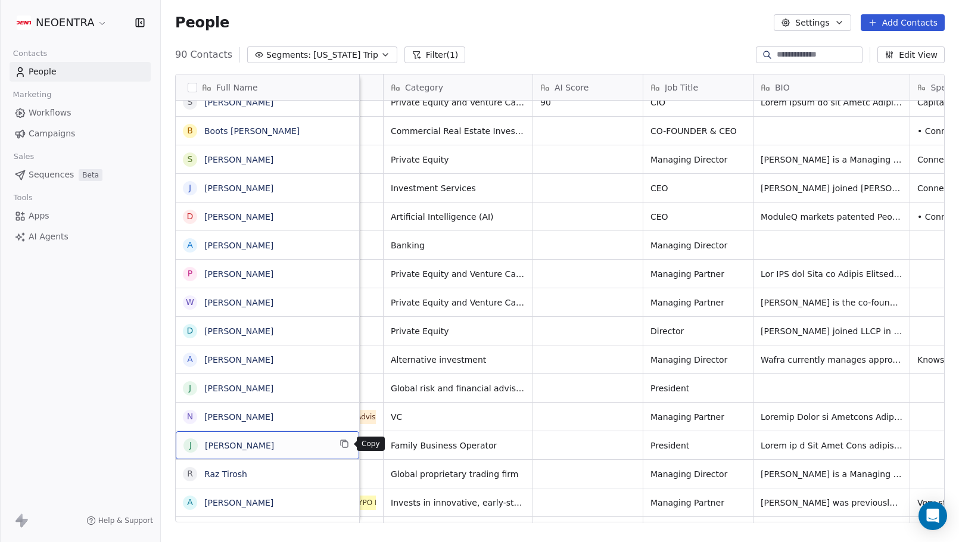
click at [338, 441] on button "grid" at bounding box center [344, 444] width 14 height 14
click at [291, 435] on div "J Julie Macklowe" at bounding box center [267, 445] width 183 height 28
click at [345, 410] on icon "grid" at bounding box center [344, 415] width 10 height 10
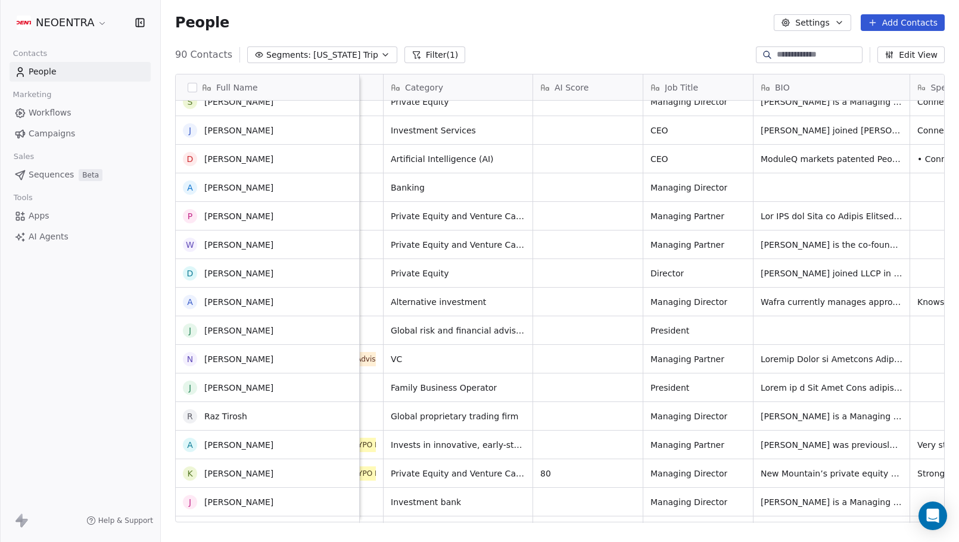
scroll to position [0, 147]
click at [418, 420] on span "Global proprietary trading firm" at bounding box center [455, 416] width 128 height 12
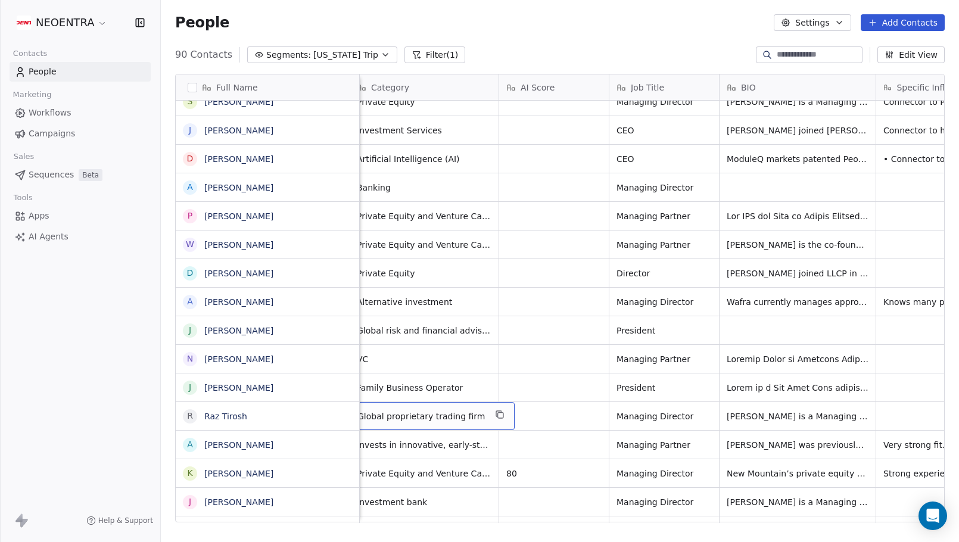
scroll to position [0, 235]
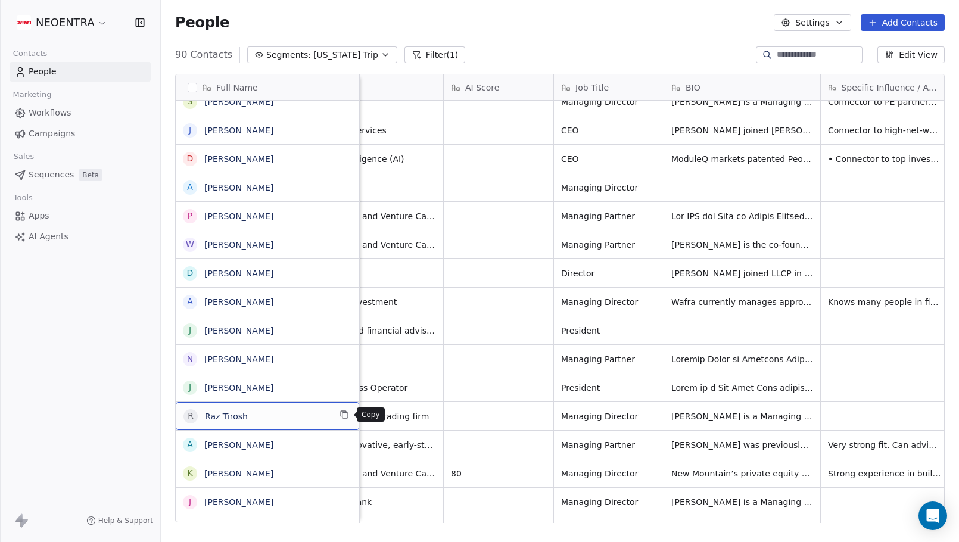
click at [348, 414] on icon "grid" at bounding box center [344, 415] width 5 height 5
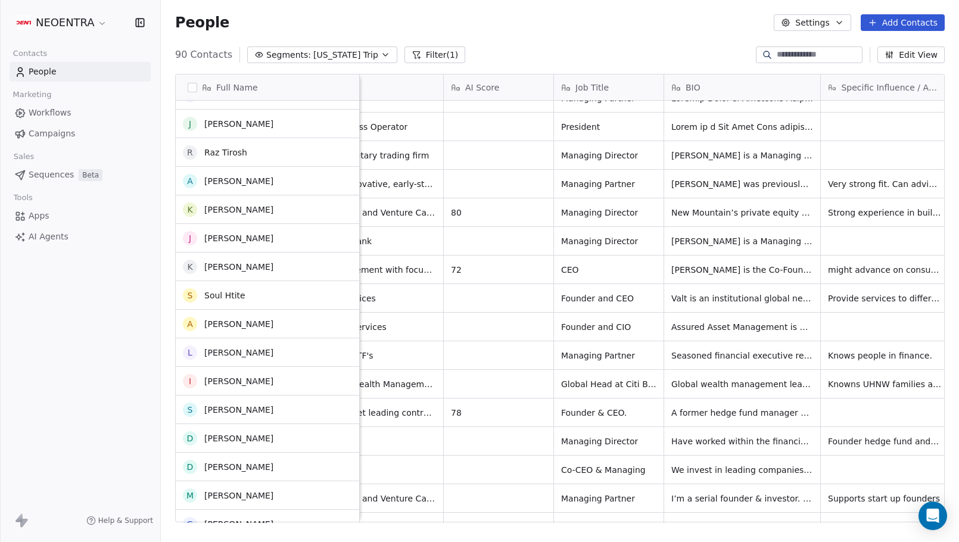
scroll to position [1722, 0]
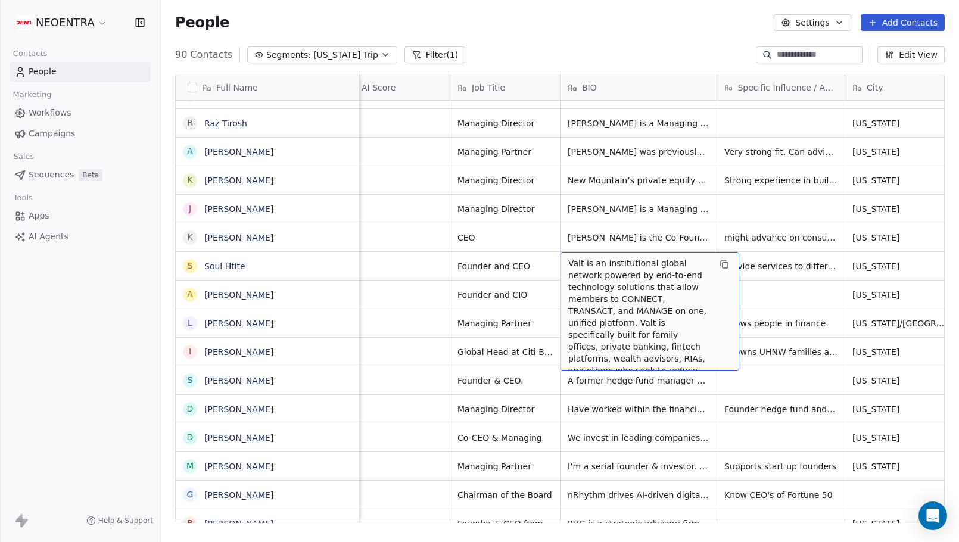
click at [632, 338] on span "Valt is an institutional global network powered by end-to-end technology soluti…" at bounding box center [639, 376] width 142 height 238
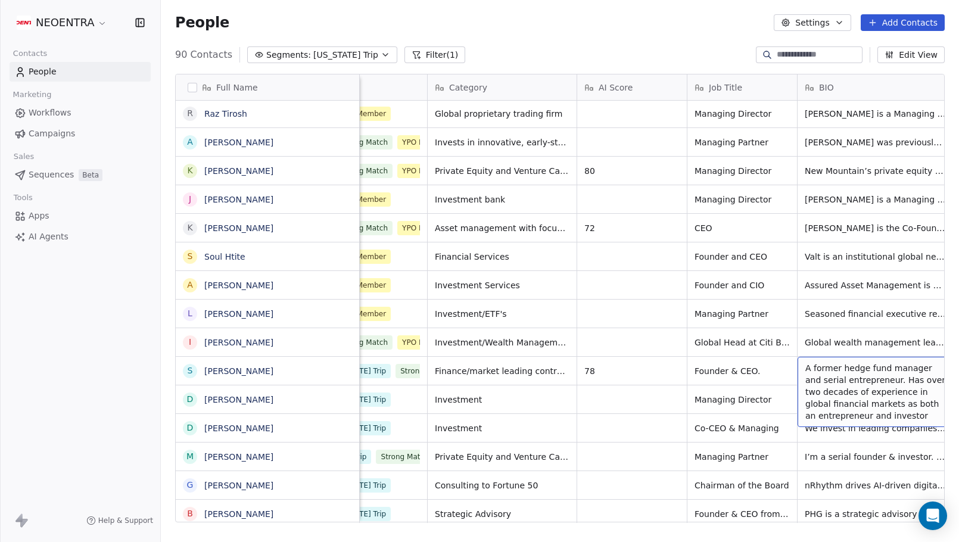
scroll to position [0, 112]
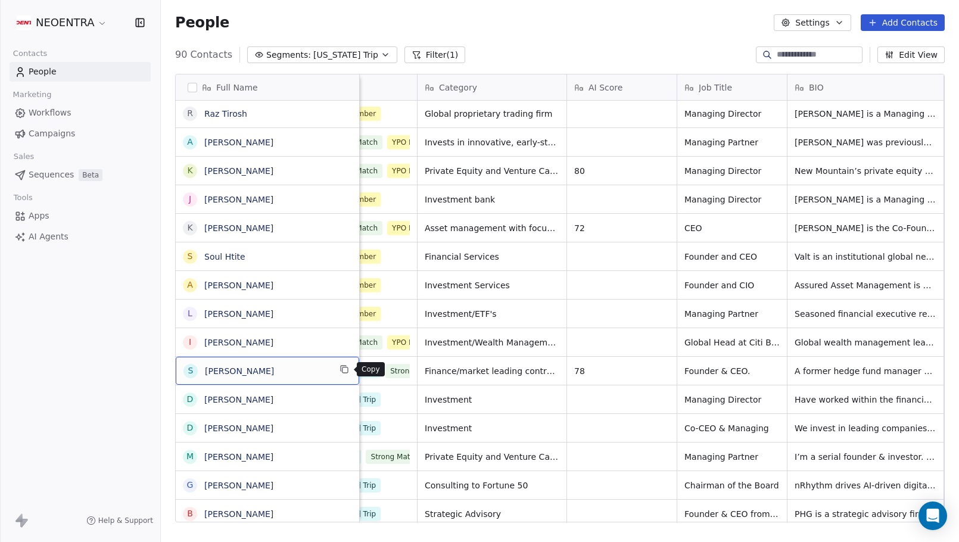
click at [345, 370] on icon "grid" at bounding box center [344, 369] width 10 height 10
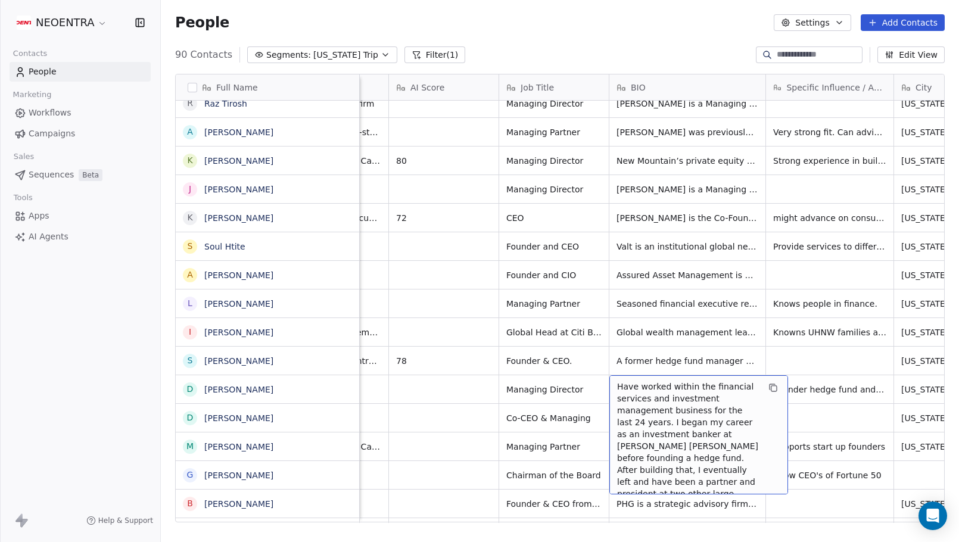
scroll to position [0, 294]
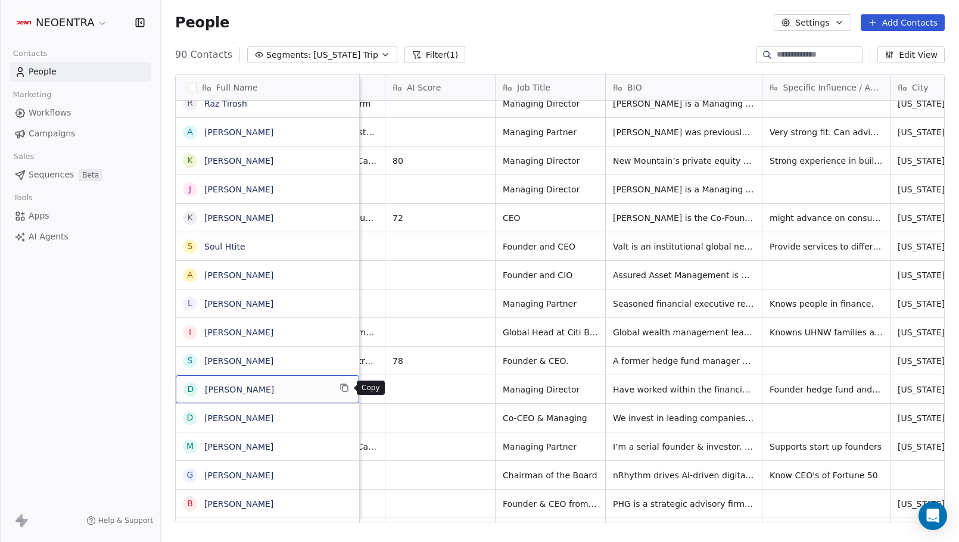
click at [342, 387] on icon "grid" at bounding box center [344, 388] width 10 height 10
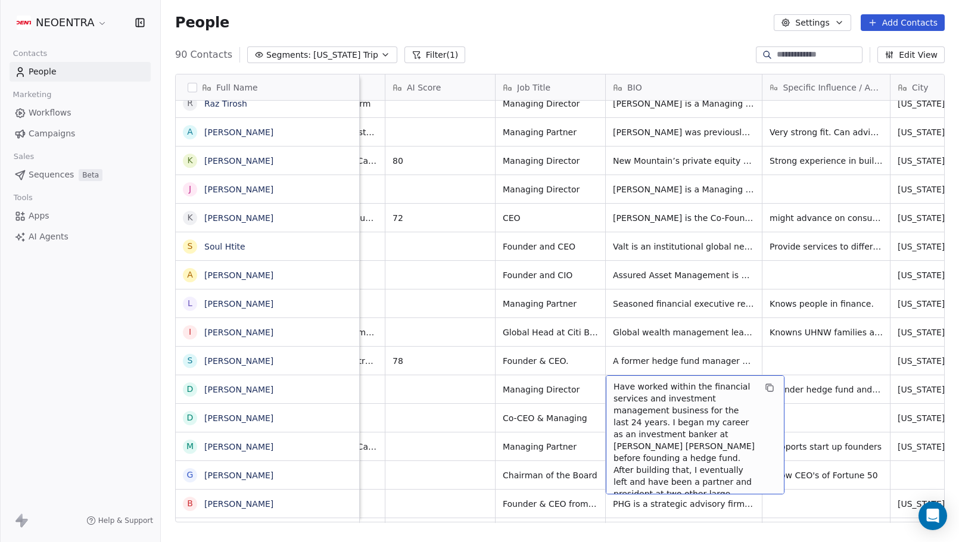
click at [649, 397] on span "Have worked within the financial services and investment management business fo…" at bounding box center [684, 506] width 142 height 250
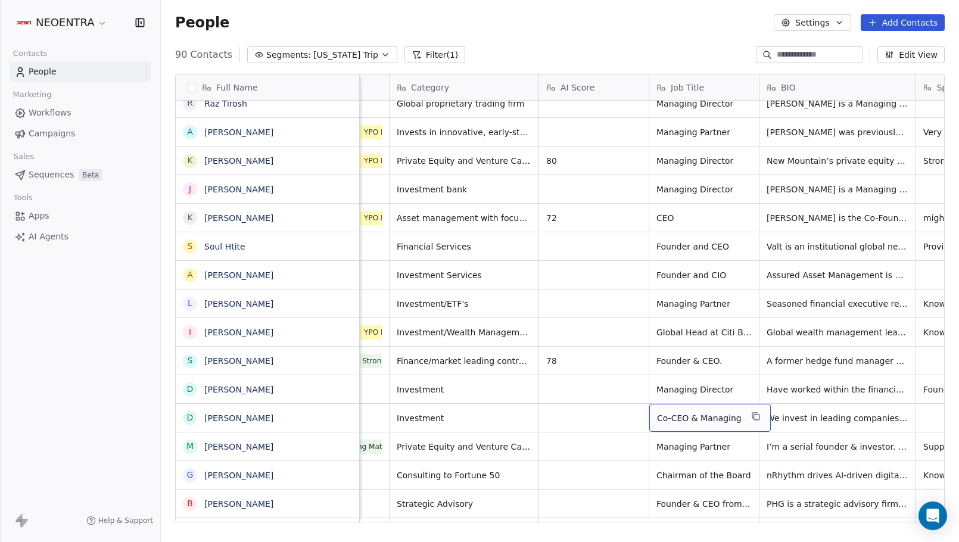
scroll to position [0, 145]
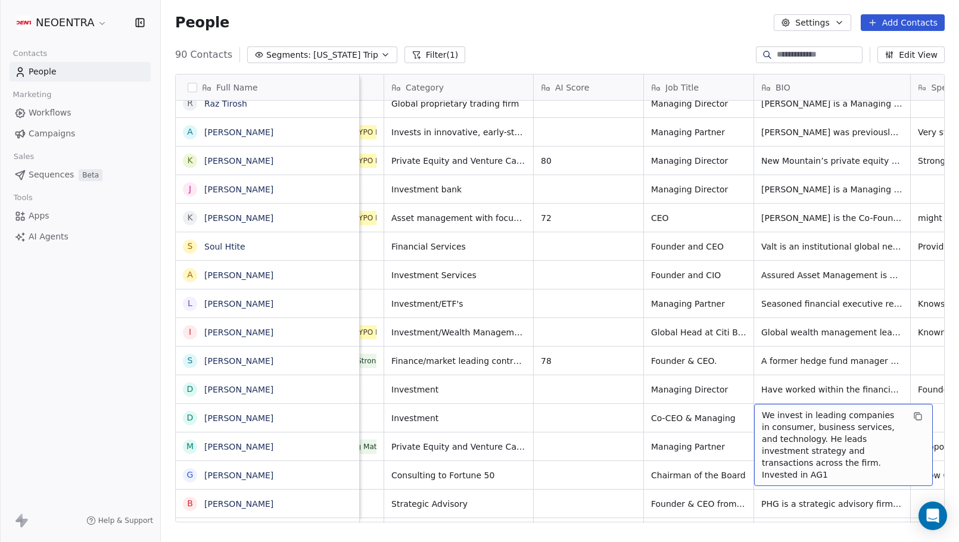
click at [797, 437] on span "We invest in leading companies in consumer, business services, and technology. …" at bounding box center [833, 444] width 142 height 71
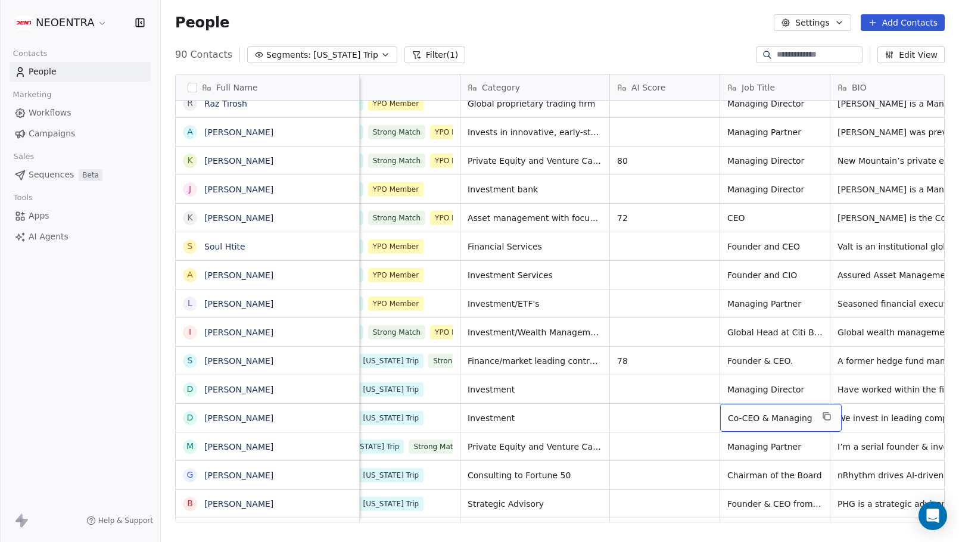
scroll to position [0, 67]
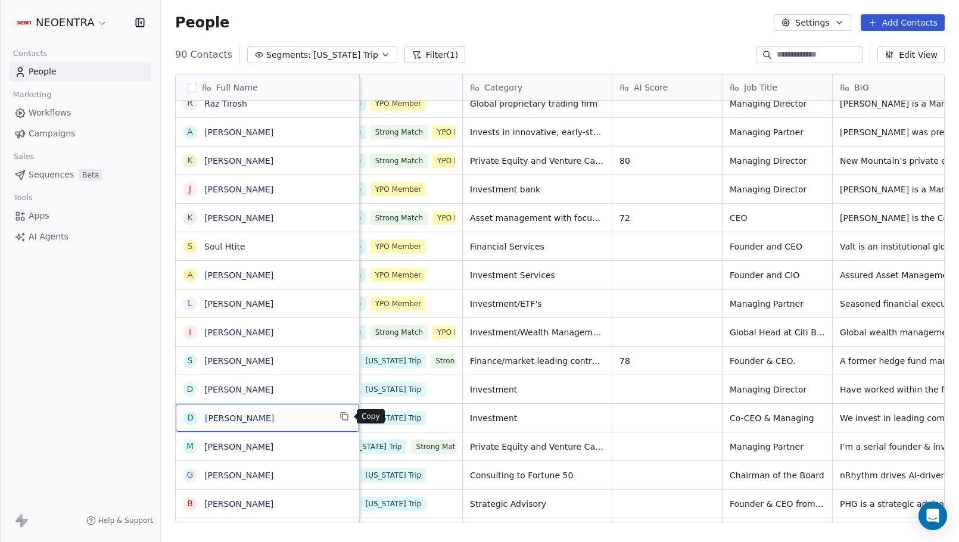
click at [346, 418] on icon "grid" at bounding box center [344, 417] width 10 height 10
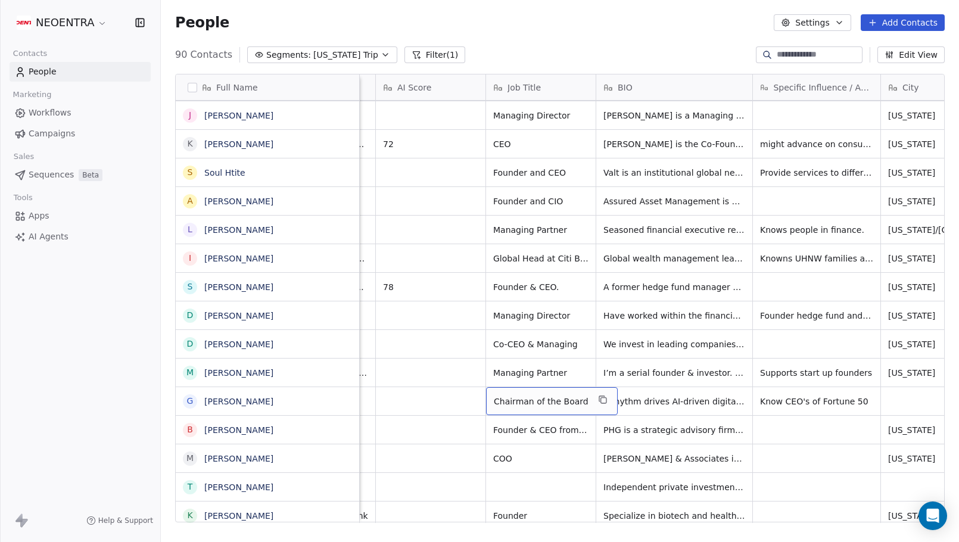
scroll to position [0, 304]
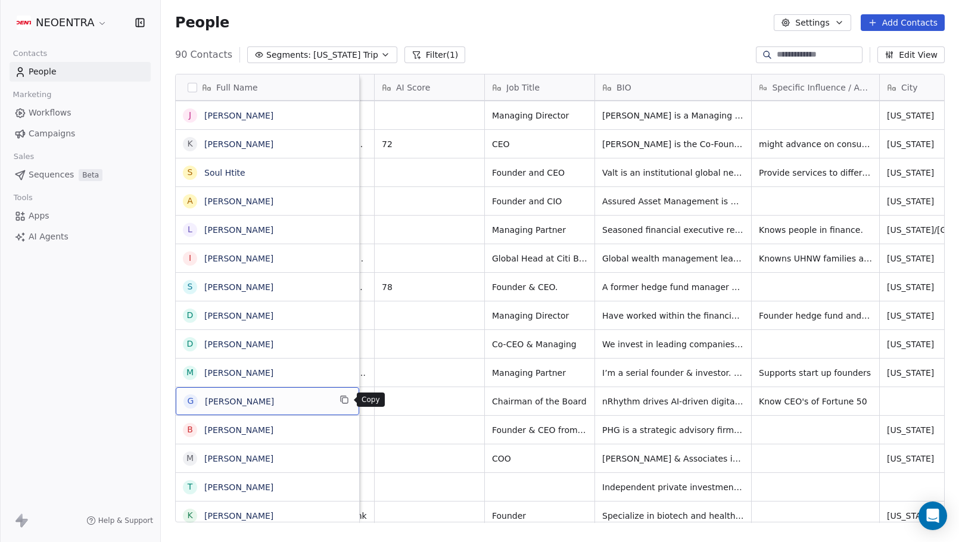
click at [345, 401] on icon "grid" at bounding box center [344, 400] width 10 height 10
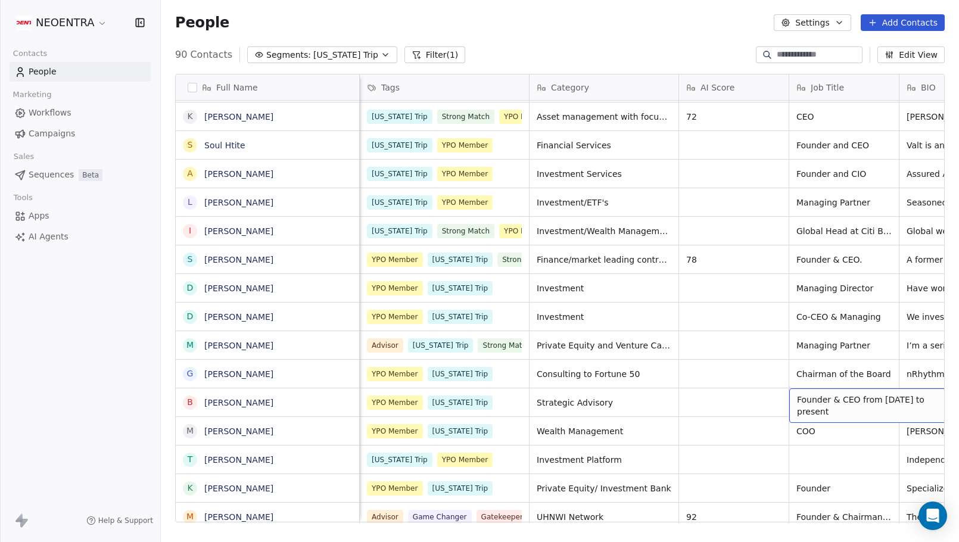
scroll to position [0, 0]
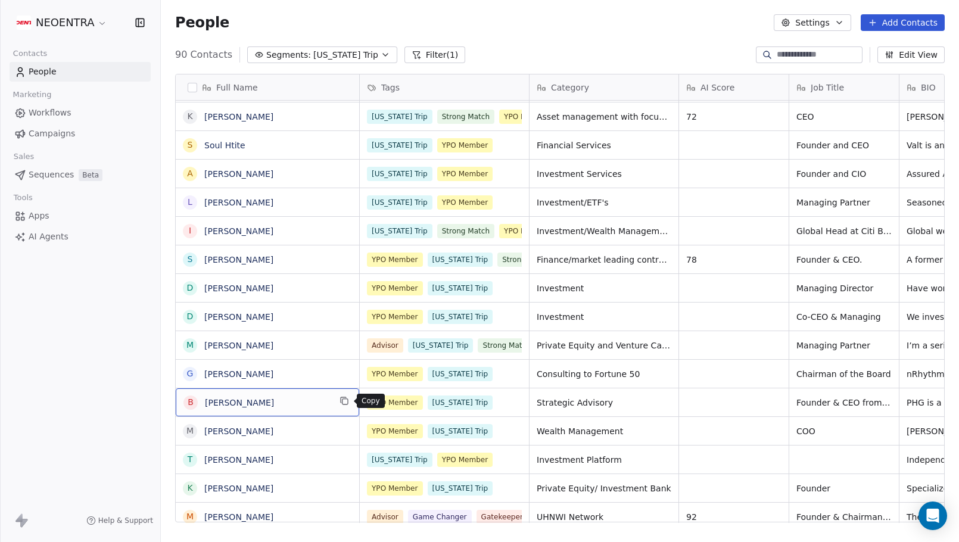
click at [345, 403] on icon "grid" at bounding box center [344, 401] width 10 height 10
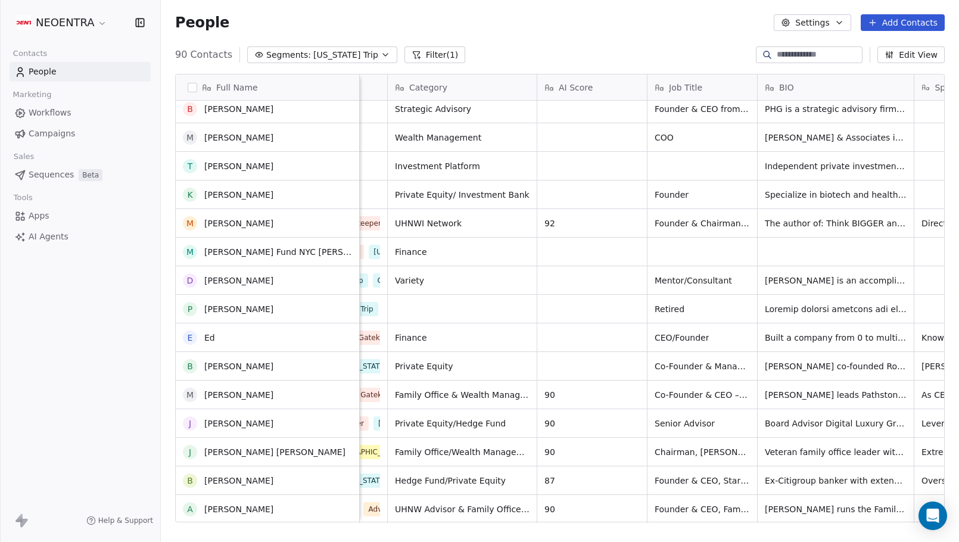
scroll to position [2150, 0]
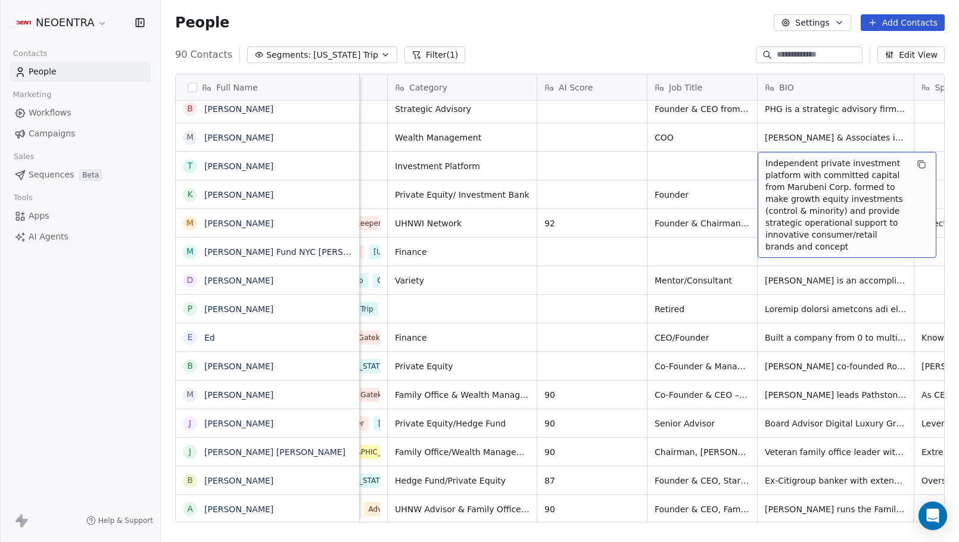
click at [814, 235] on span "Independent private investment platform with committed capital from Marubeni Co…" at bounding box center [836, 204] width 142 height 95
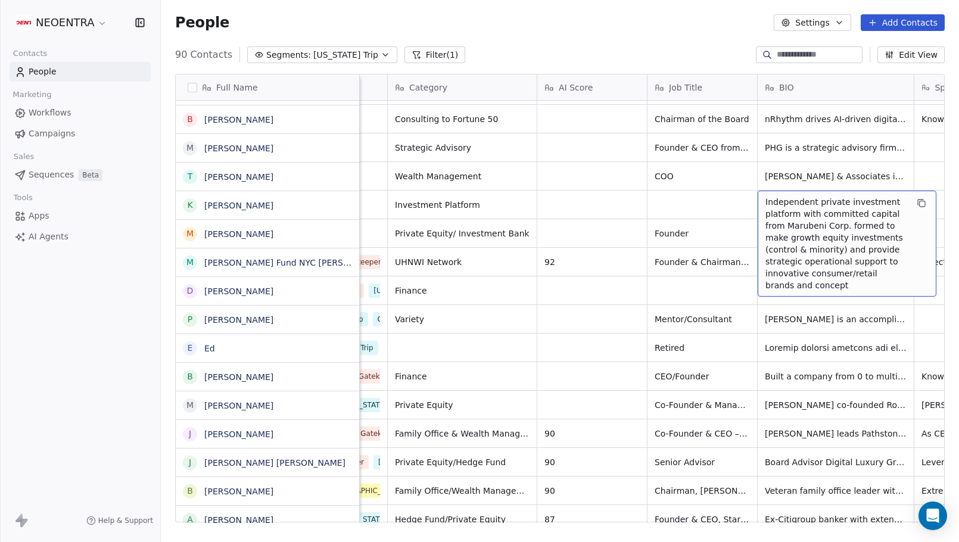
scroll to position [2111, 0]
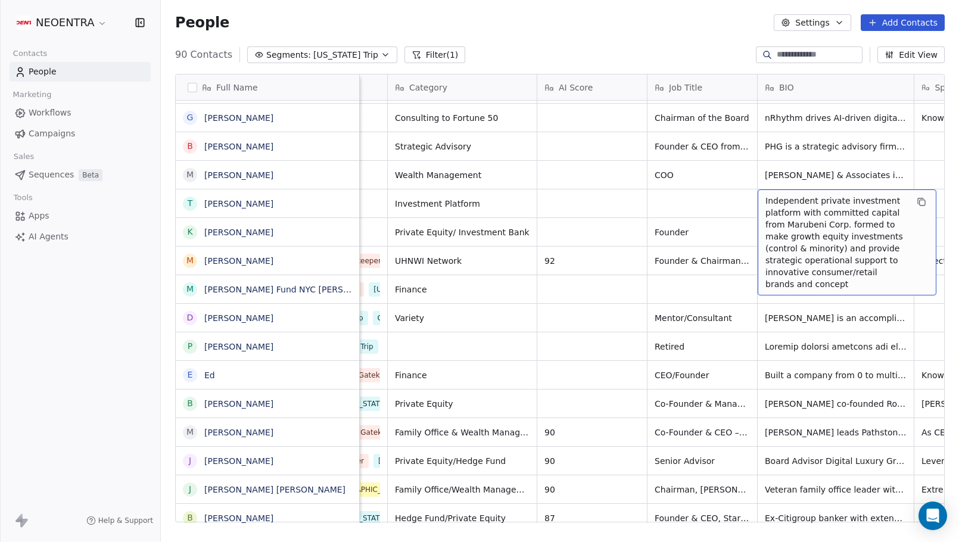
click at [821, 233] on span "Independent private investment platform with committed capital from Marubeni Co…" at bounding box center [836, 242] width 142 height 95
click at [171, 201] on div "Full Name A Amy Yan P Pam Chan W Weston Gaddy D Debbie Habib A Adel Alderbas J …" at bounding box center [560, 302] width 798 height 477
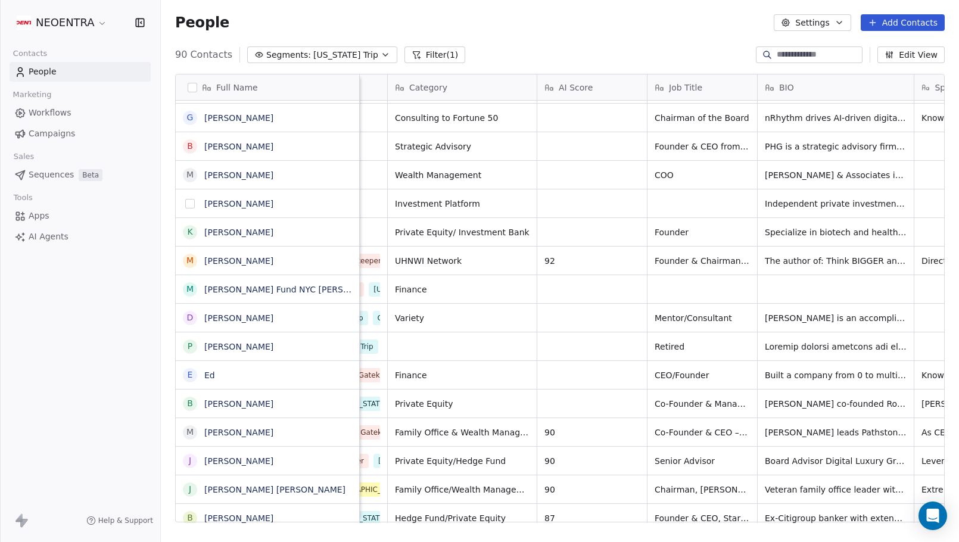
click at [188, 202] on button "grid" at bounding box center [190, 204] width 10 height 10
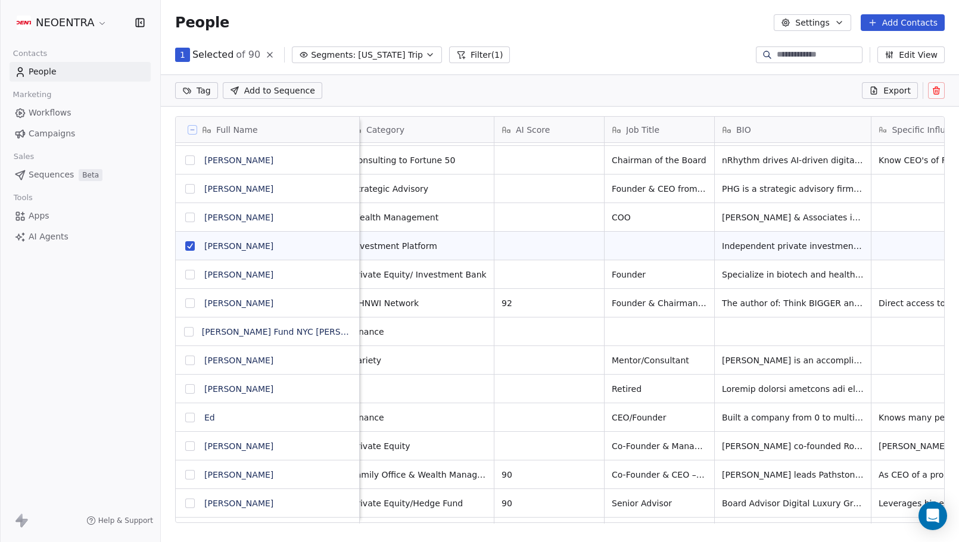
scroll to position [0, 192]
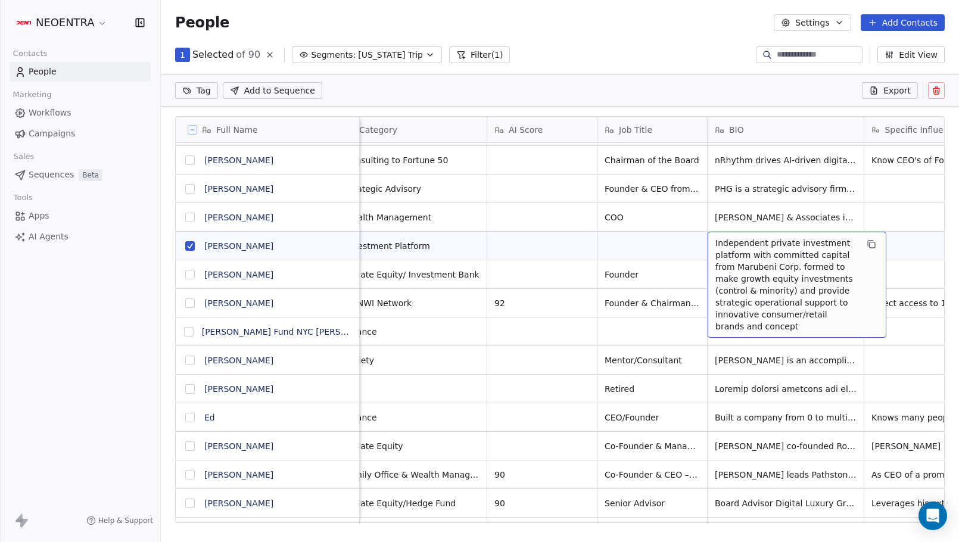
drag, startPoint x: 778, startPoint y: 249, endPoint x: 785, endPoint y: 336, distance: 87.8
click at [192, 247] on button "grid" at bounding box center [190, 246] width 10 height 10
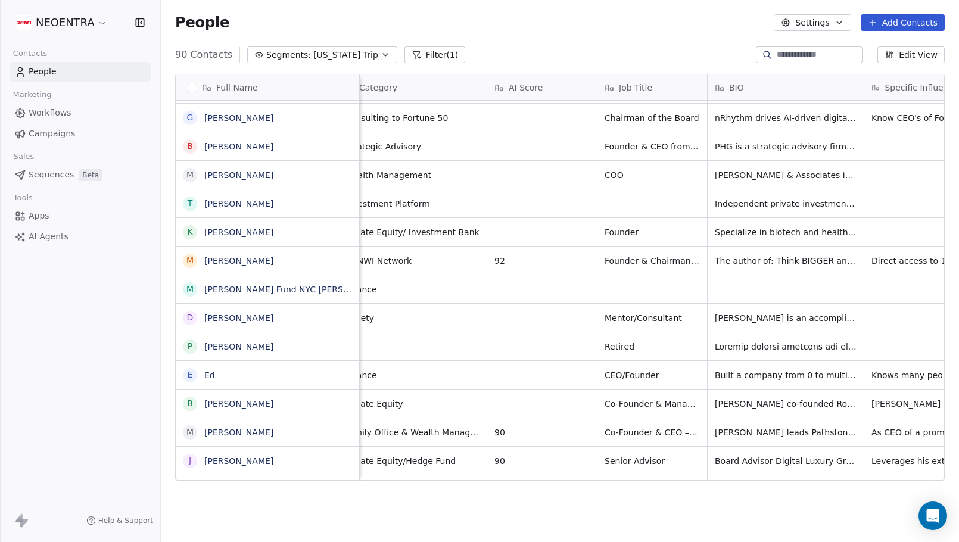
scroll to position [477, 798]
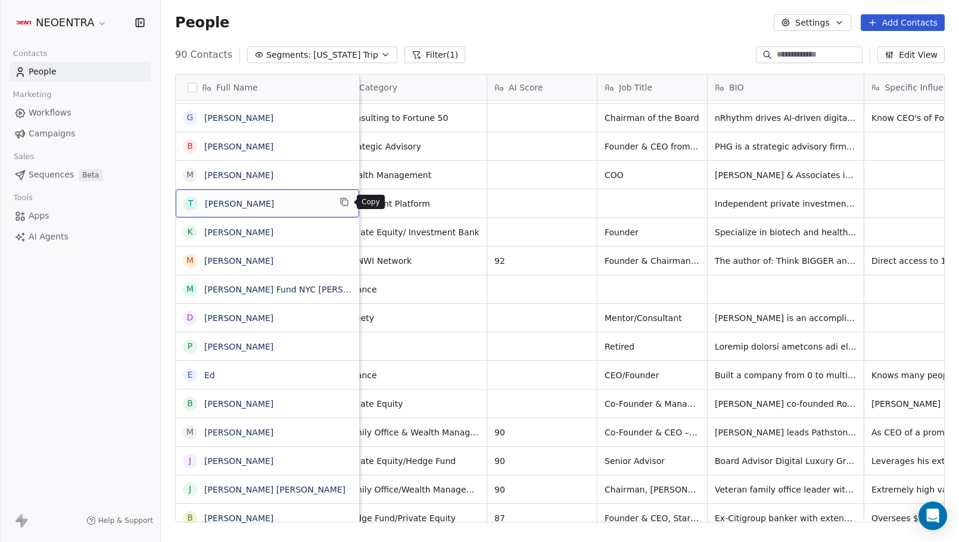
click at [342, 203] on icon "grid" at bounding box center [344, 202] width 5 height 5
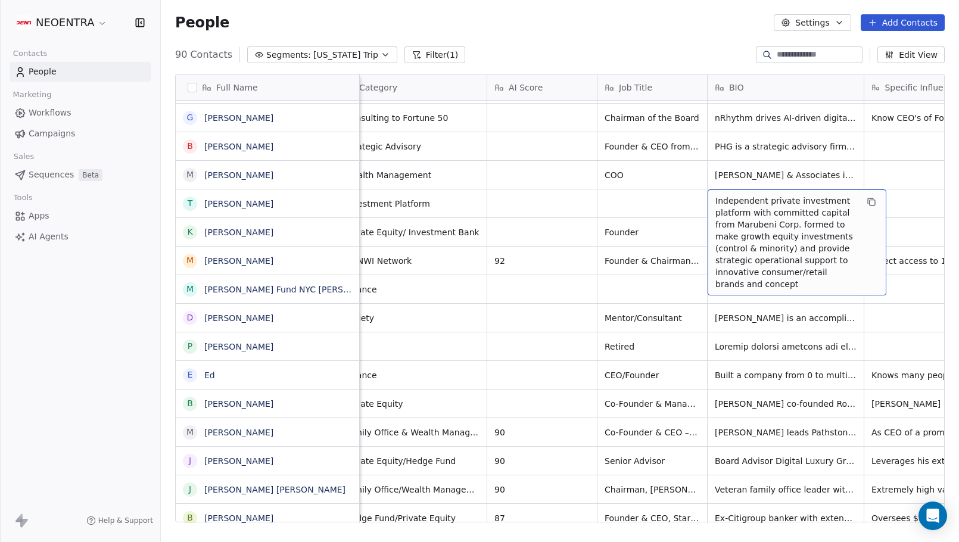
click at [743, 263] on span "Independent private investment platform with committed capital from Marubeni Co…" at bounding box center [786, 242] width 142 height 95
drag, startPoint x: 822, startPoint y: 248, endPoint x: 812, endPoint y: 285, distance: 38.3
click at [812, 285] on span "Independent private investment platform with committed capital from Marubeni Co…" at bounding box center [786, 242] width 142 height 95
click at [810, 274] on span "Independent private investment platform with committed capital from Marubeni Co…" at bounding box center [786, 242] width 142 height 95
click at [809, 246] on span "Independent private investment platform with committed capital from Marubeni Co…" at bounding box center [786, 242] width 142 height 95
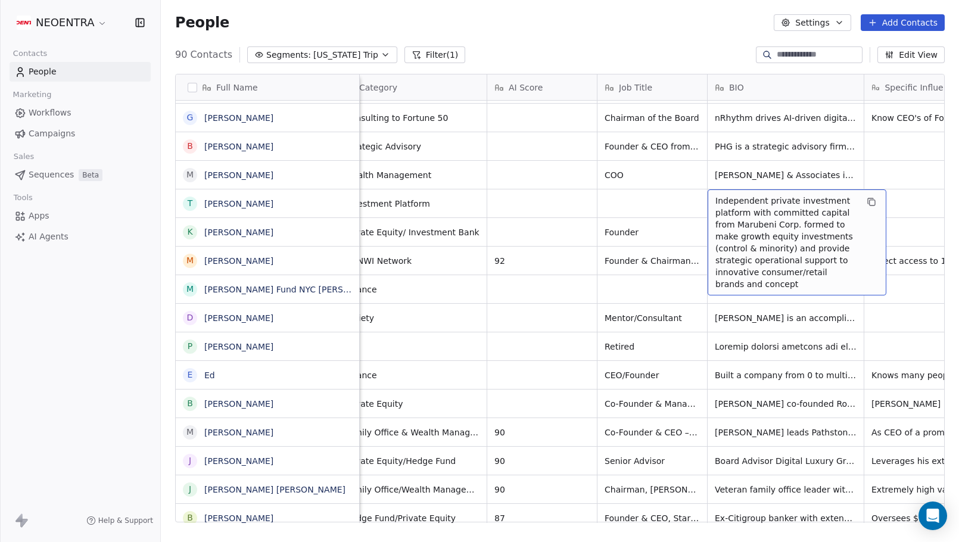
click at [809, 246] on span "Independent private investment platform with committed capital from Marubeni Co…" at bounding box center [786, 242] width 142 height 95
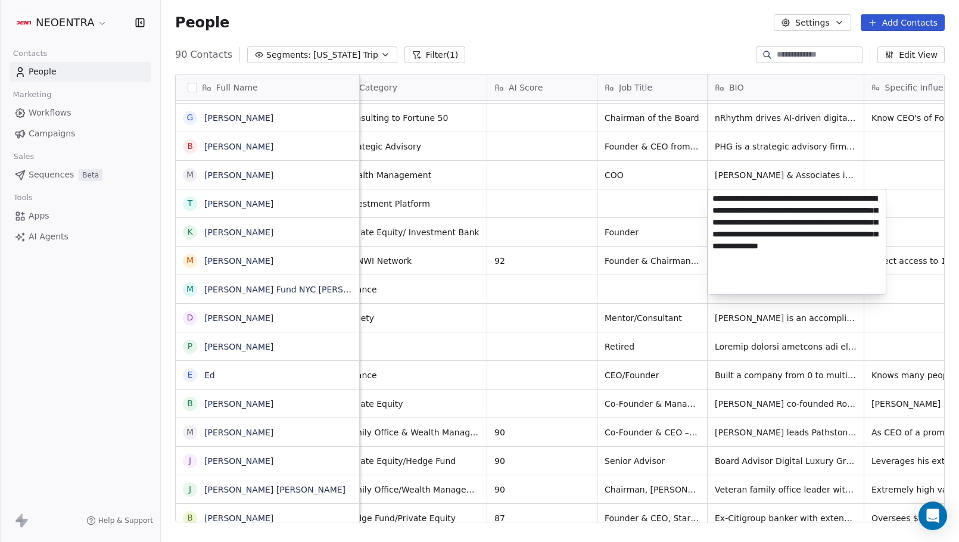
drag, startPoint x: 760, startPoint y: 263, endPoint x: 707, endPoint y: 246, distance: 55.2
click at [707, 246] on div "**********" at bounding box center [796, 242] width 179 height 106
click at [291, 213] on html "NEOENTRA Contacts People Marketing Workflows Campaigns Sales Sequences Beta Too…" at bounding box center [479, 271] width 959 height 542
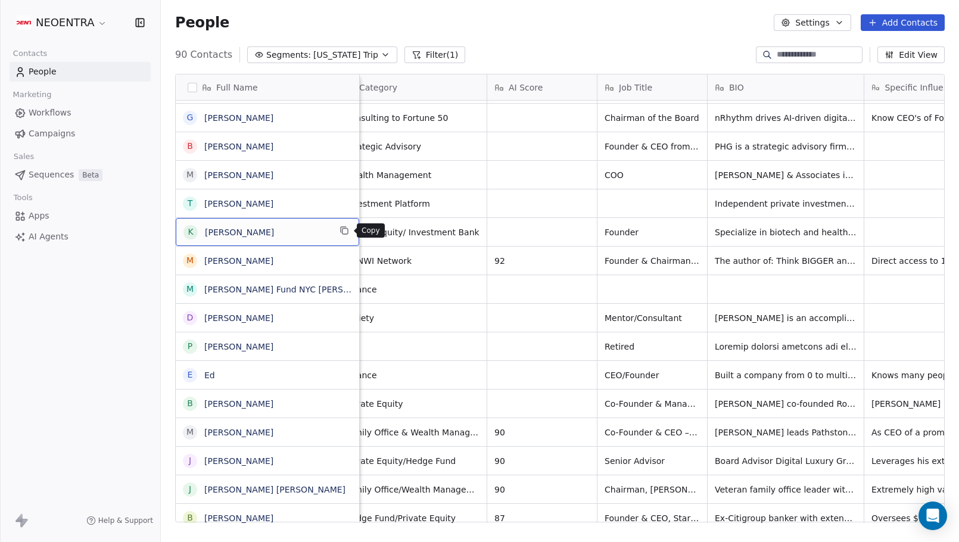
click at [346, 231] on icon "grid" at bounding box center [344, 231] width 10 height 10
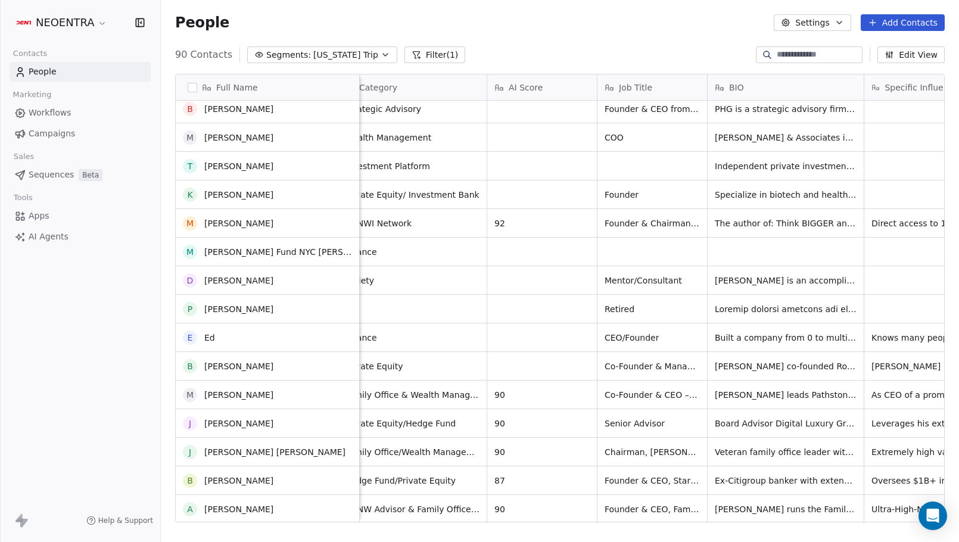
scroll to position [2150, 0]
click at [147, 329] on div "NEOENTRA Contacts People Marketing Workflows Campaigns Sales Sequences Beta Too…" at bounding box center [80, 271] width 160 height 542
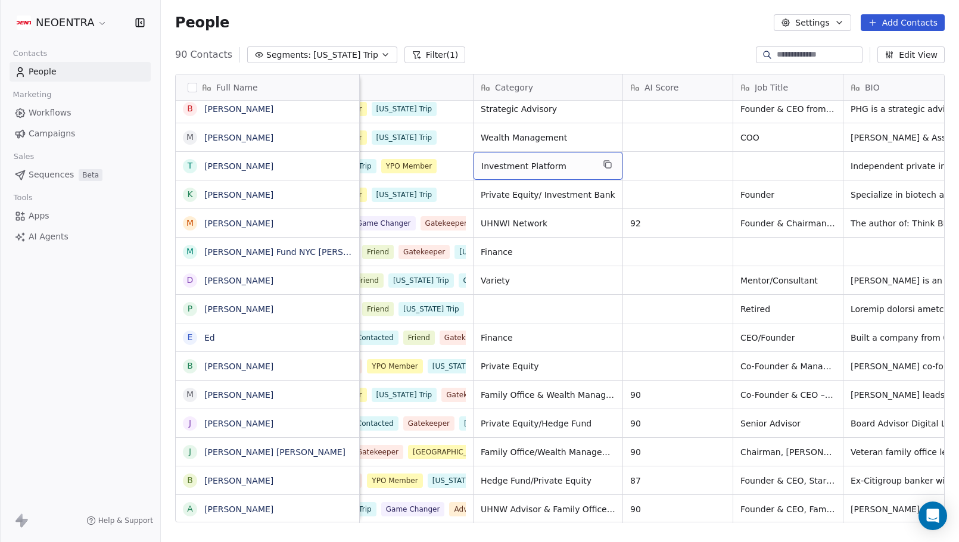
scroll to position [0, 141]
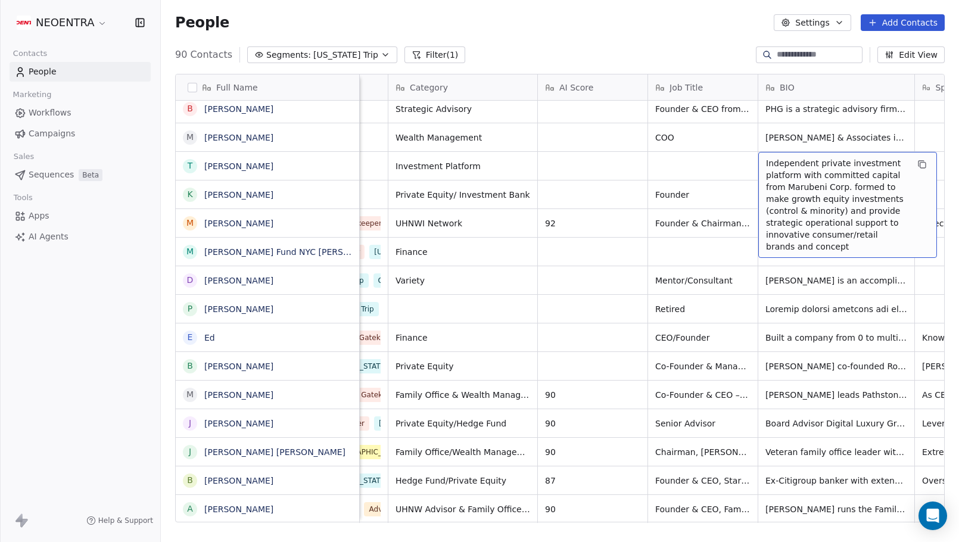
click at [831, 161] on span "Independent private investment platform with committed capital from Marubeni Co…" at bounding box center [837, 204] width 142 height 95
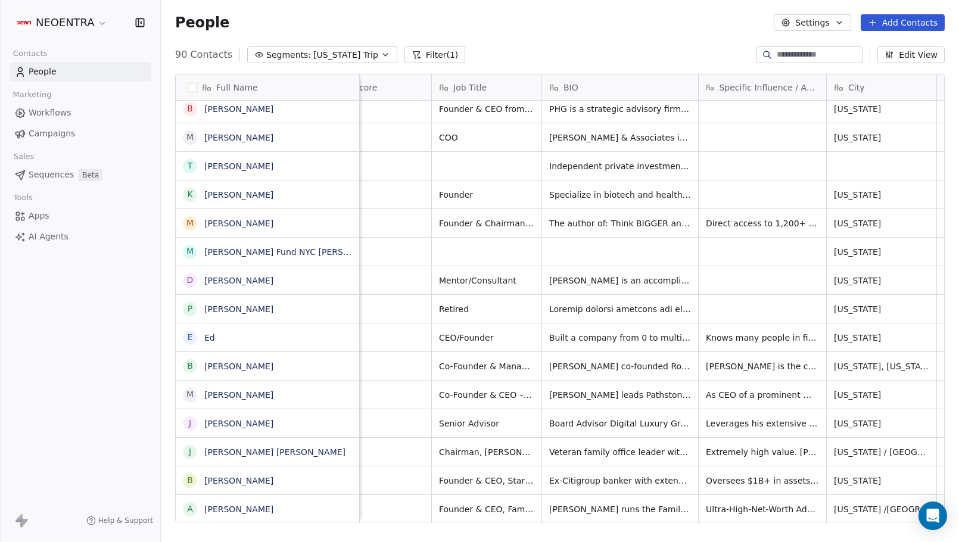
scroll to position [0, 363]
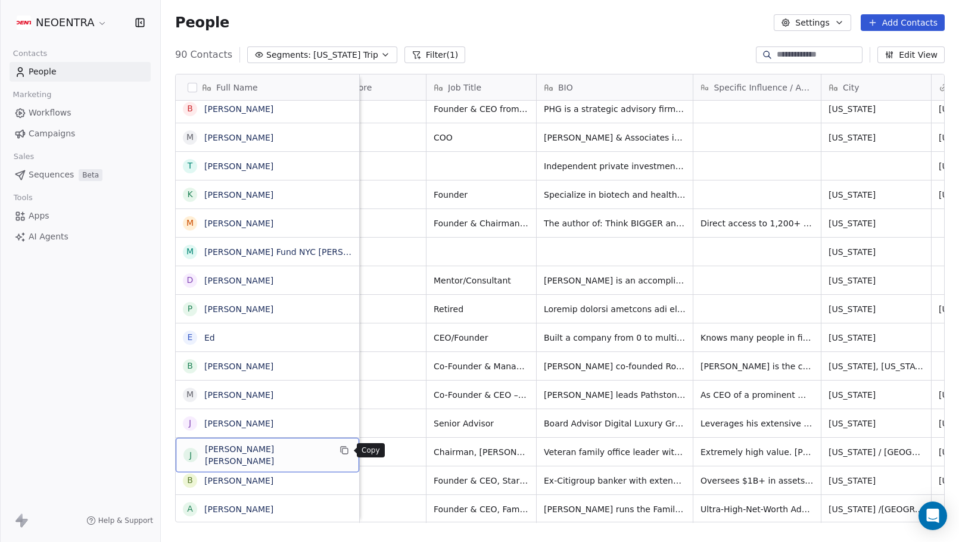
click at [344, 446] on icon "grid" at bounding box center [344, 450] width 10 height 10
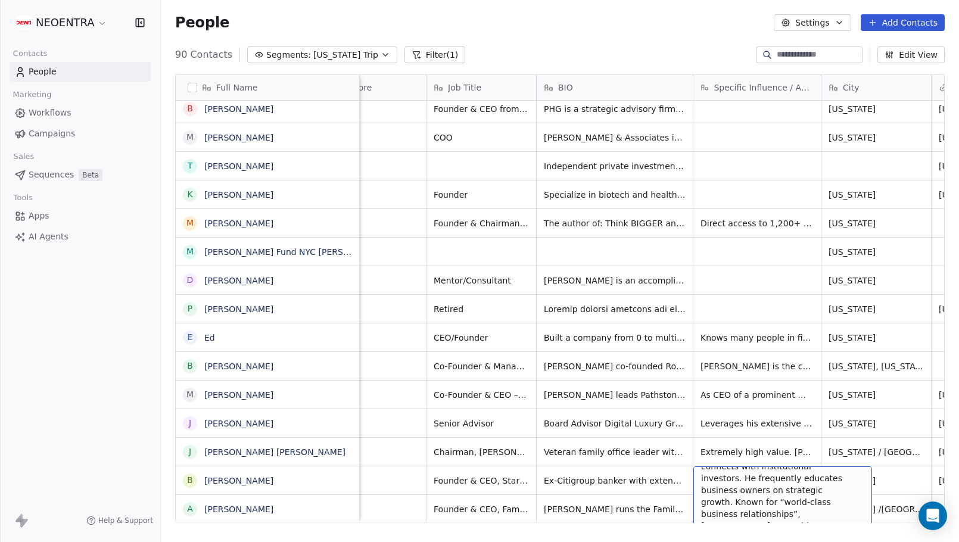
scroll to position [23, 0]
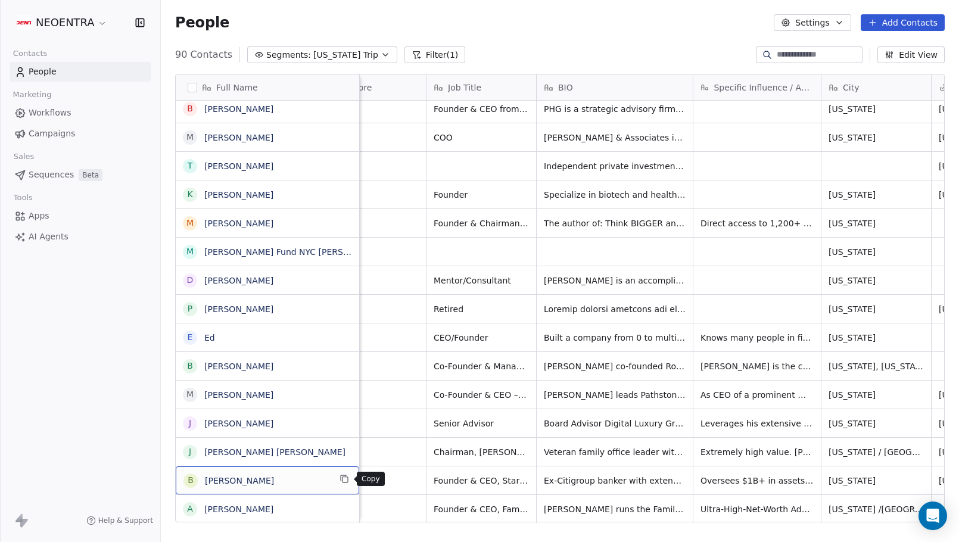
click at [348, 479] on icon "grid" at bounding box center [344, 479] width 5 height 5
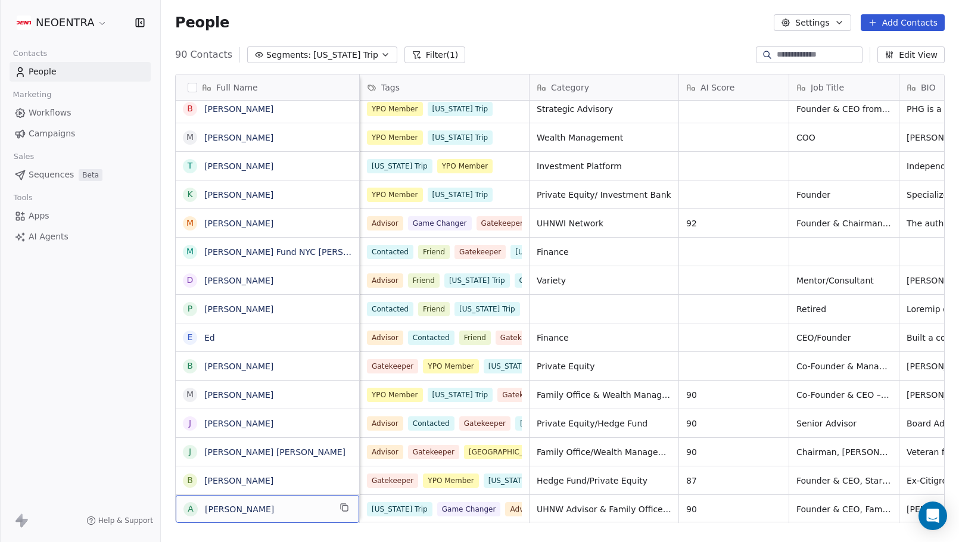
scroll to position [0, 0]
click at [73, 419] on div "NEOENTRA Contacts People Marketing Workflows Campaigns Sales Sequences Beta Too…" at bounding box center [80, 271] width 160 height 542
click at [104, 388] on div "NEOENTRA Contacts People Marketing Workflows Campaigns Sales Sequences Beta Too…" at bounding box center [80, 271] width 160 height 542
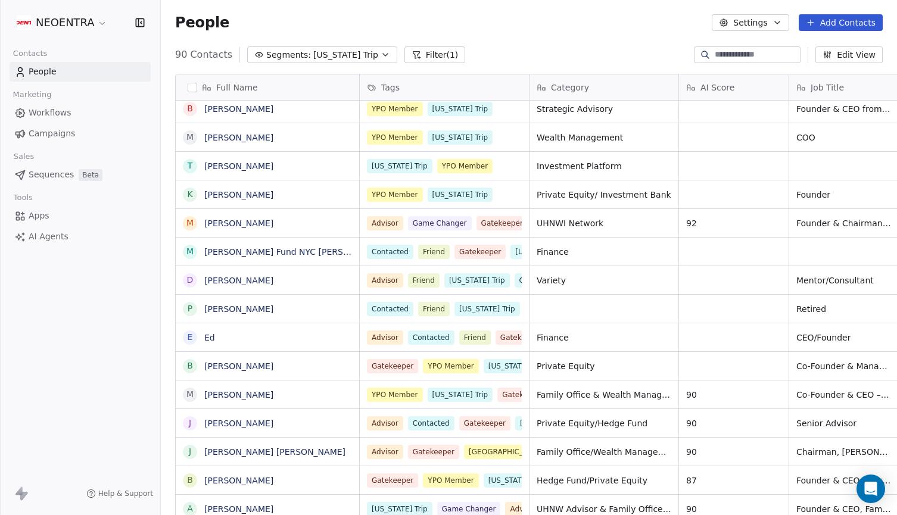
scroll to position [2174, 0]
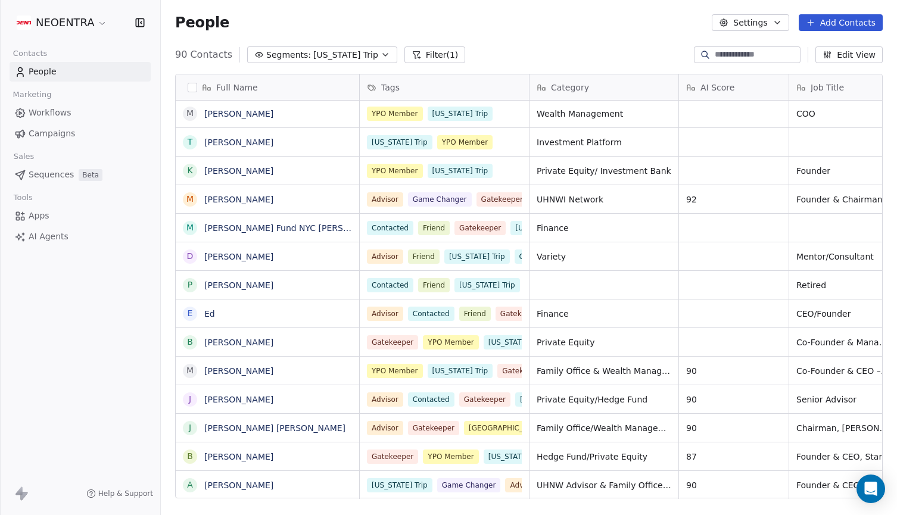
click at [746, 52] on input at bounding box center [756, 55] width 83 height 12
paste input "**********"
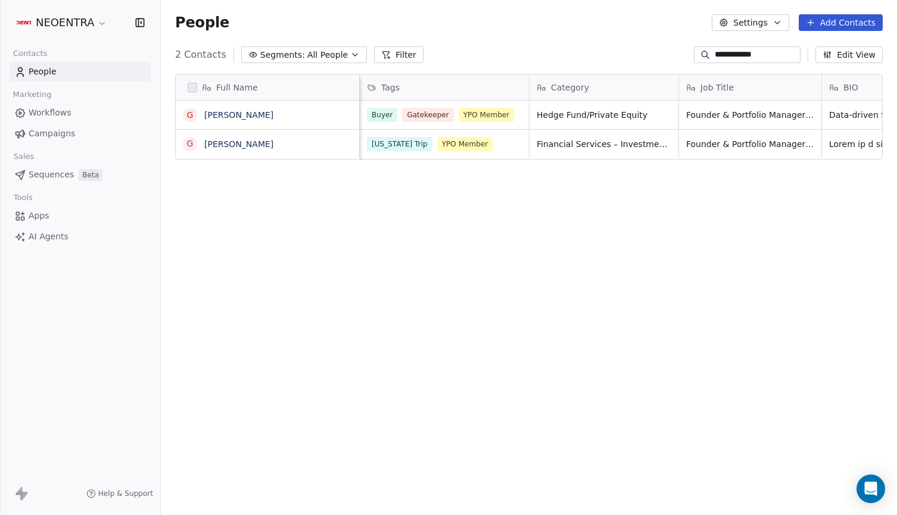
scroll to position [0, 0]
click at [587, 120] on span "Hedge Fund/Private Equity" at bounding box center [593, 115] width 112 height 12
click at [565, 188] on html "**********" at bounding box center [448, 257] width 897 height 515
drag, startPoint x: 725, startPoint y: 54, endPoint x: 766, endPoint y: 54, distance: 41.1
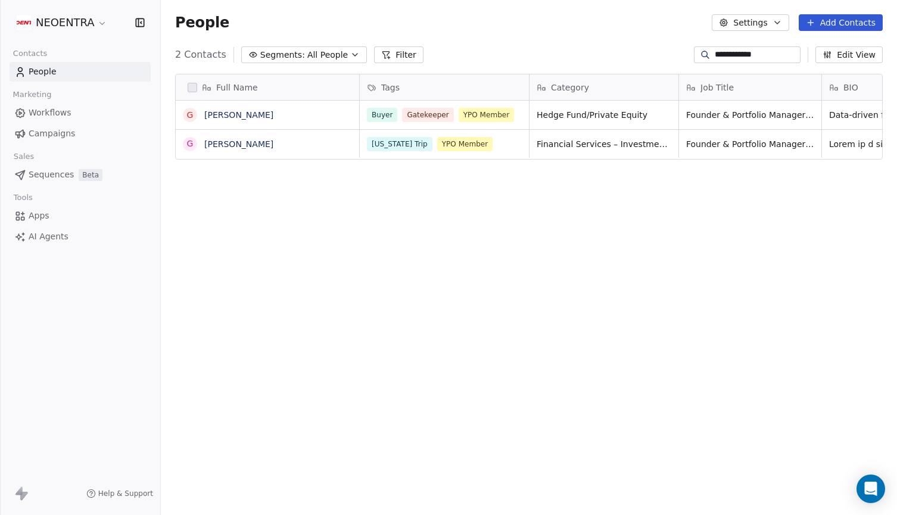
click at [759, 54] on input "**********" at bounding box center [756, 55] width 83 height 12
type input "****"
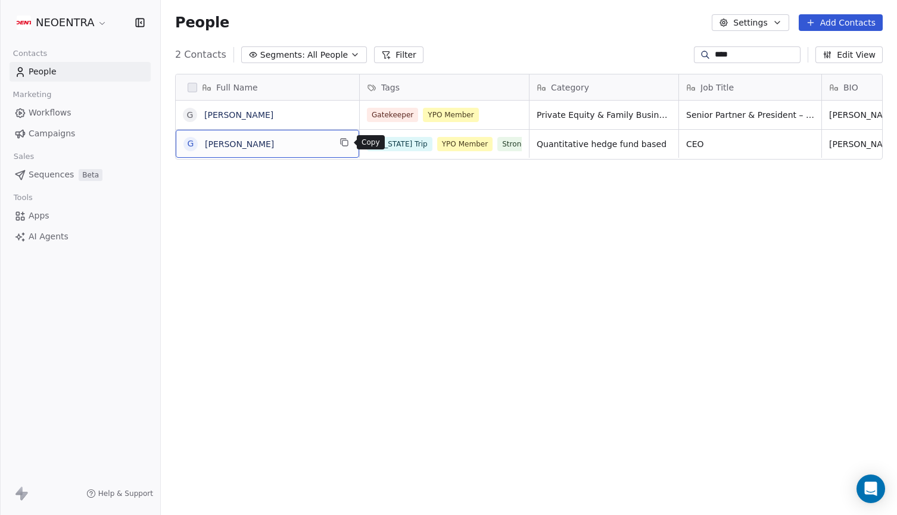
click at [342, 144] on icon "grid" at bounding box center [344, 143] width 5 height 5
click at [345, 143] on icon "grid" at bounding box center [344, 143] width 10 height 10
